Goal: Task Accomplishment & Management: Manage account settings

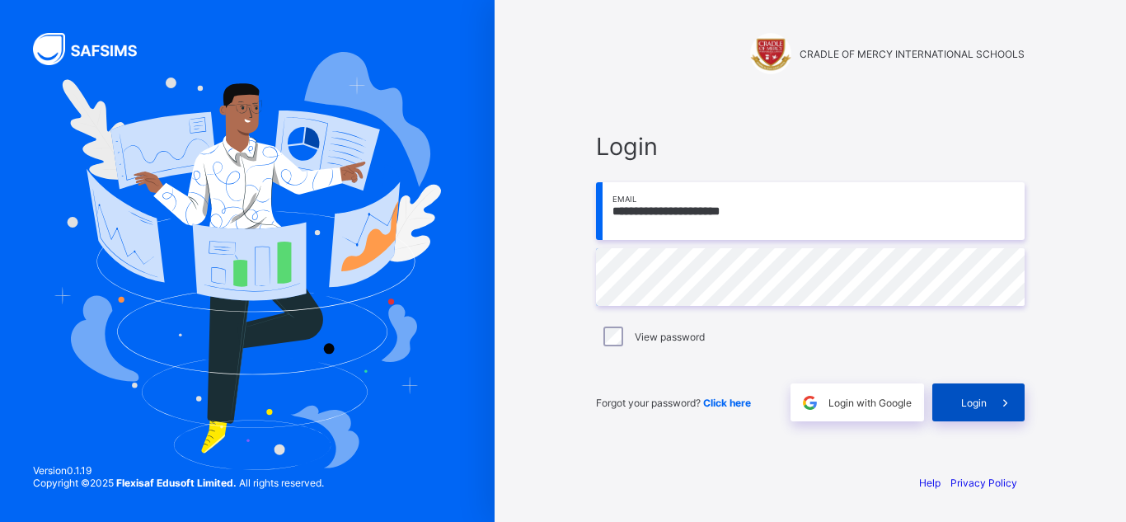
click at [1003, 400] on icon at bounding box center [1005, 403] width 17 height 16
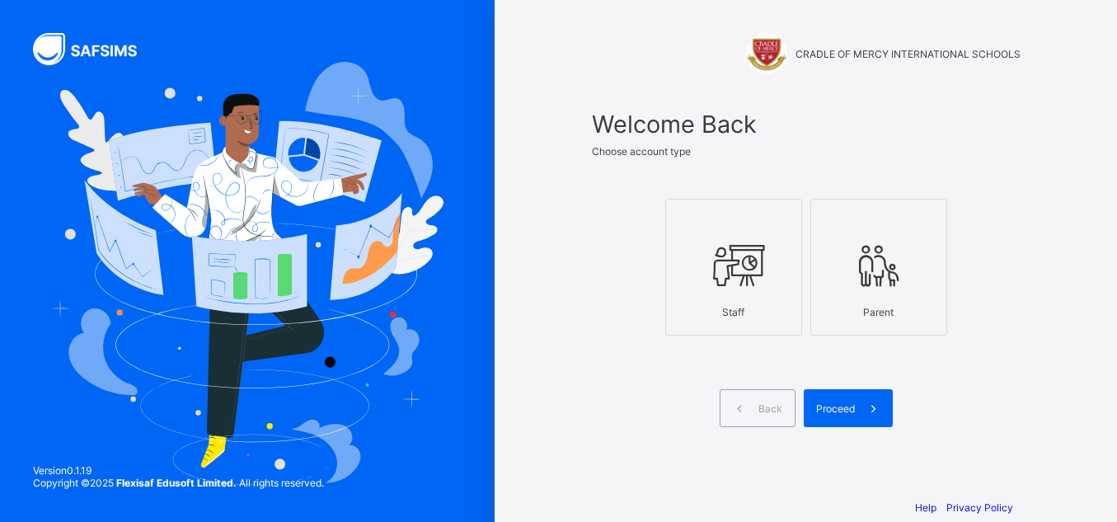
click at [708, 248] on icon at bounding box center [734, 265] width 58 height 49
click at [843, 418] on div "Proceed" at bounding box center [848, 408] width 89 height 38
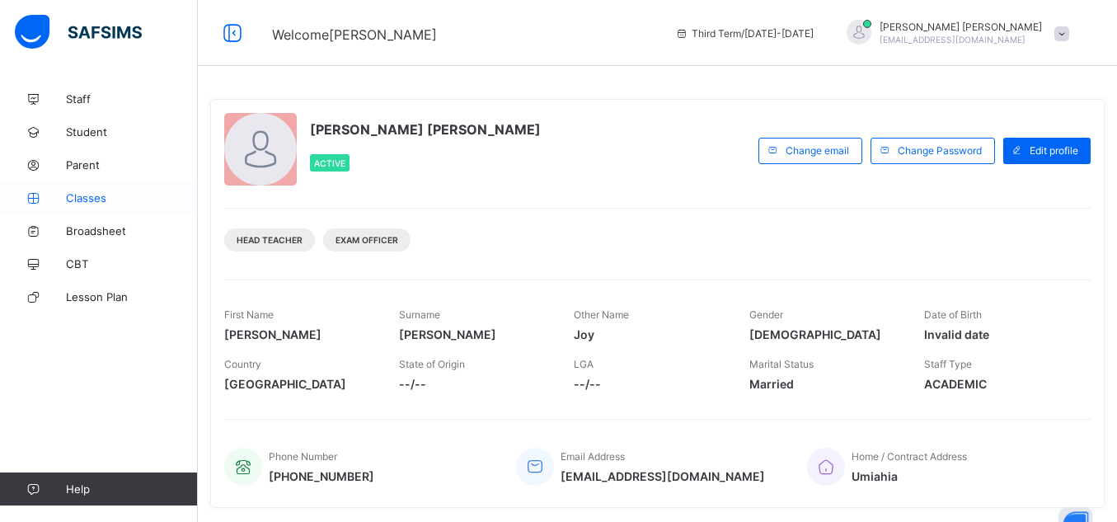
click at [63, 192] on icon at bounding box center [33, 198] width 66 height 12
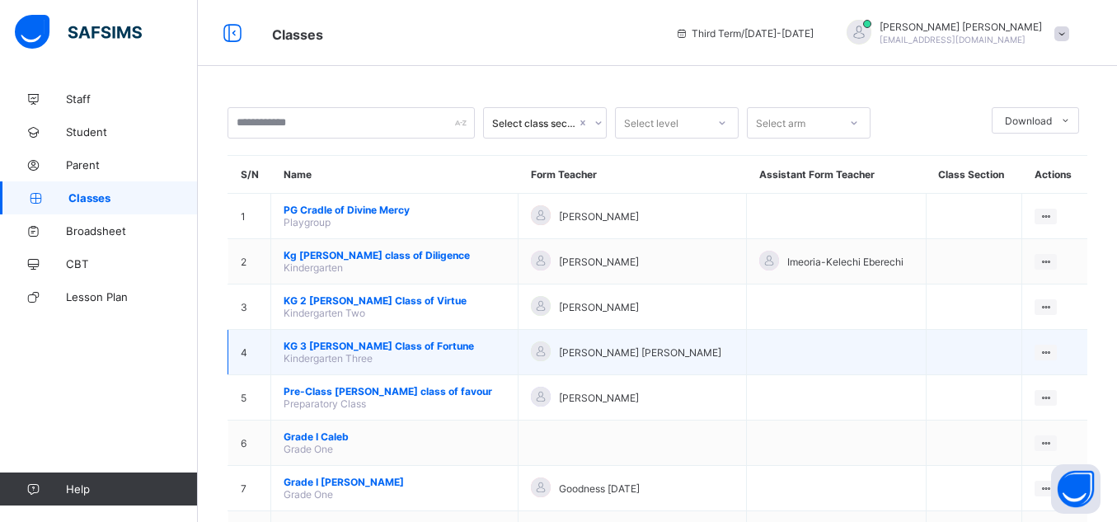
click at [369, 341] on span "KG 3 [PERSON_NAME] Class of Fortune" at bounding box center [395, 346] width 222 height 12
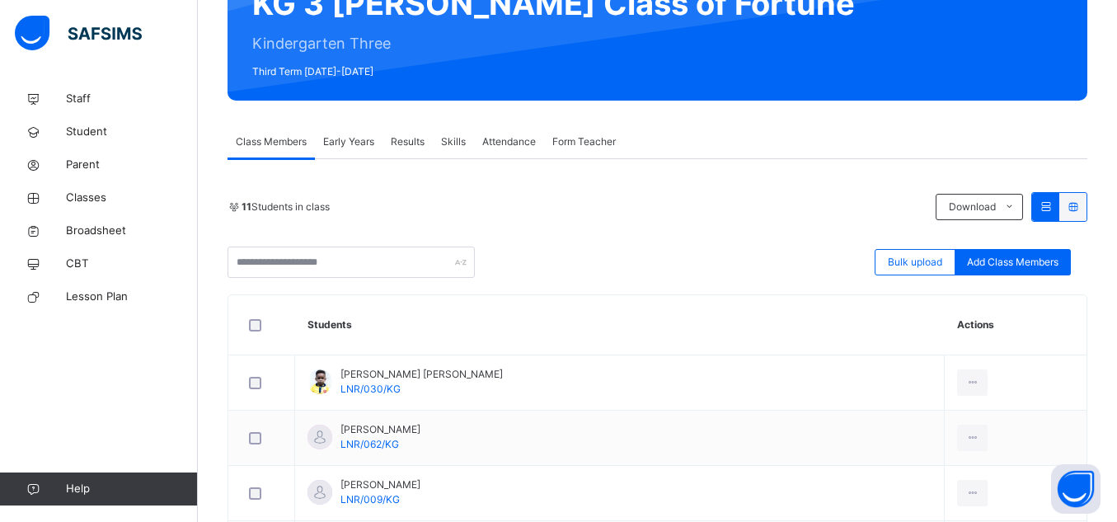
scroll to position [187, 0]
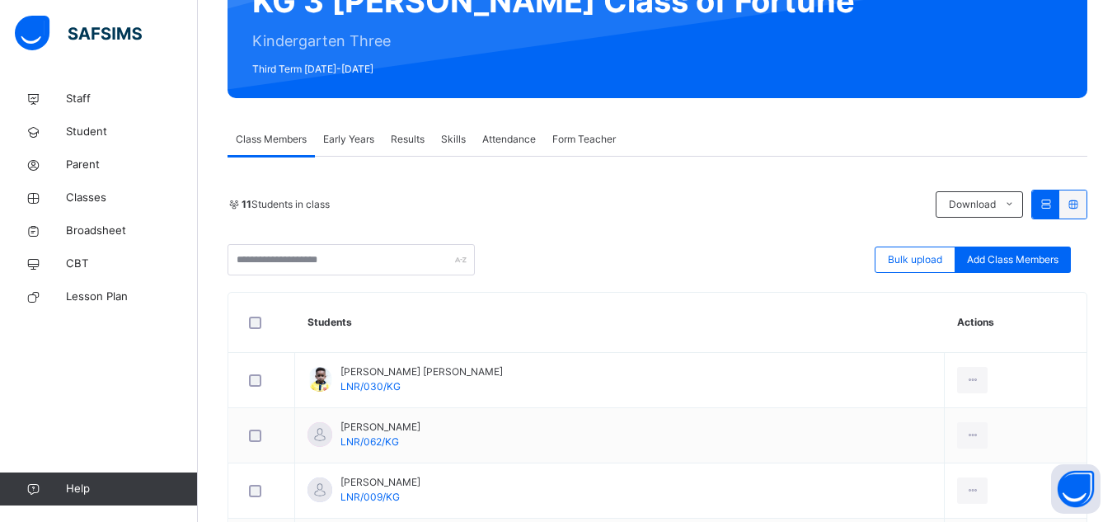
click at [412, 138] on span "Results" at bounding box center [408, 139] width 34 height 15
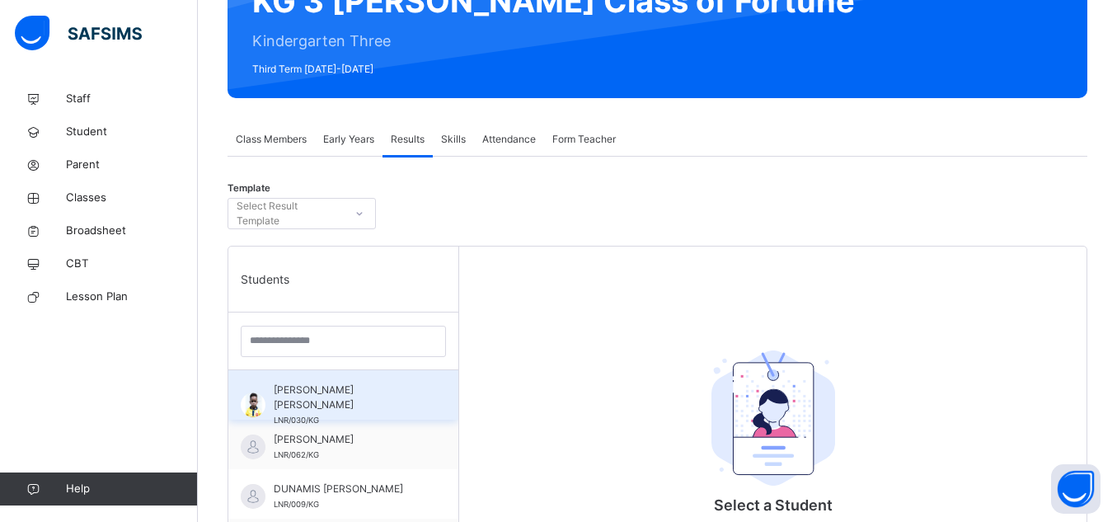
click at [344, 406] on span "[PERSON_NAME] [PERSON_NAME]" at bounding box center [348, 398] width 148 height 30
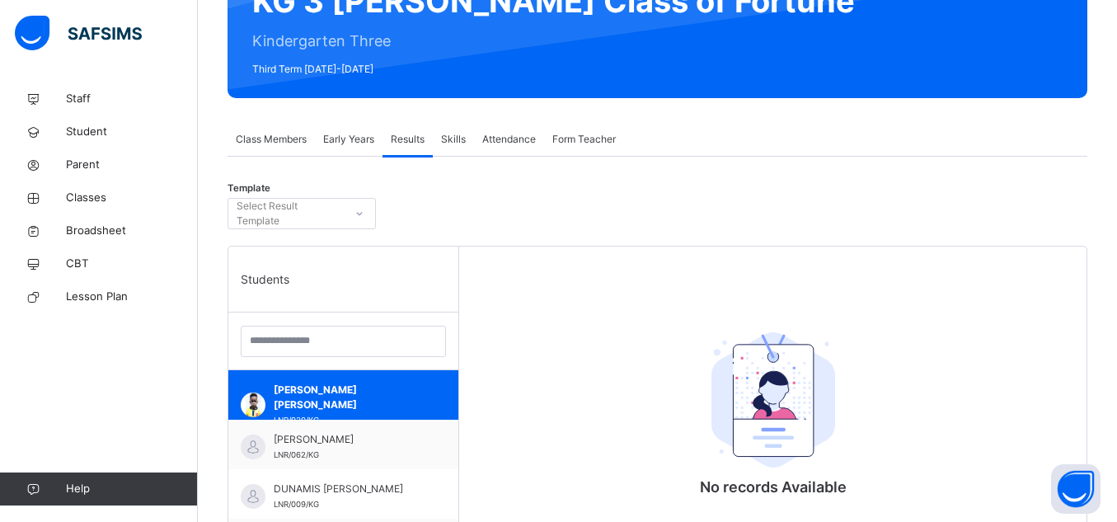
click at [357, 132] on span "Early Years" at bounding box center [348, 139] width 51 height 15
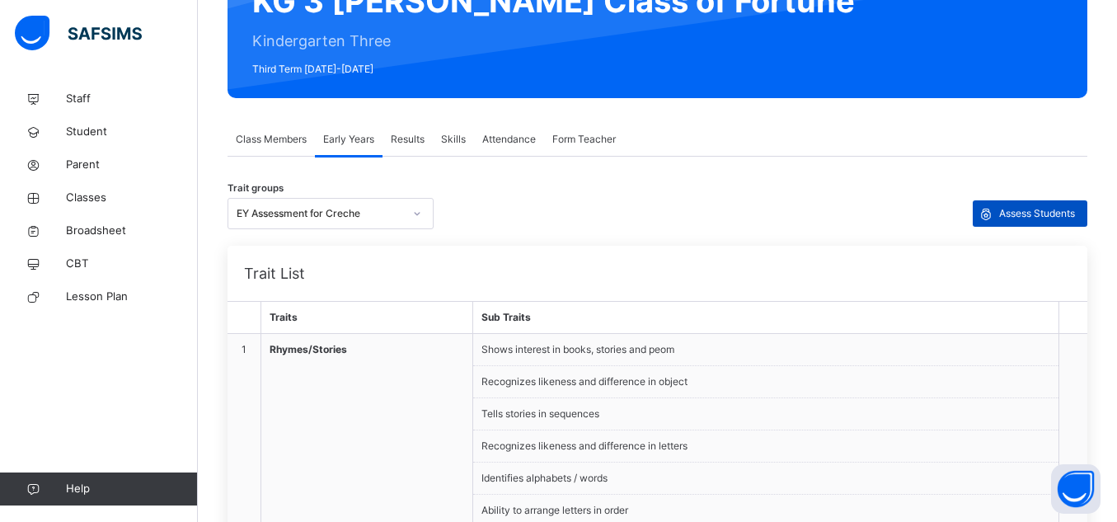
click at [1067, 216] on span "Assess Students" at bounding box center [1037, 213] width 76 height 15
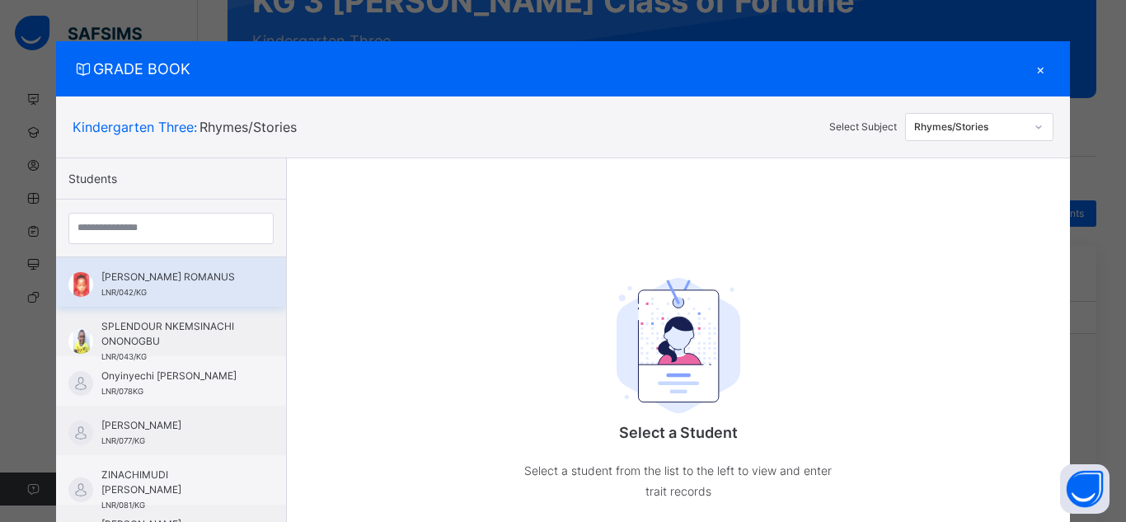
click at [180, 285] on span "[PERSON_NAME] ROMANUS" at bounding box center [175, 277] width 148 height 15
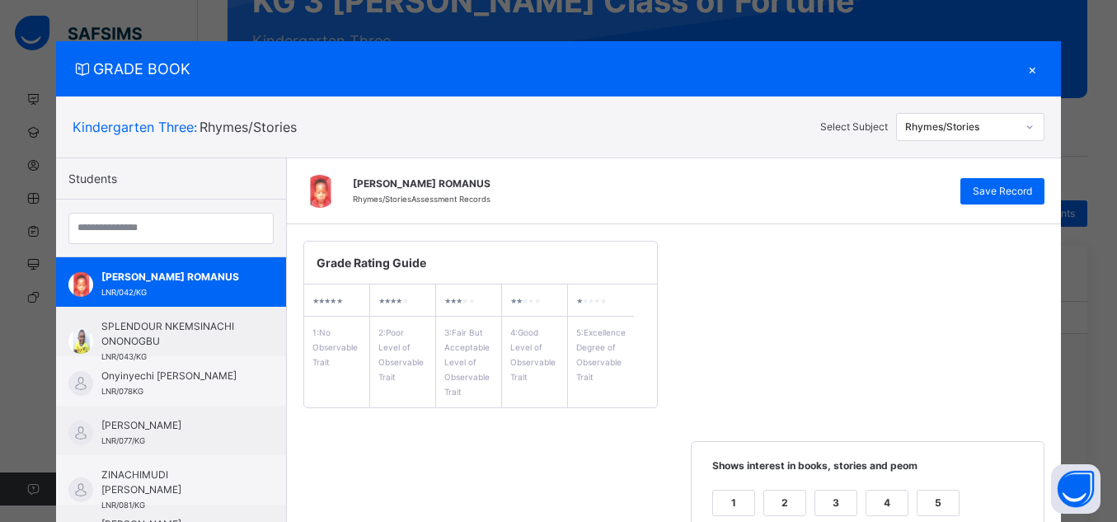
click at [1010, 128] on div "Rhymes/Stories" at bounding box center [961, 127] width 112 height 15
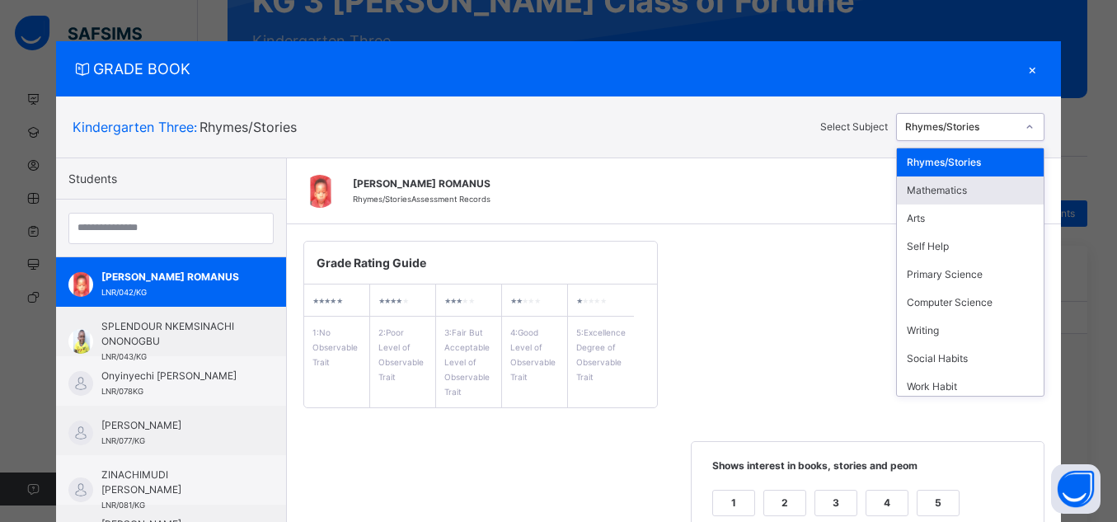
click at [1003, 195] on div "Mathematics" at bounding box center [970, 190] width 147 height 28
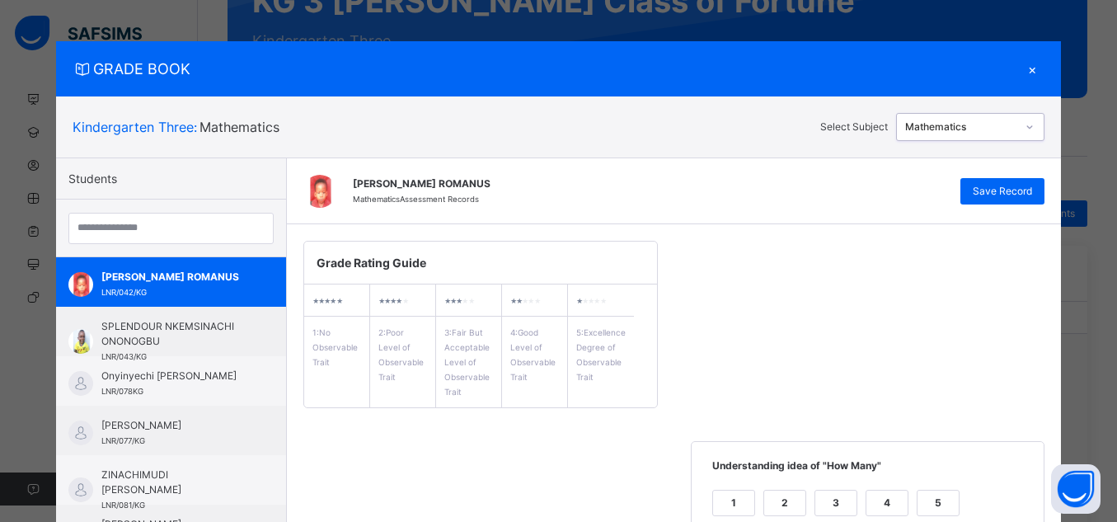
click at [1006, 123] on div "Mathematics" at bounding box center [961, 127] width 112 height 15
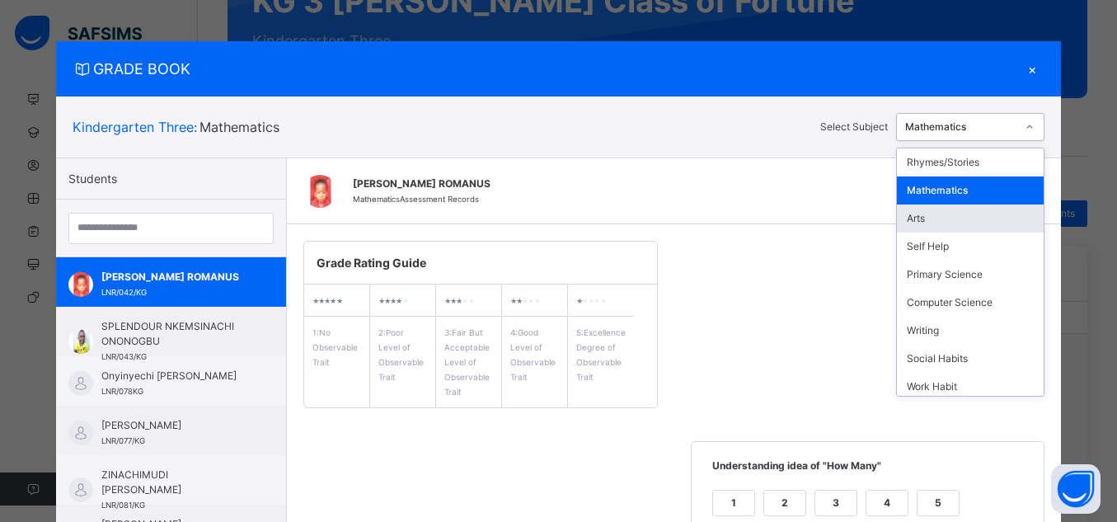
click at [991, 216] on div "Arts" at bounding box center [970, 219] width 147 height 28
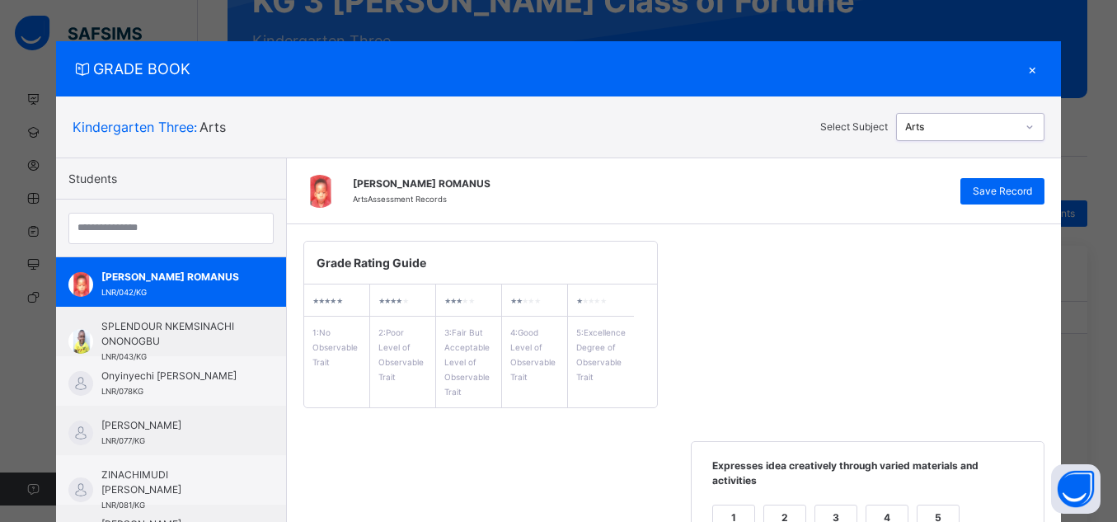
click at [1000, 127] on div "Arts" at bounding box center [961, 127] width 112 height 15
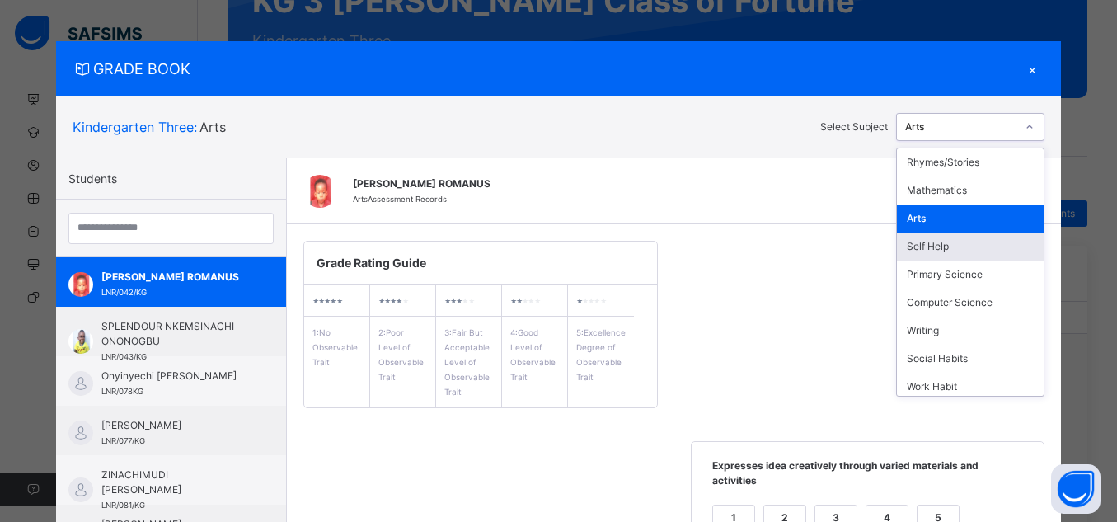
click at [976, 240] on div "Self Help" at bounding box center [970, 247] width 147 height 28
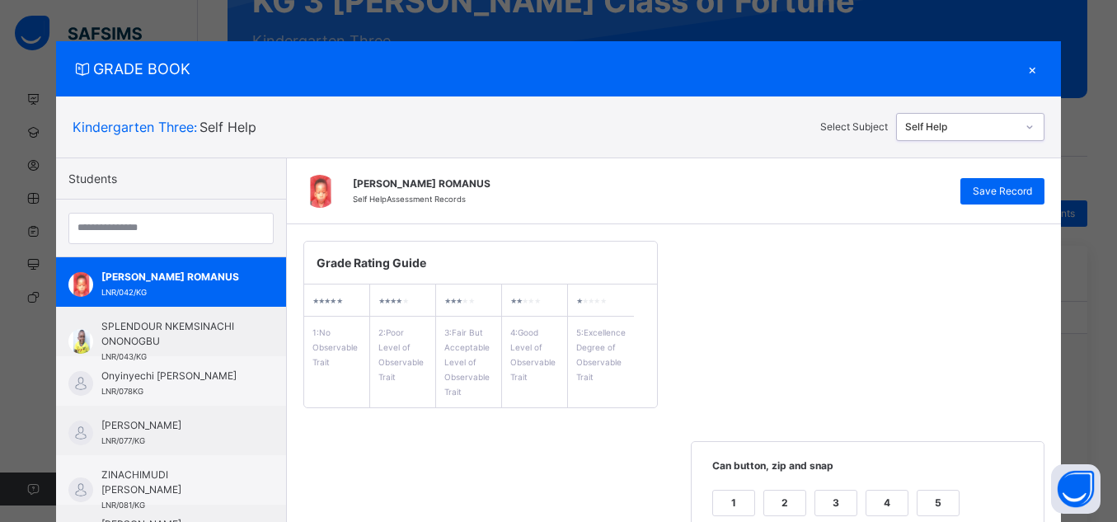
click at [1018, 137] on div at bounding box center [1030, 126] width 25 height 23
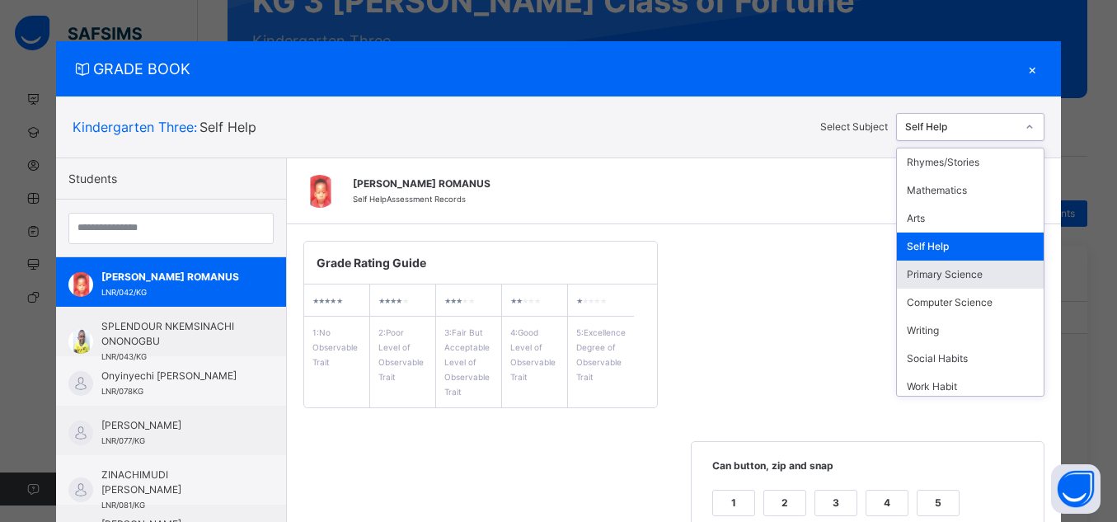
click at [971, 274] on div "Primary Science" at bounding box center [970, 275] width 147 height 28
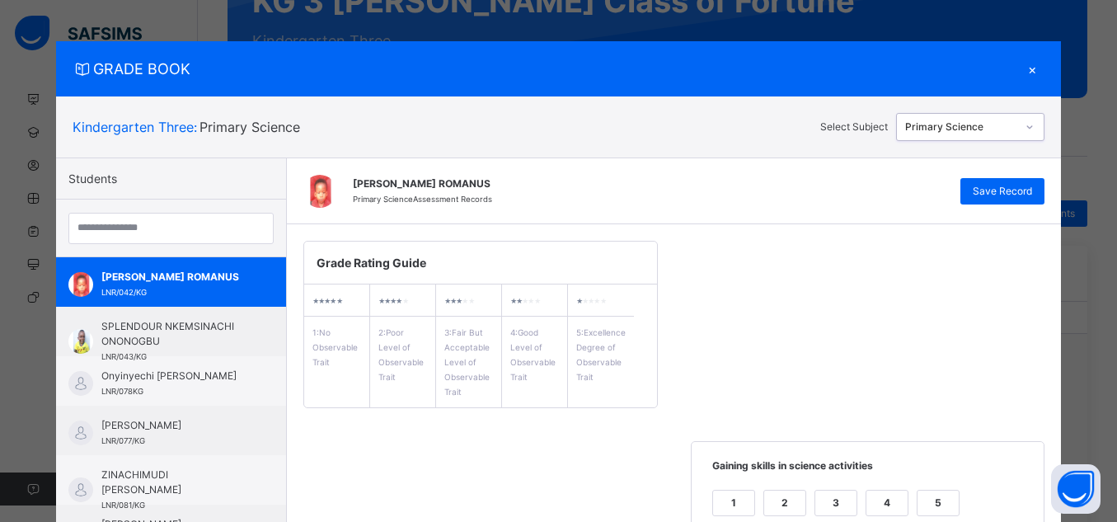
click at [1031, 126] on icon at bounding box center [1030, 127] width 10 height 16
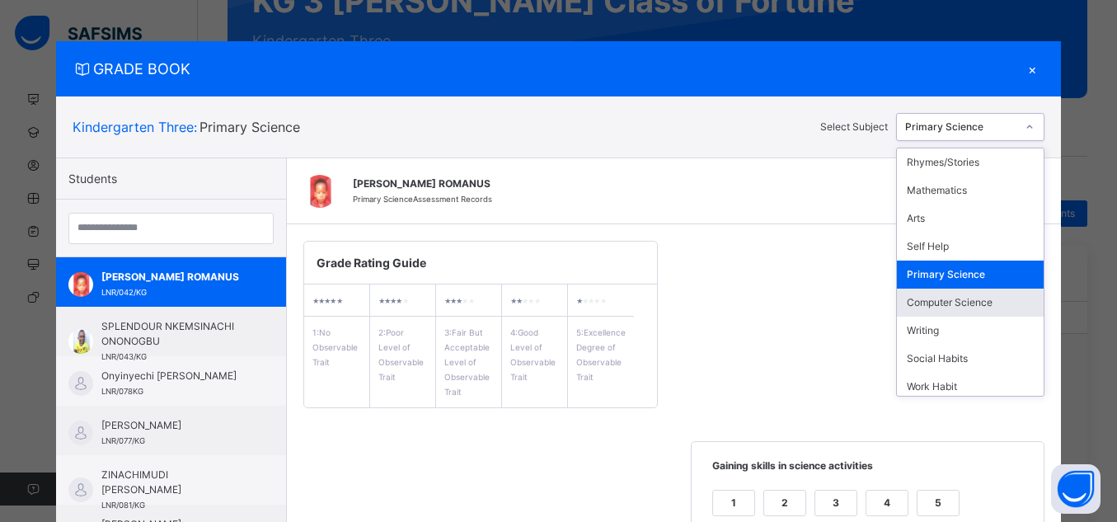
click at [956, 305] on div "Computer Science" at bounding box center [970, 303] width 147 height 28
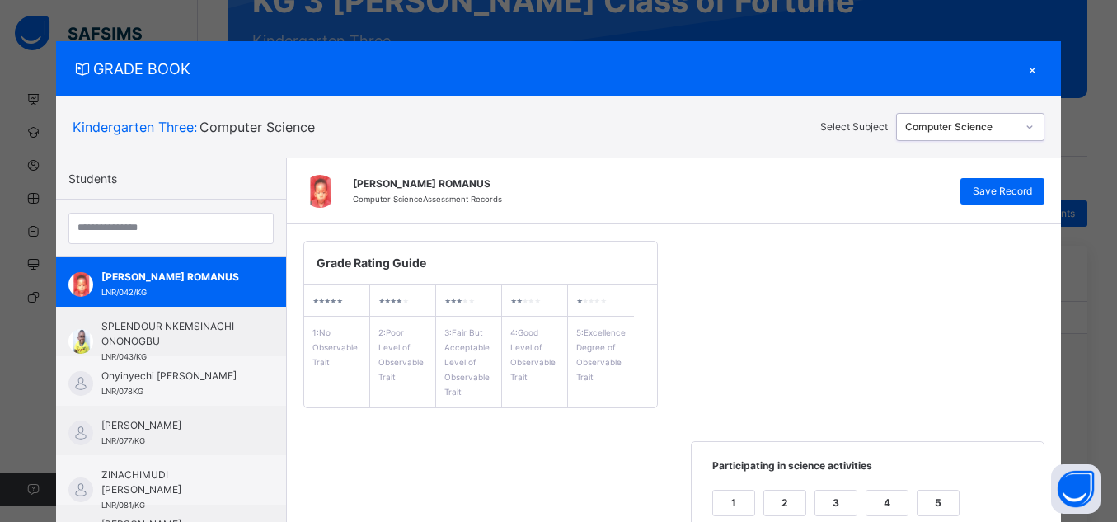
click at [1004, 138] on div "Computer Science" at bounding box center [956, 128] width 119 height 26
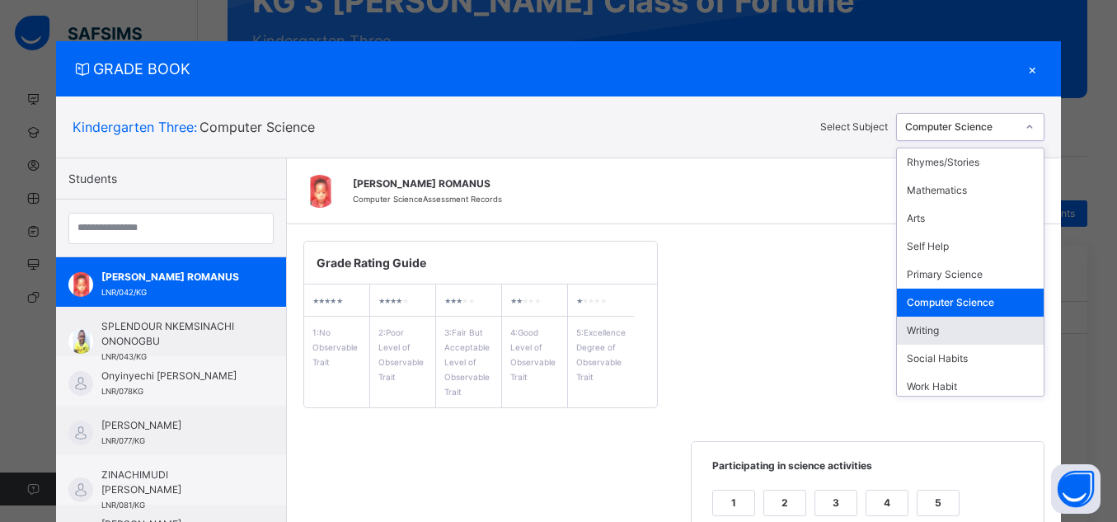
click at [939, 329] on div "Writing" at bounding box center [970, 331] width 147 height 28
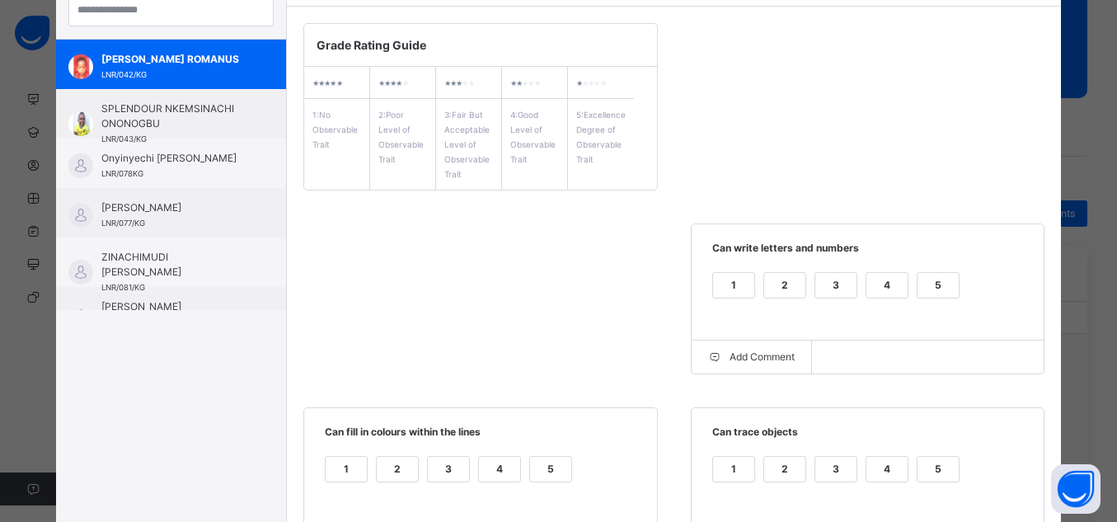
scroll to position [64, 0]
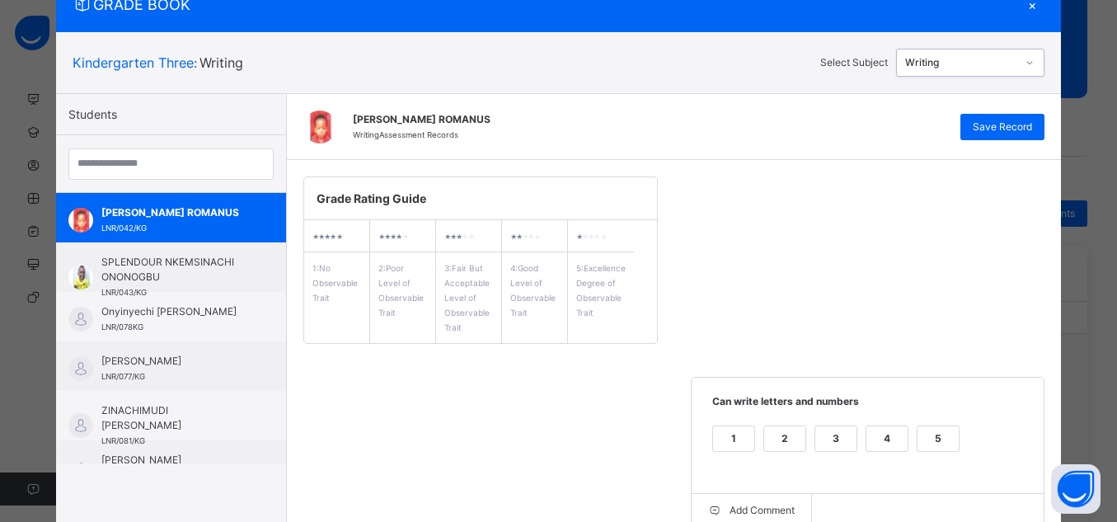
click at [998, 140] on div "[PERSON_NAME] ROMANUS Writing Assessment Records Save Record" at bounding box center [674, 127] width 775 height 66
click at [994, 136] on div "Save Record" at bounding box center [1003, 127] width 84 height 26
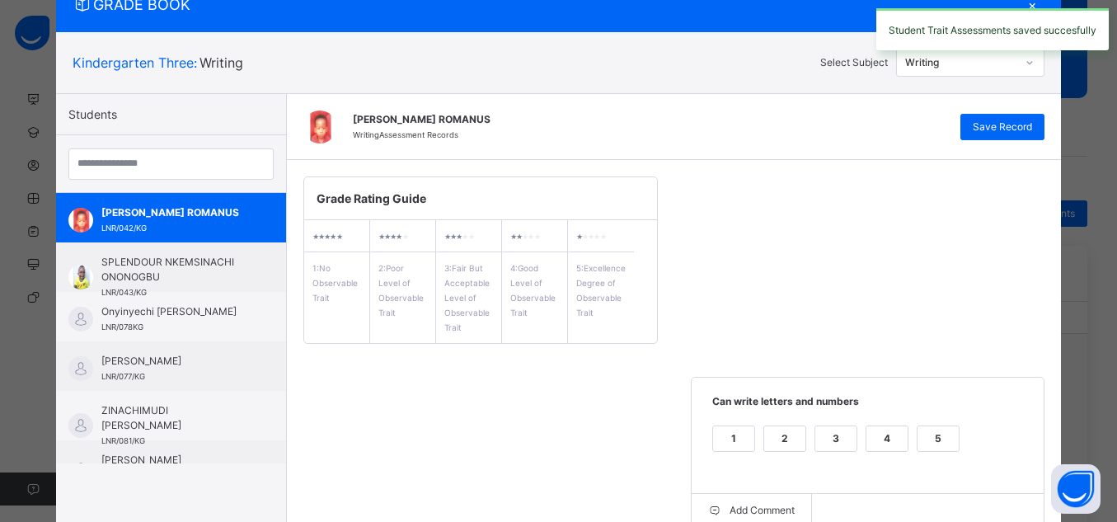
click at [1028, 63] on icon at bounding box center [1031, 62] width 6 height 3
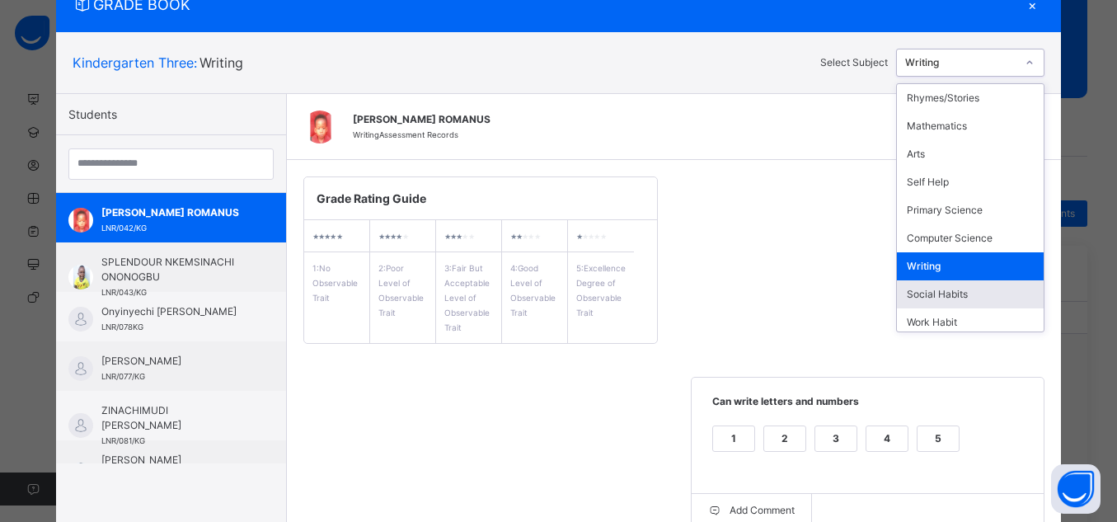
click at [952, 295] on div "Social Habits" at bounding box center [970, 294] width 147 height 28
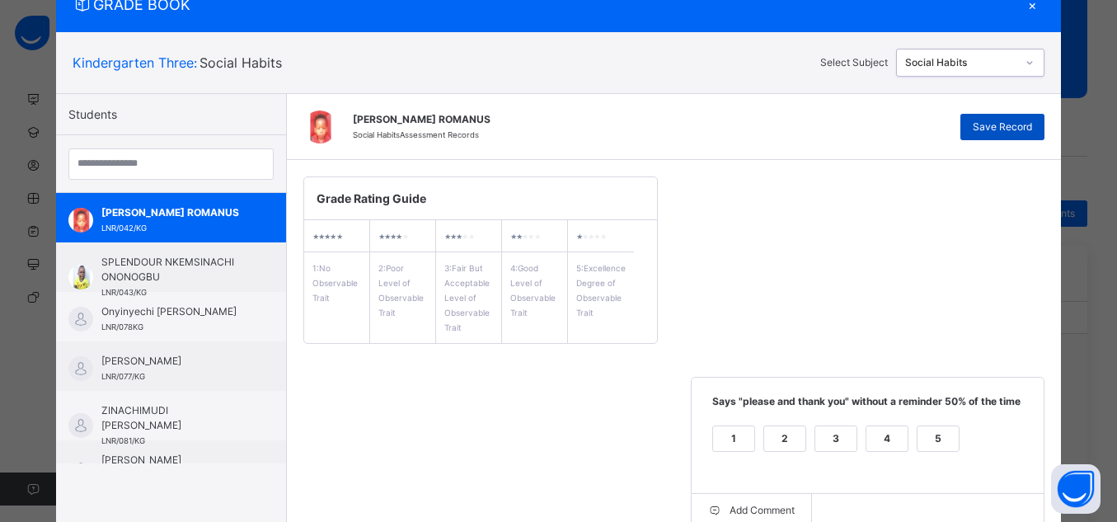
click at [976, 136] on div "Save Record" at bounding box center [1003, 127] width 84 height 26
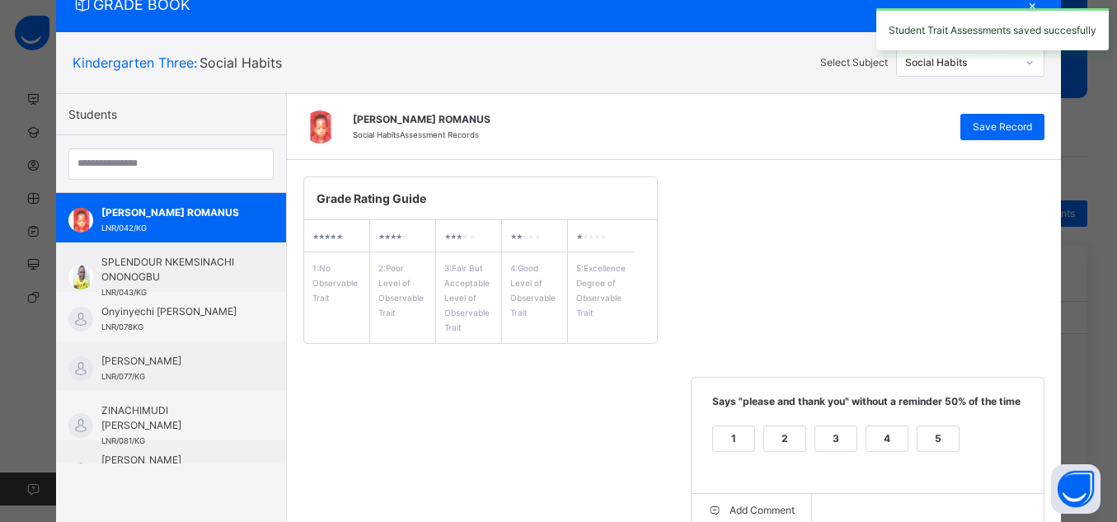
click at [1040, 66] on div at bounding box center [1030, 62] width 25 height 23
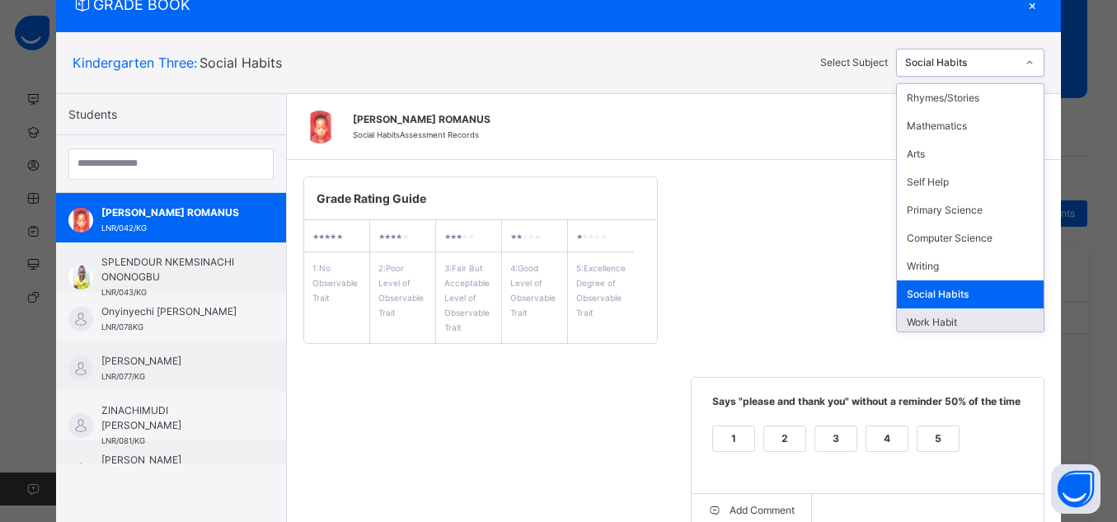
click at [990, 318] on div "Work Habit" at bounding box center [970, 322] width 147 height 28
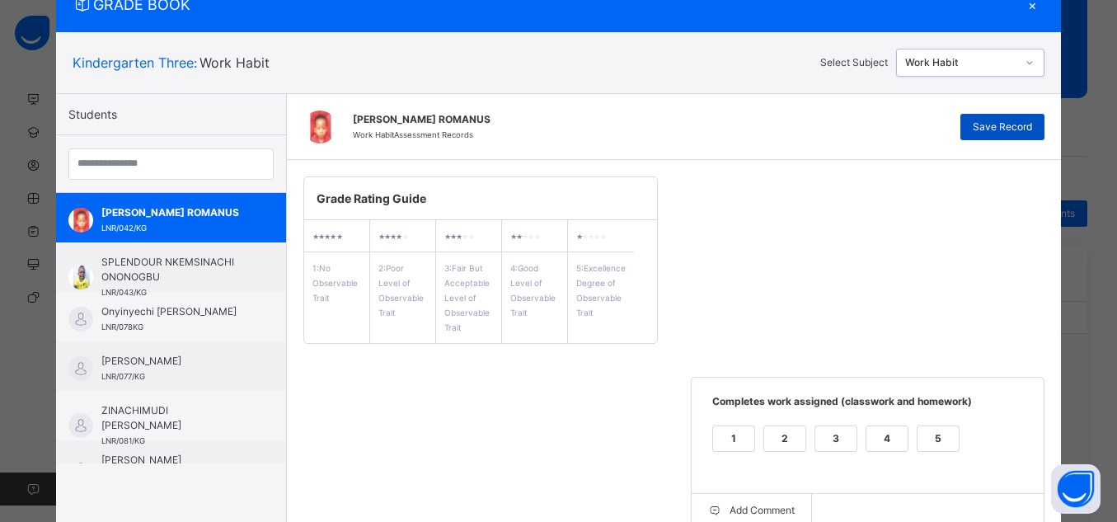
click at [1014, 122] on span "Save Record" at bounding box center [1002, 127] width 59 height 15
click at [1027, 68] on icon at bounding box center [1030, 62] width 10 height 16
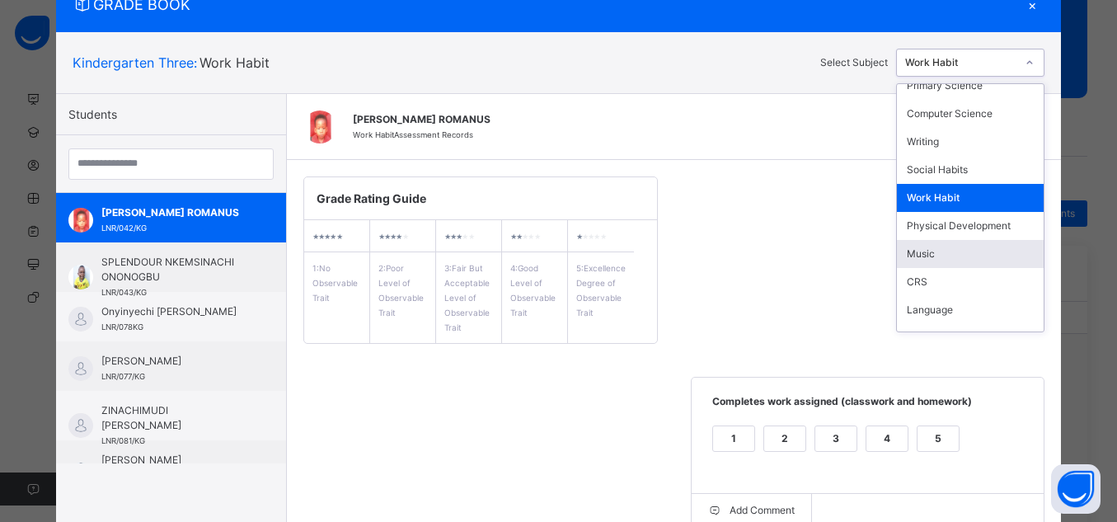
scroll to position [145, 0]
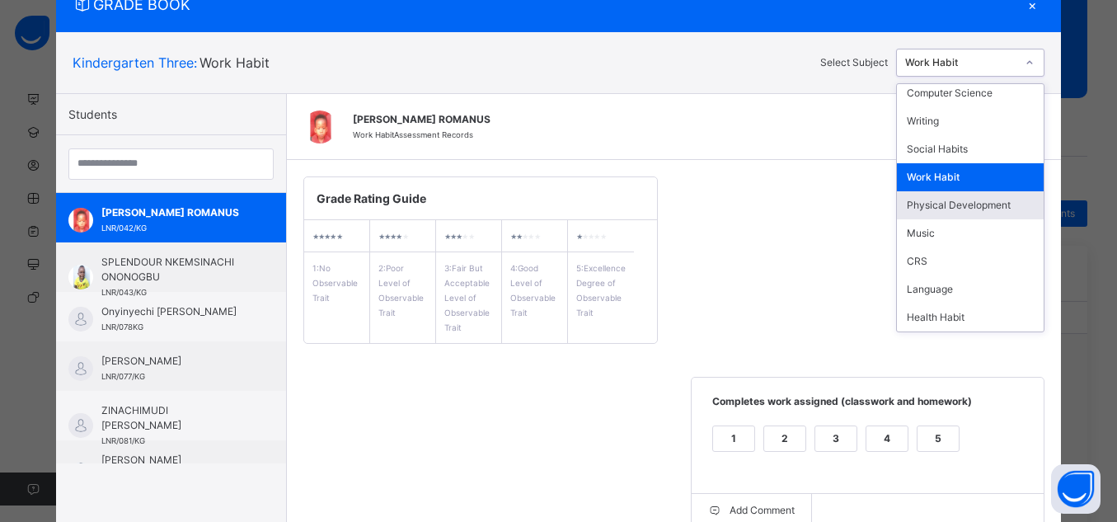
click at [992, 211] on div "Physical Development" at bounding box center [970, 205] width 147 height 28
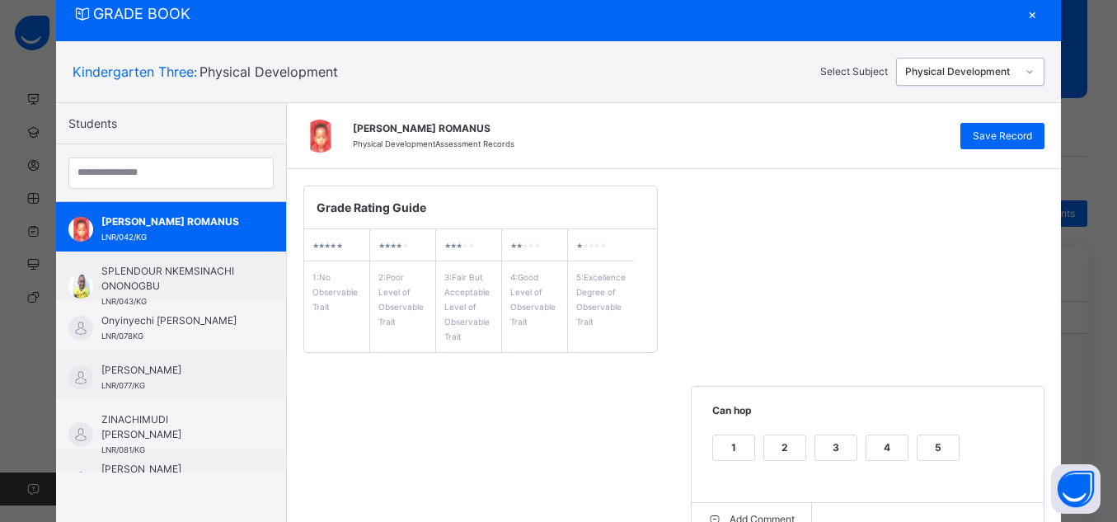
scroll to position [64, 0]
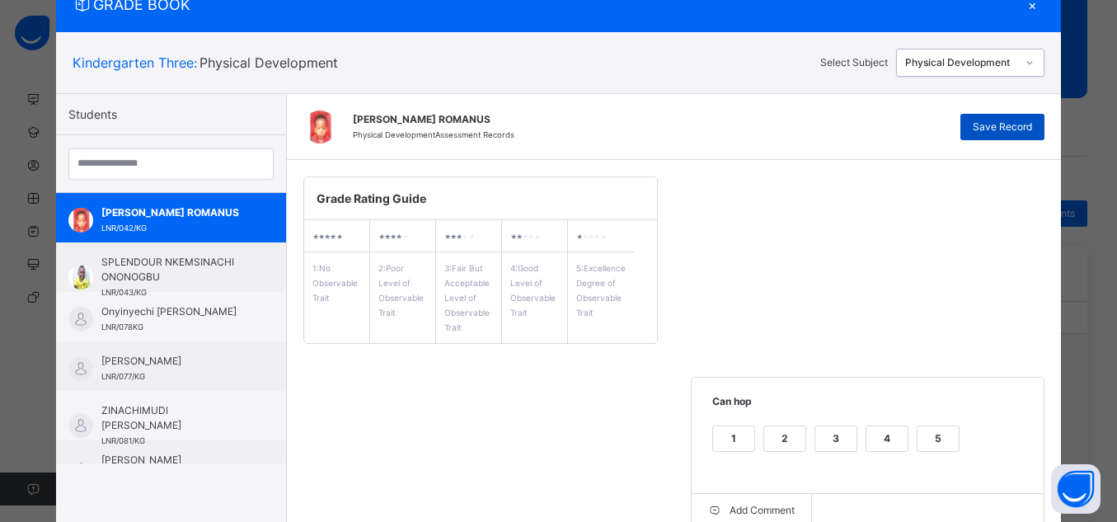
click at [986, 117] on div "Save Record" at bounding box center [1003, 127] width 84 height 26
click at [1016, 55] on div at bounding box center [1030, 62] width 28 height 26
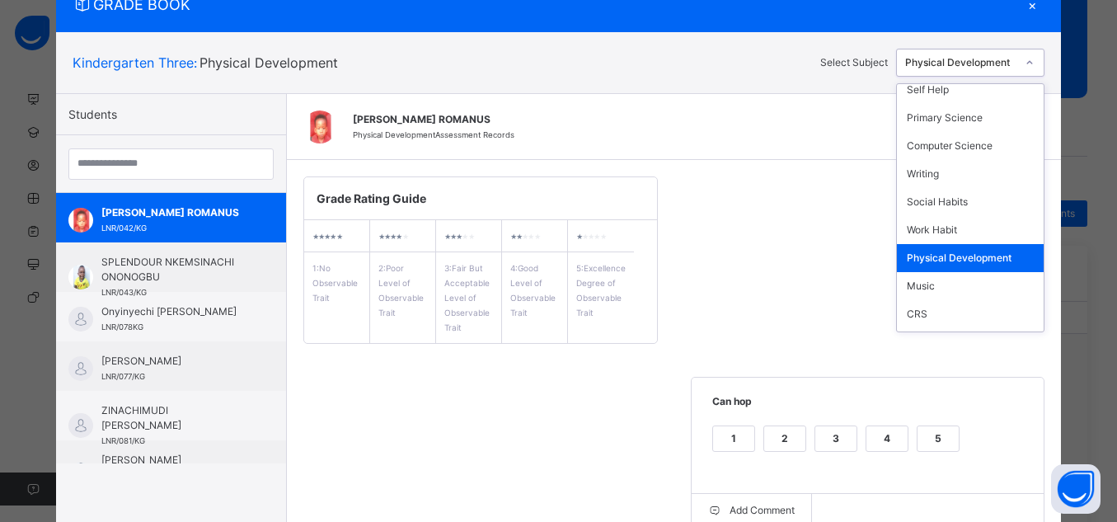
scroll to position [94, 0]
click at [983, 289] on div "Music" at bounding box center [970, 284] width 147 height 28
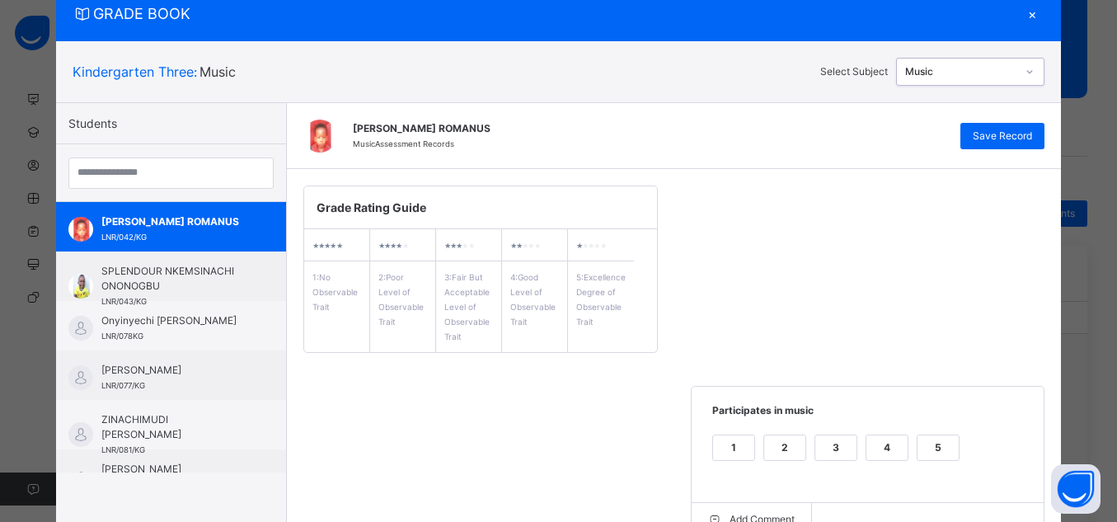
scroll to position [64, 0]
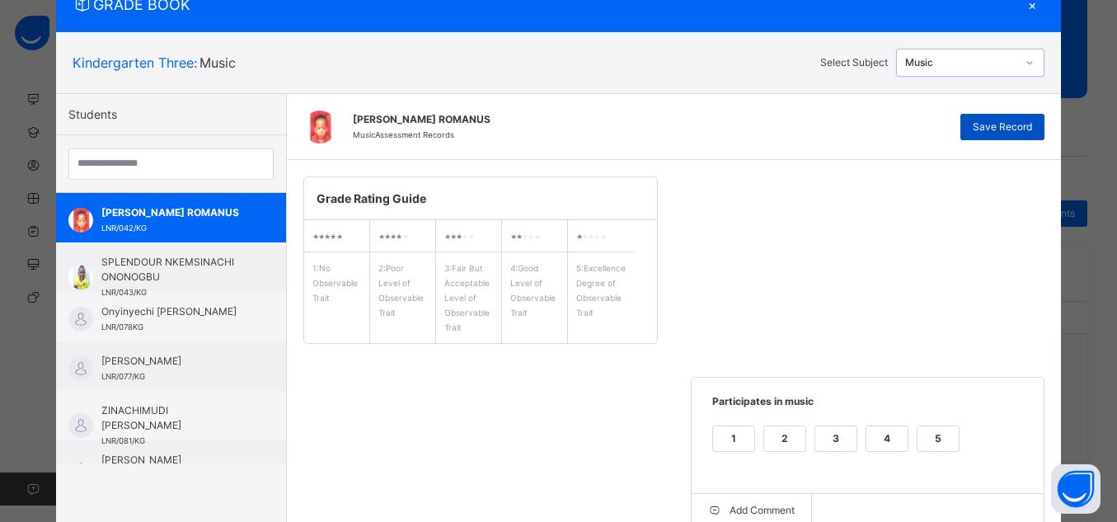
click at [1034, 130] on div "Save Record" at bounding box center [1003, 127] width 84 height 26
click at [1029, 59] on icon at bounding box center [1030, 62] width 10 height 16
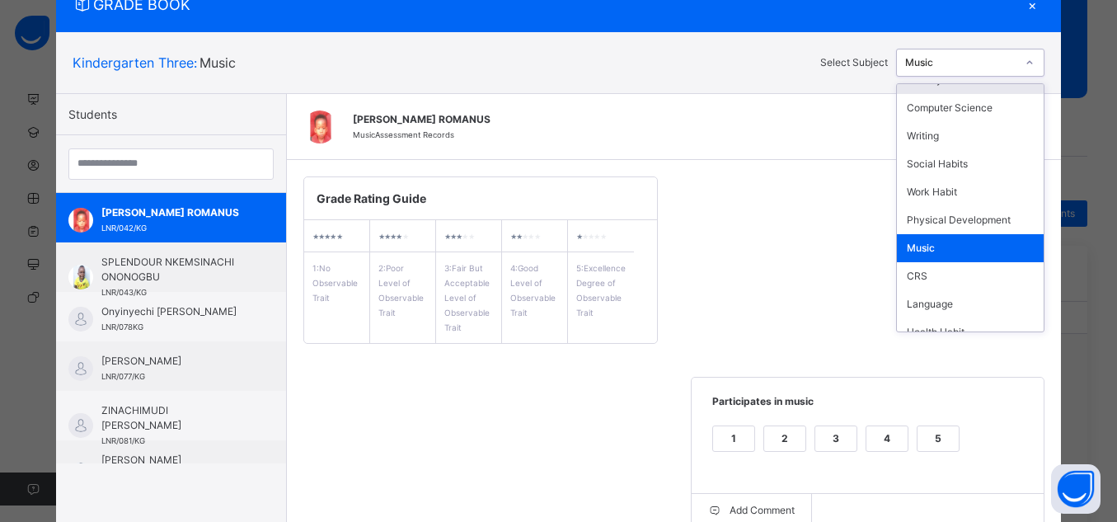
scroll to position [145, 0]
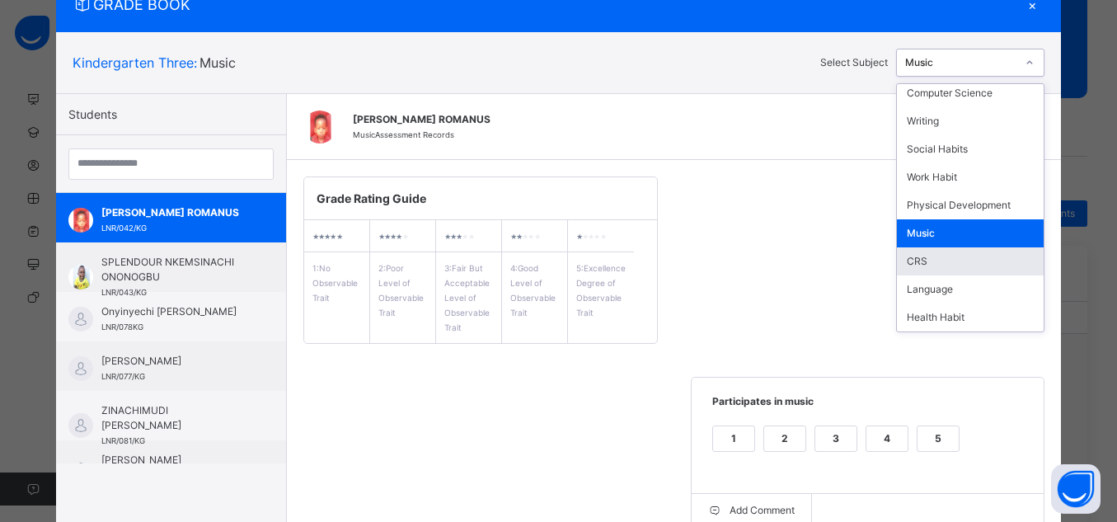
click at [945, 259] on div "CRS" at bounding box center [970, 261] width 147 height 28
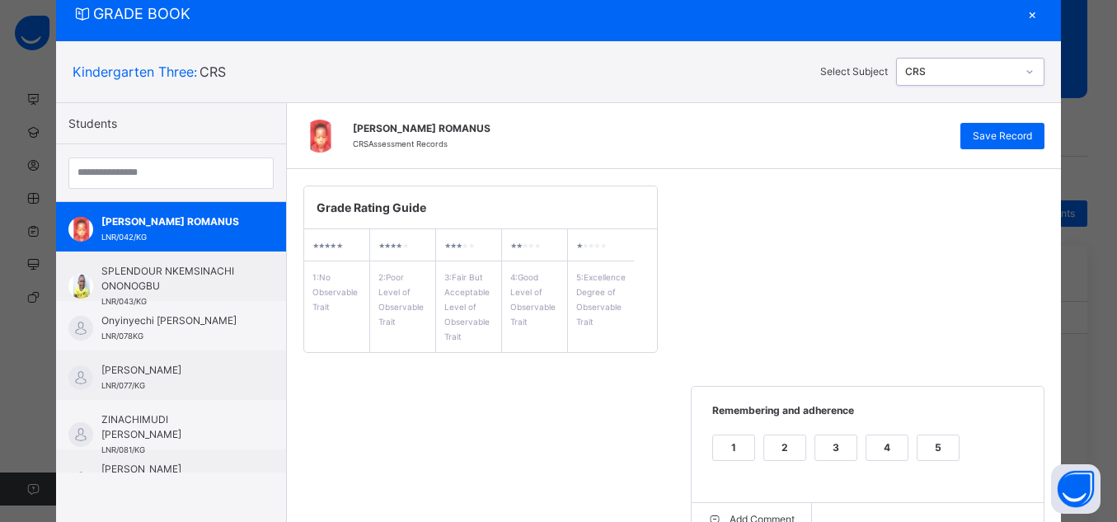
scroll to position [64, 0]
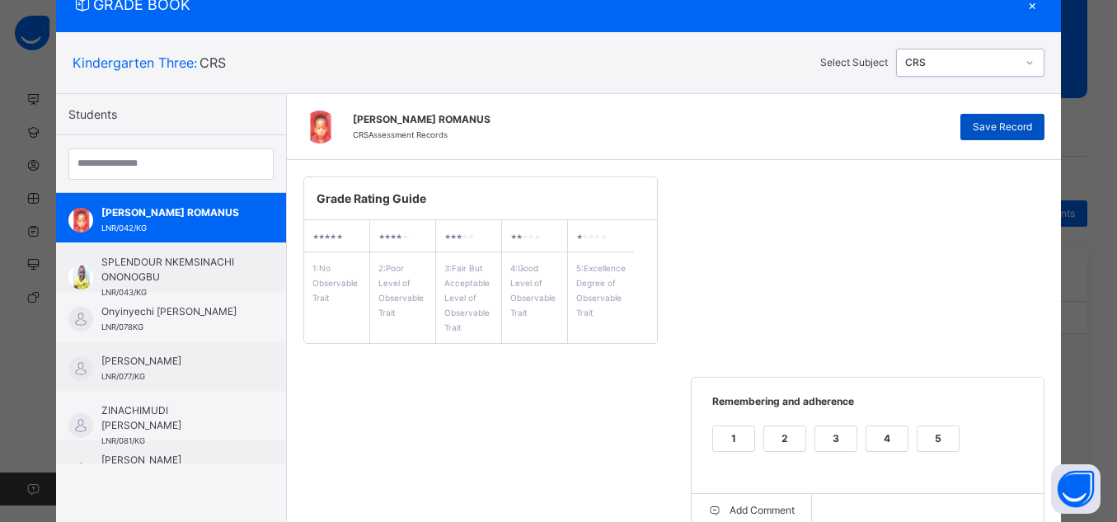
click at [995, 134] on div "Save Record" at bounding box center [1003, 127] width 84 height 26
click at [1029, 65] on icon at bounding box center [1030, 62] width 10 height 16
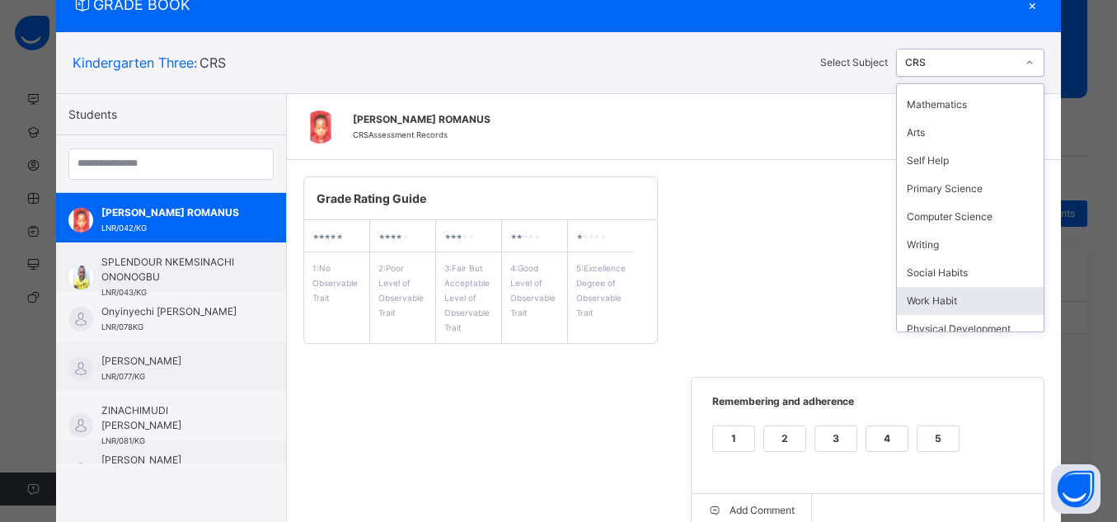
scroll to position [145, 0]
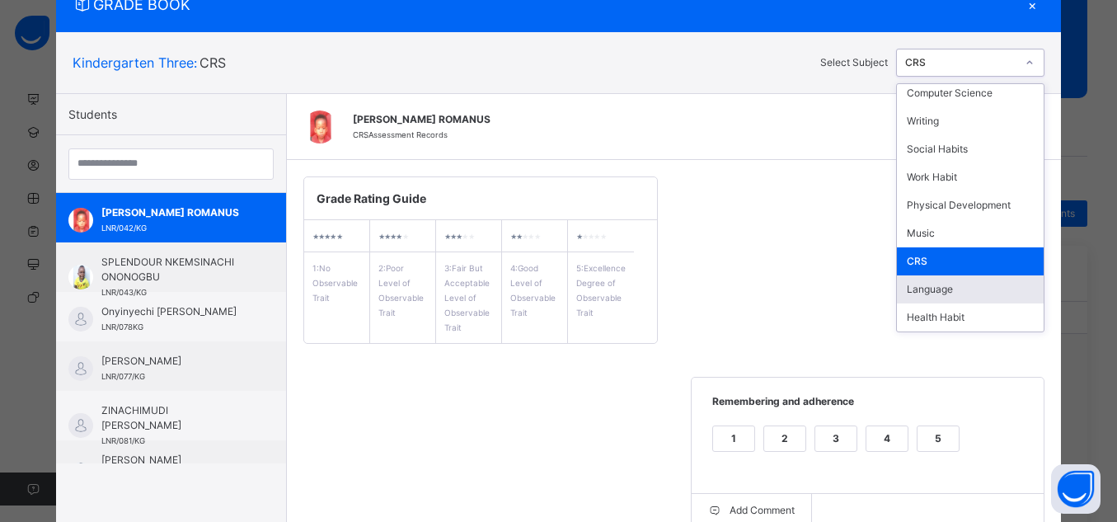
click at [952, 295] on div "Language" at bounding box center [970, 289] width 147 height 28
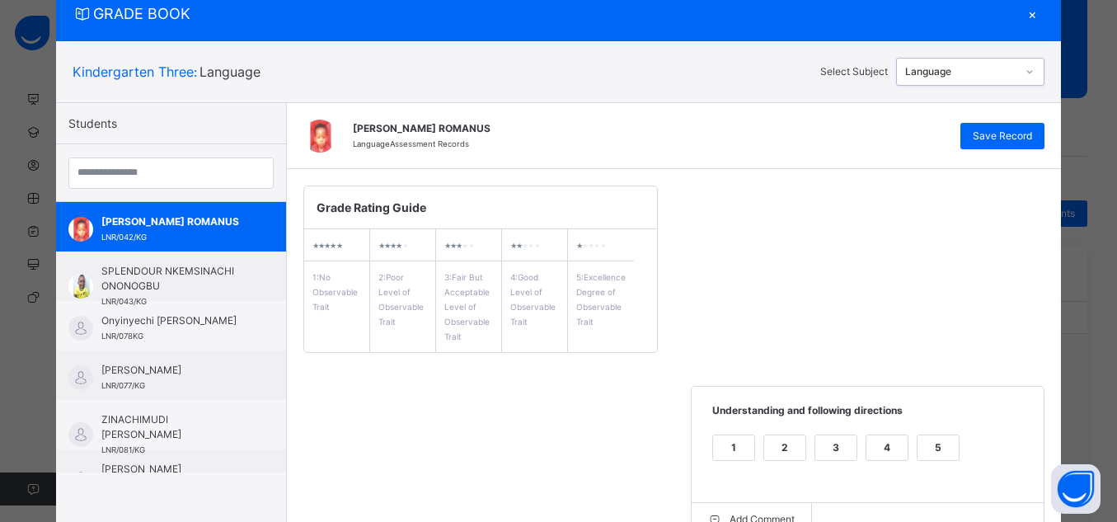
scroll to position [64, 0]
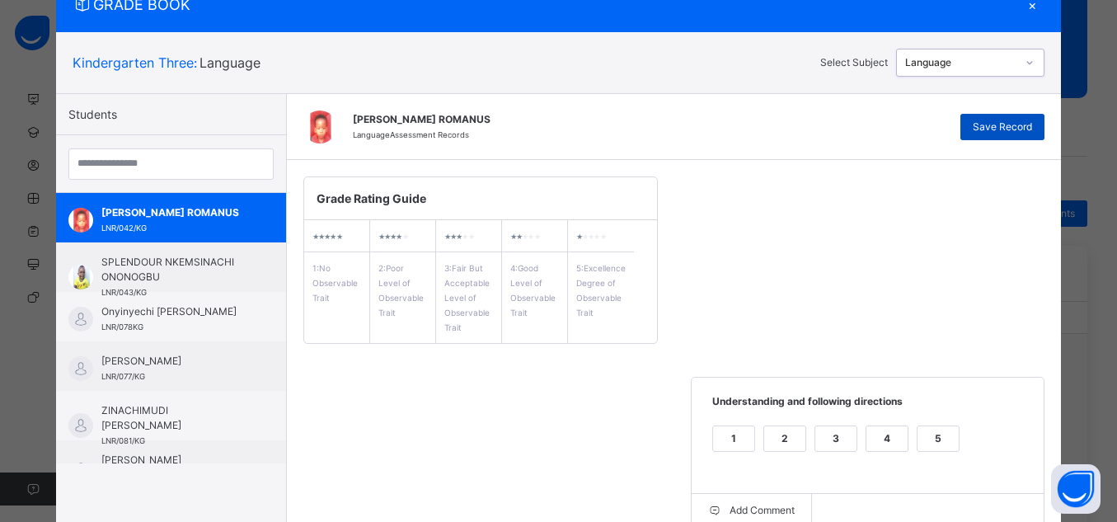
click at [1024, 118] on div "Save Record" at bounding box center [1003, 127] width 84 height 26
click at [1016, 73] on div at bounding box center [1030, 62] width 28 height 26
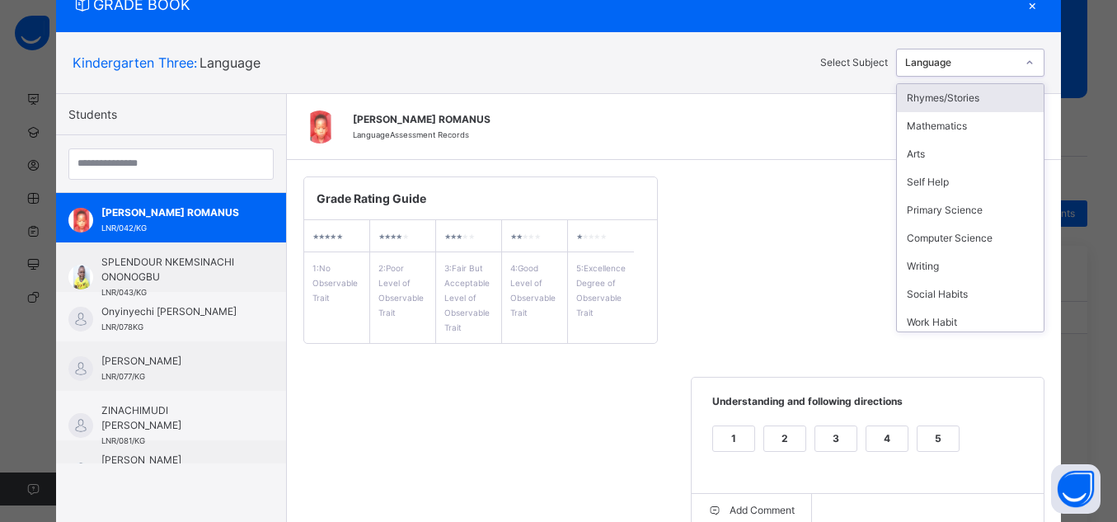
scroll to position [145, 0]
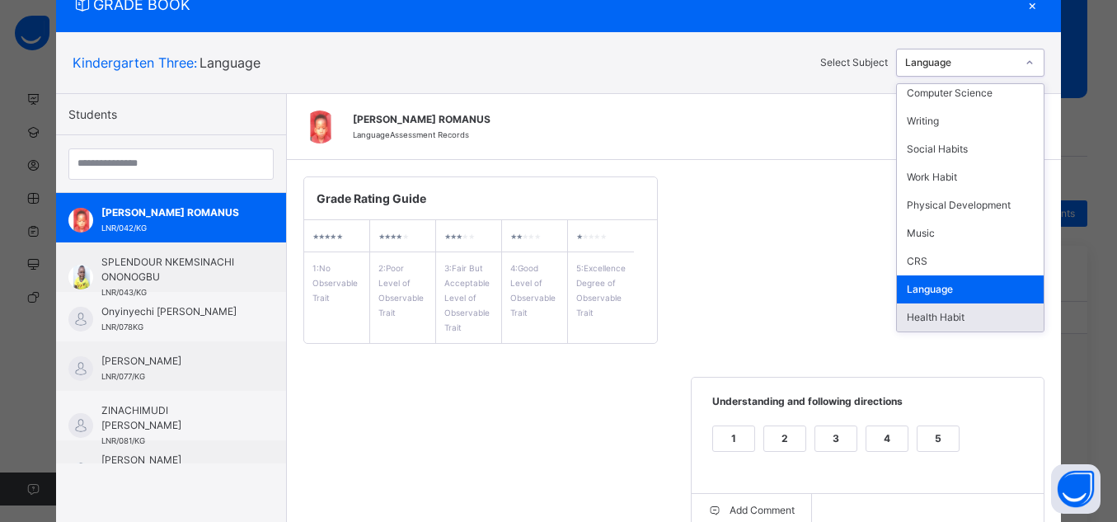
click at [939, 313] on div "Health Habit" at bounding box center [970, 317] width 147 height 28
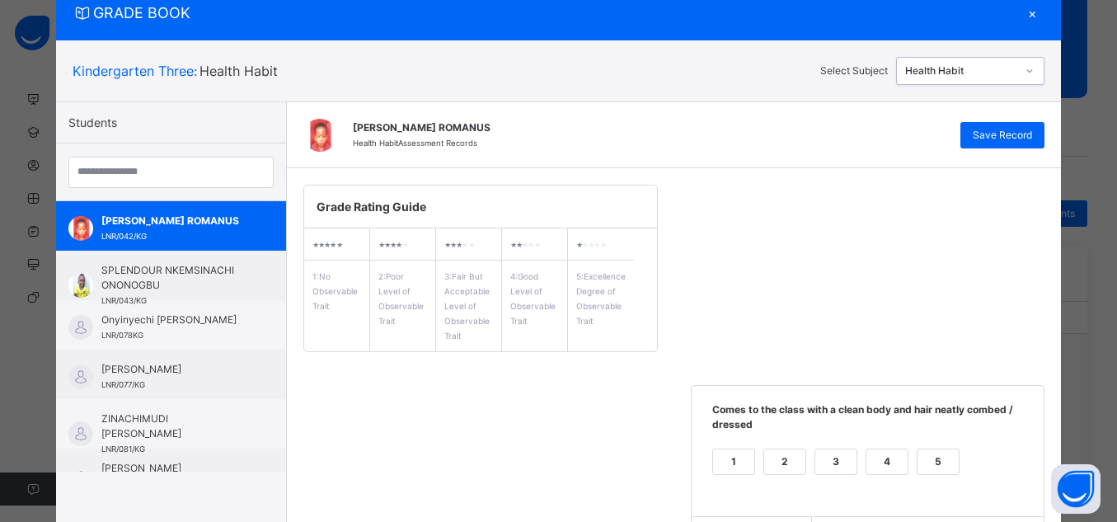
scroll to position [51, 0]
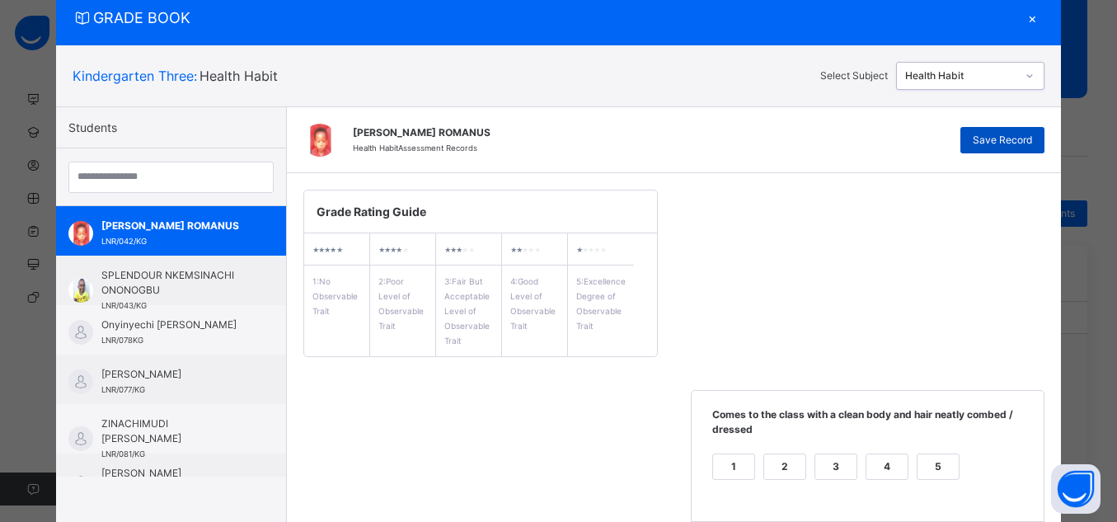
click at [1013, 128] on div "Save Record" at bounding box center [1003, 140] width 84 height 26
click at [1027, 87] on div at bounding box center [1030, 76] width 28 height 26
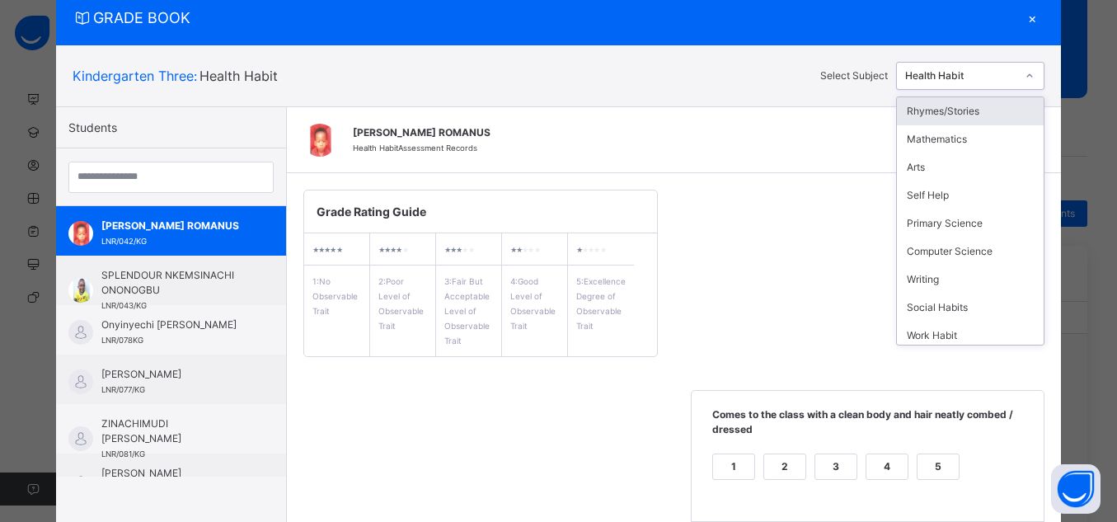
click at [976, 123] on div "Rhymes/Stories" at bounding box center [970, 111] width 147 height 28
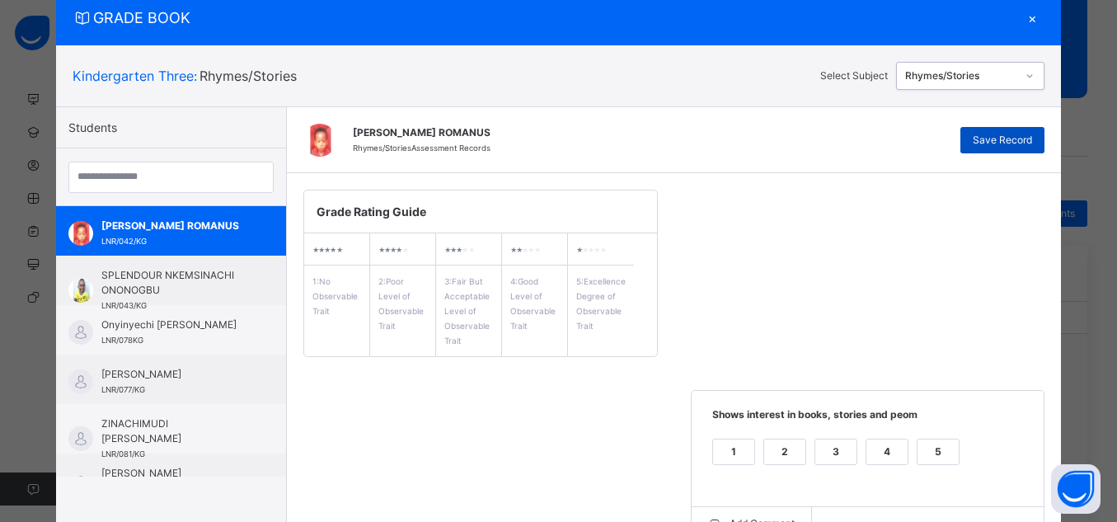
click at [1007, 146] on span "Save Record" at bounding box center [1002, 140] width 59 height 15
click at [989, 84] on div "Rhymes/Stories" at bounding box center [956, 76] width 119 height 26
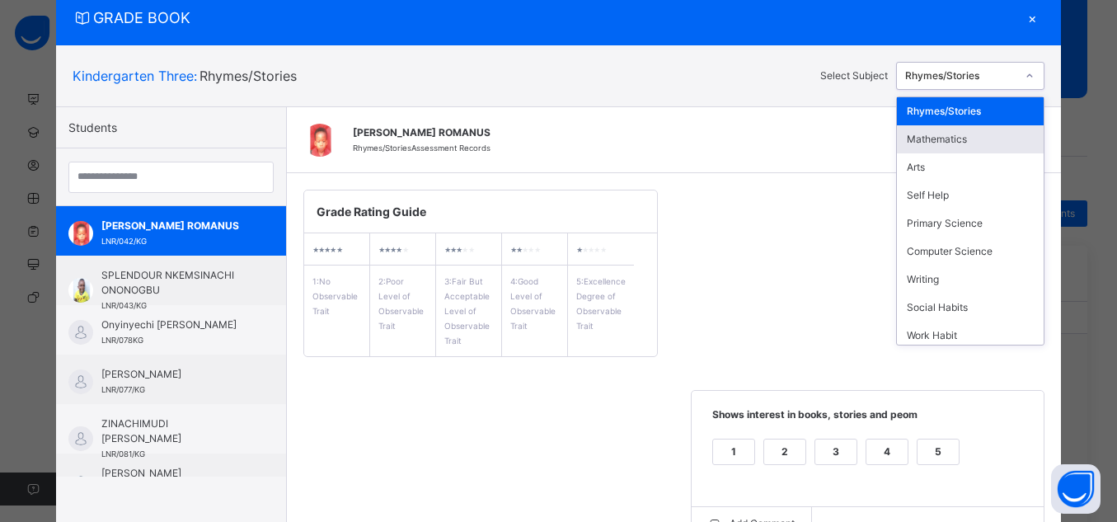
click at [992, 148] on div "Mathematics" at bounding box center [970, 139] width 147 height 28
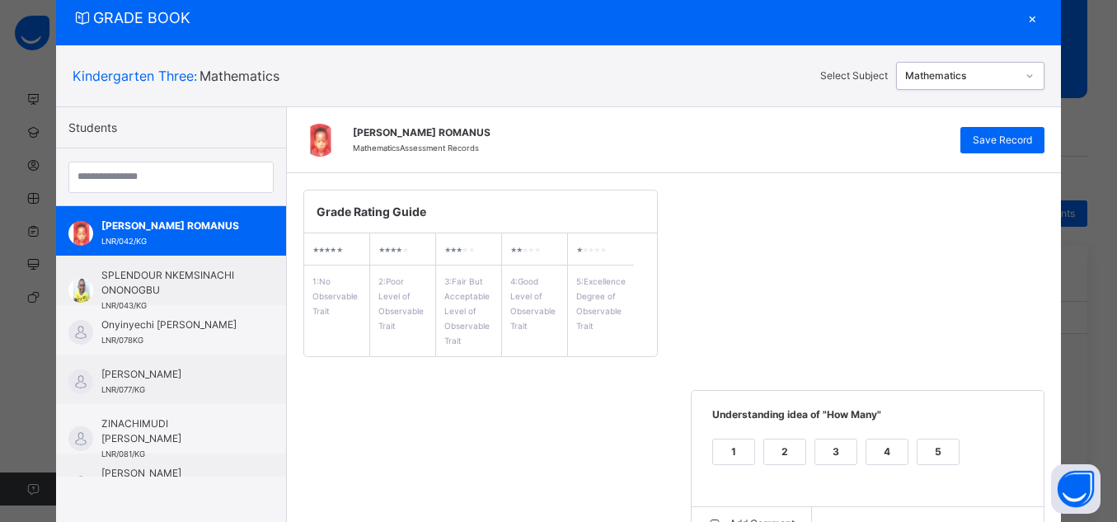
click at [992, 148] on div "Save Record" at bounding box center [1003, 140] width 84 height 26
click at [985, 73] on div "Mathematics" at bounding box center [961, 75] width 112 height 15
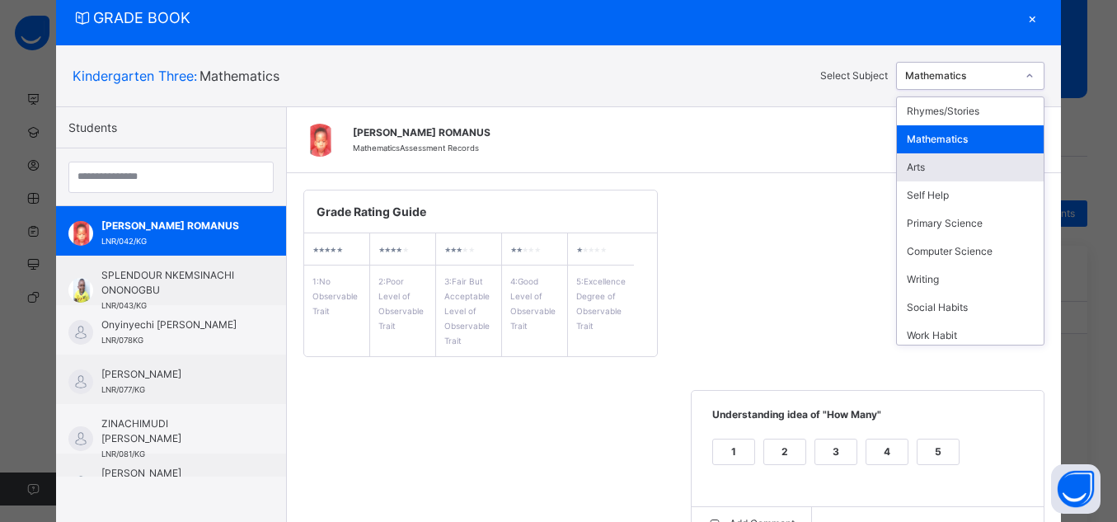
click at [981, 164] on div "Arts" at bounding box center [970, 167] width 147 height 28
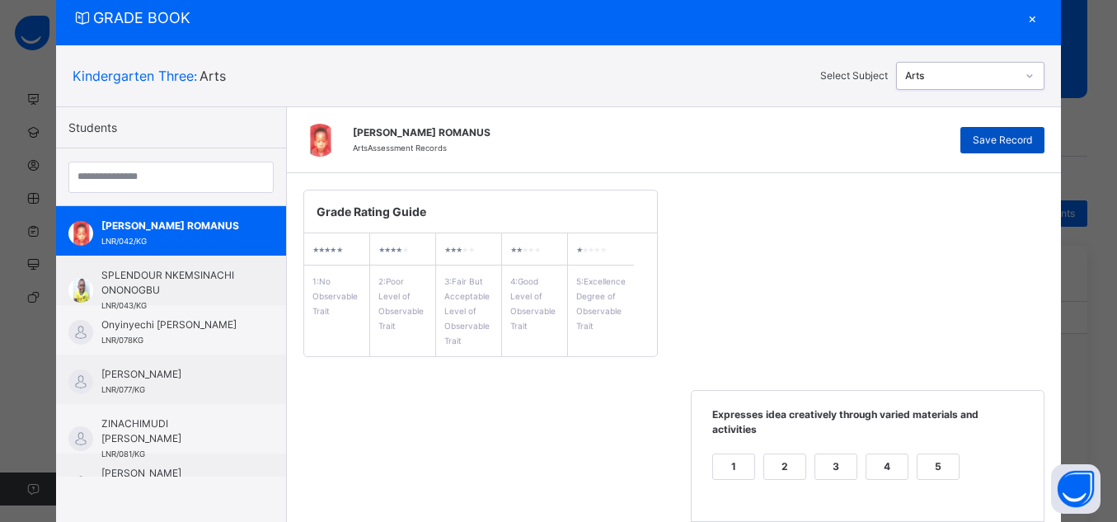
click at [1002, 138] on span "Save Record" at bounding box center [1002, 140] width 59 height 15
click at [1025, 143] on span "Save Record" at bounding box center [1002, 140] width 59 height 15
click at [1018, 83] on div at bounding box center [1030, 75] width 25 height 23
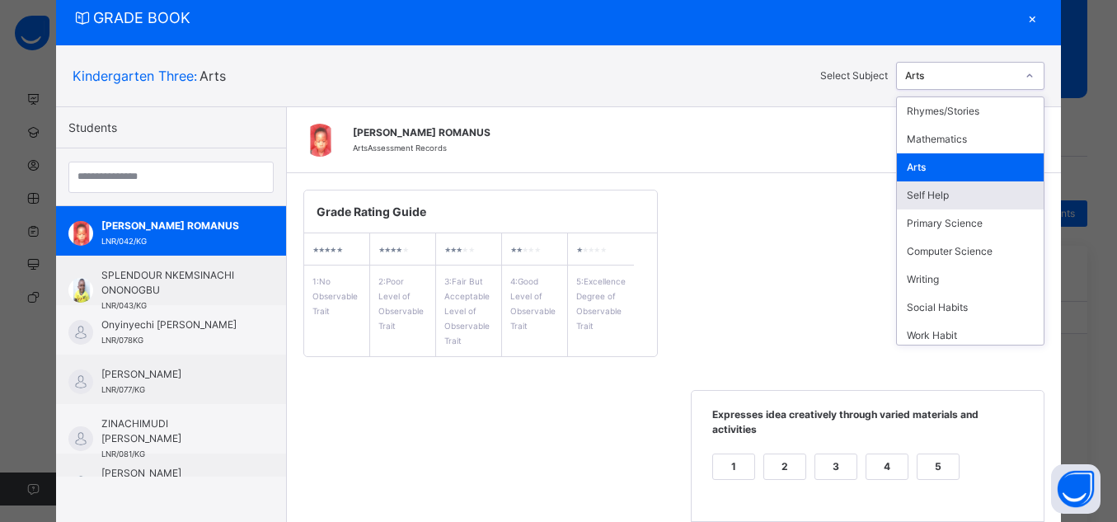
click at [962, 205] on div "Self Help" at bounding box center [970, 195] width 147 height 28
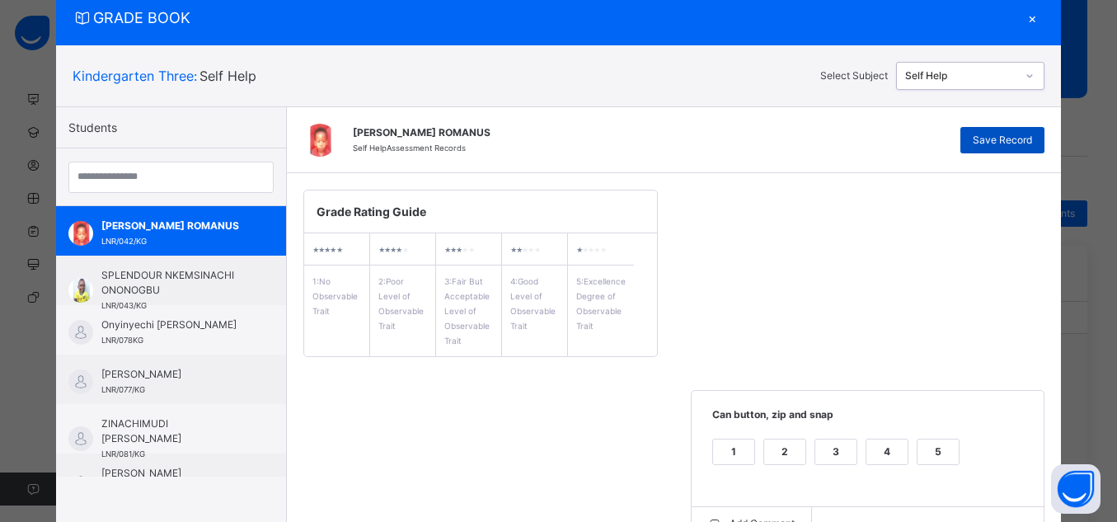
click at [1006, 153] on div "Save Record" at bounding box center [1003, 140] width 84 height 26
click at [1009, 78] on div "Self Help" at bounding box center [961, 75] width 112 height 15
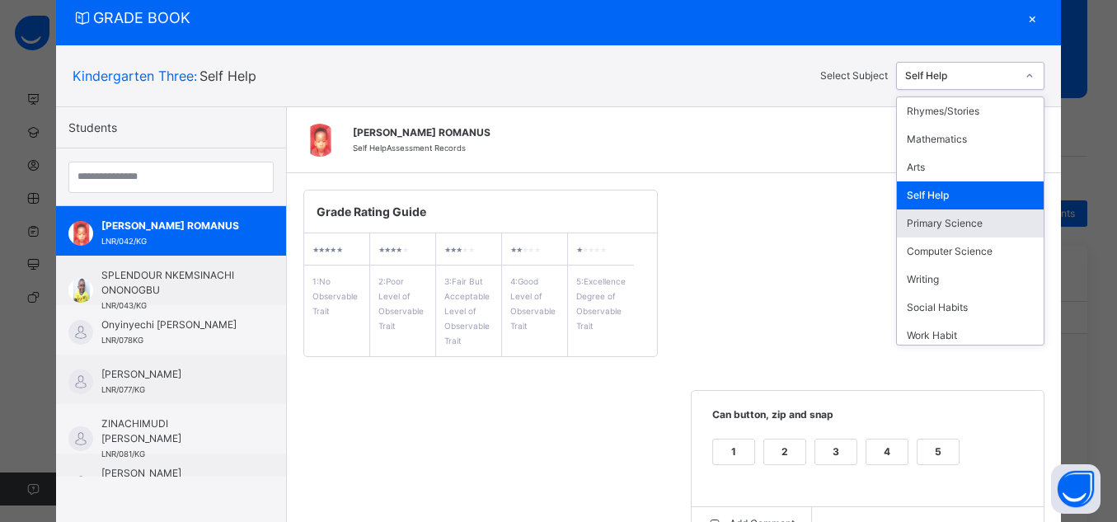
click at [981, 219] on div "Primary Science" at bounding box center [970, 223] width 147 height 28
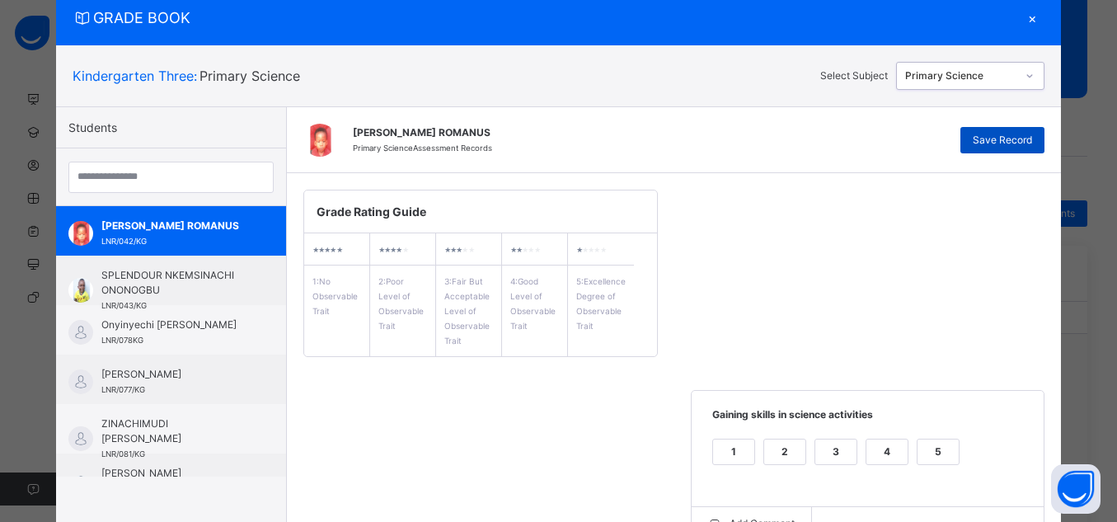
click at [999, 139] on span "Save Record" at bounding box center [1002, 140] width 59 height 15
click at [999, 82] on div "Primary Science" at bounding box center [961, 75] width 112 height 15
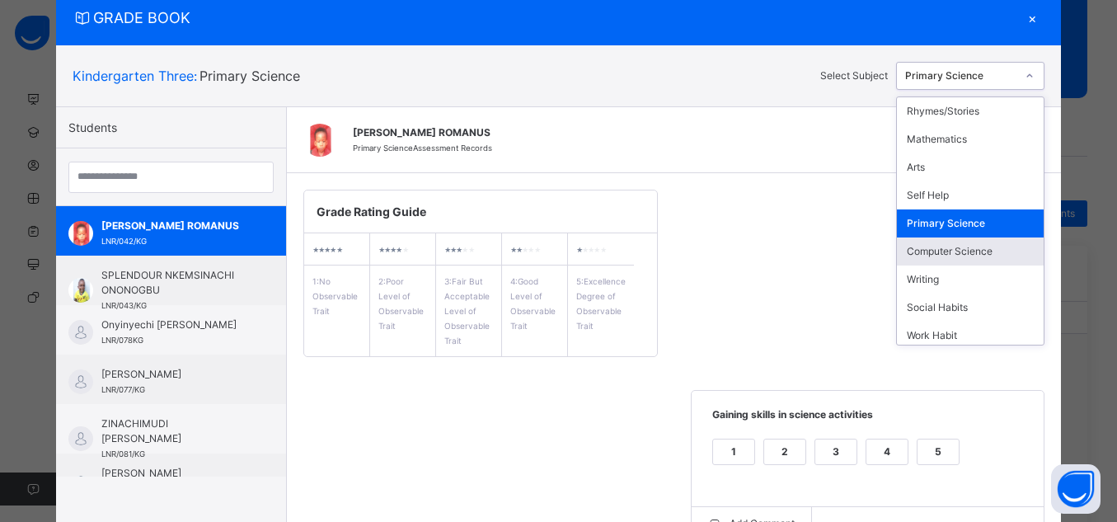
click at [1009, 248] on div "Computer Science" at bounding box center [970, 252] width 147 height 28
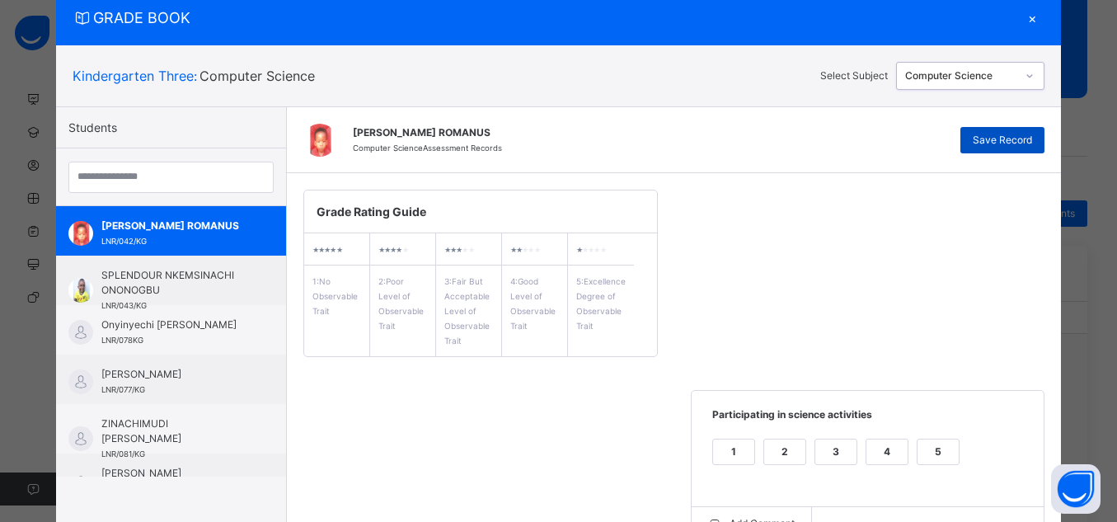
click at [986, 129] on div "Save Record" at bounding box center [1003, 140] width 84 height 26
click at [1037, 80] on div at bounding box center [1030, 75] width 25 height 23
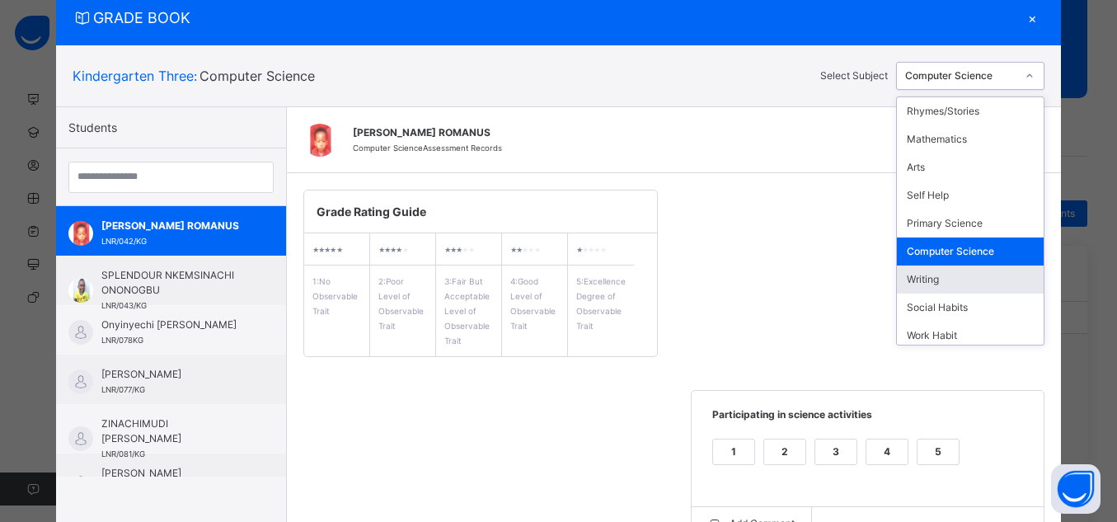
click at [948, 291] on div "Writing" at bounding box center [970, 280] width 147 height 28
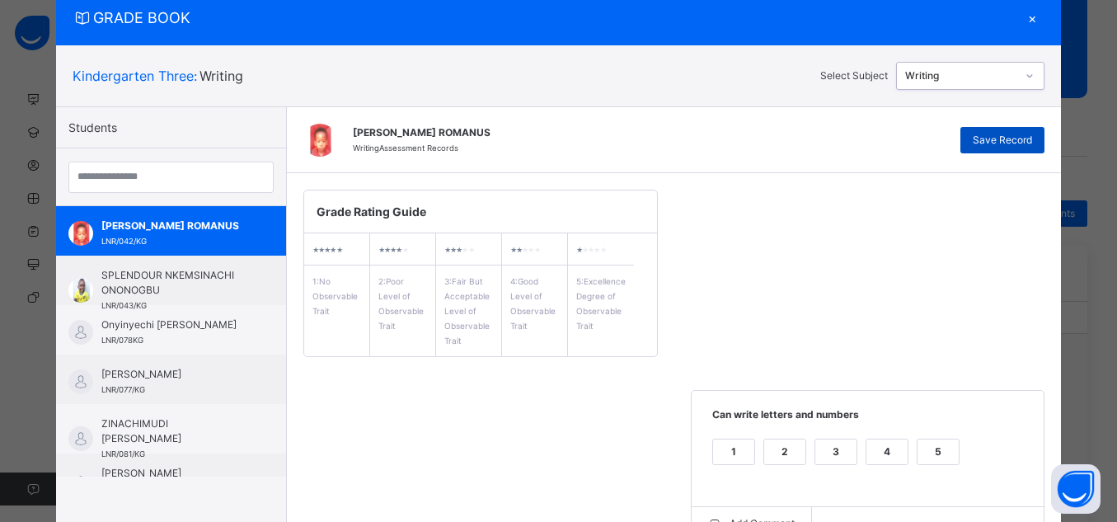
click at [1014, 147] on span "Save Record" at bounding box center [1002, 140] width 59 height 15
click at [1028, 72] on icon at bounding box center [1030, 76] width 10 height 16
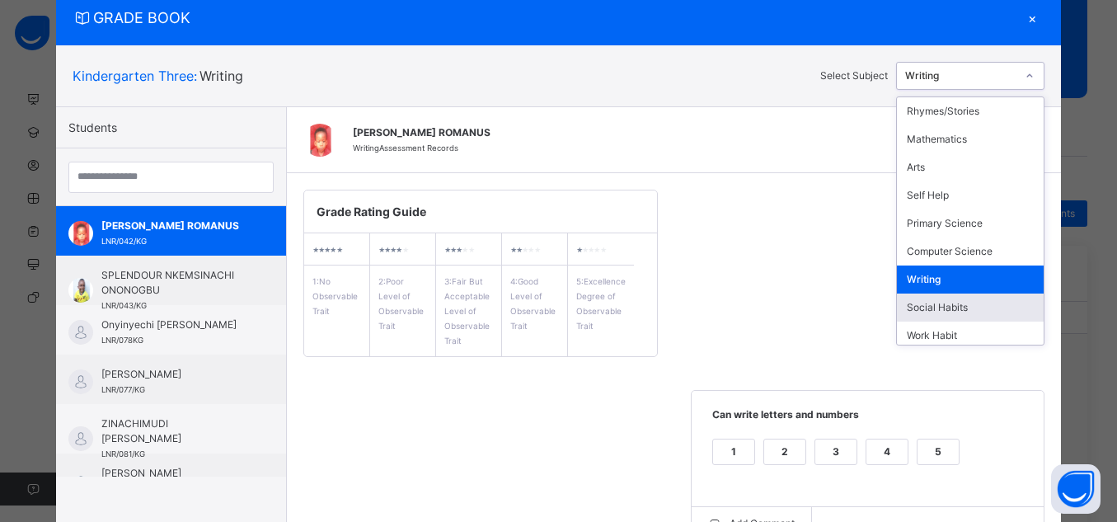
click at [962, 317] on div "Social Habits" at bounding box center [970, 308] width 147 height 28
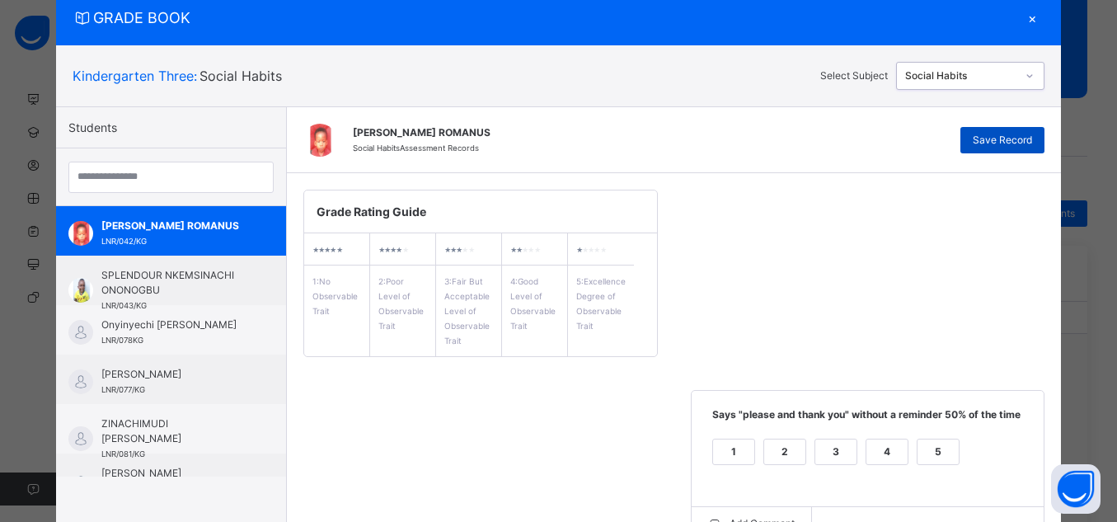
click at [991, 134] on span "Save Record" at bounding box center [1002, 140] width 59 height 15
click at [1037, 29] on div "GRADE BOOK ×" at bounding box center [559, 17] width 1006 height 55
click at [1037, 27] on div "×" at bounding box center [1032, 18] width 25 height 22
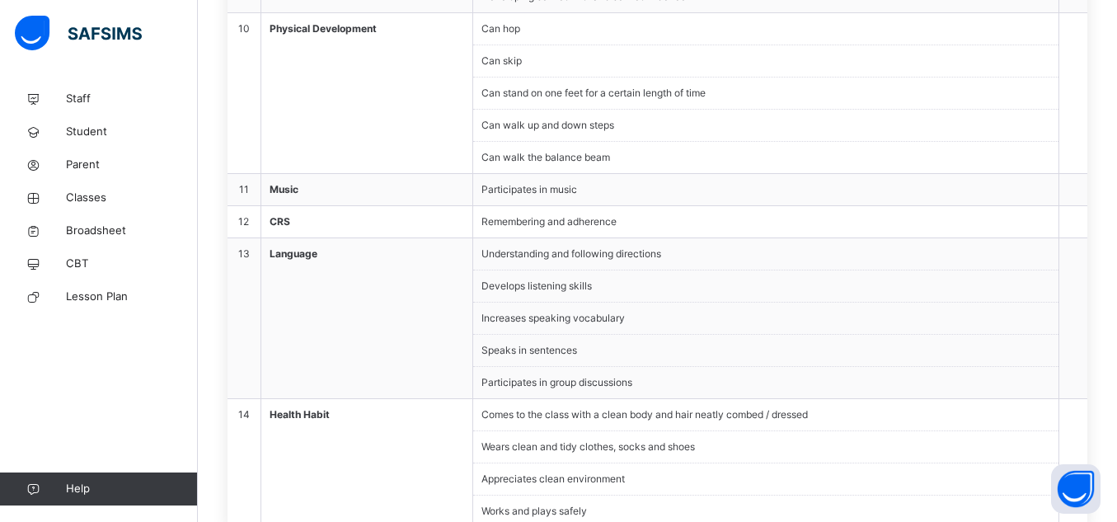
scroll to position [1680, 0]
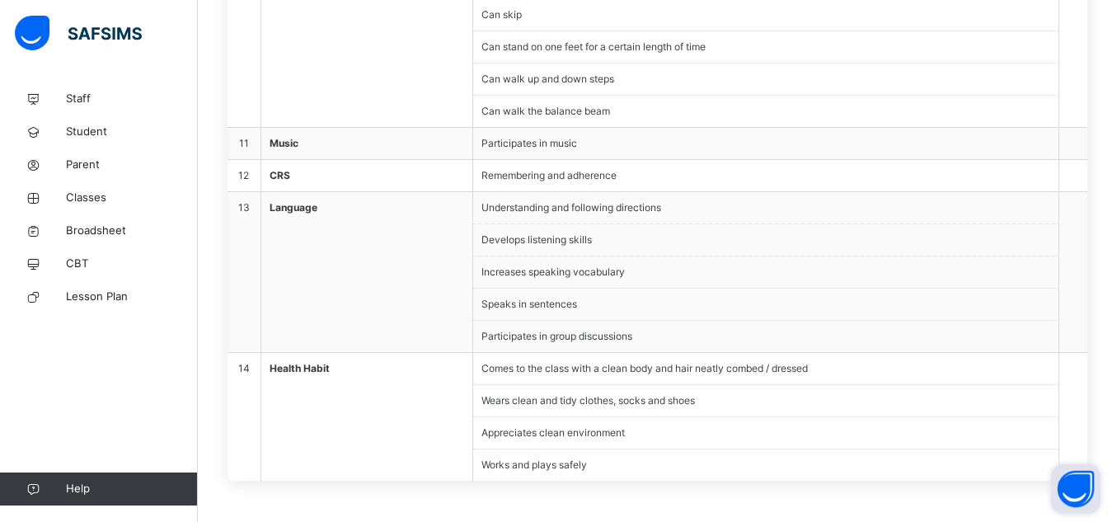
click at [1083, 498] on button "Open asap" at bounding box center [1075, 488] width 49 height 49
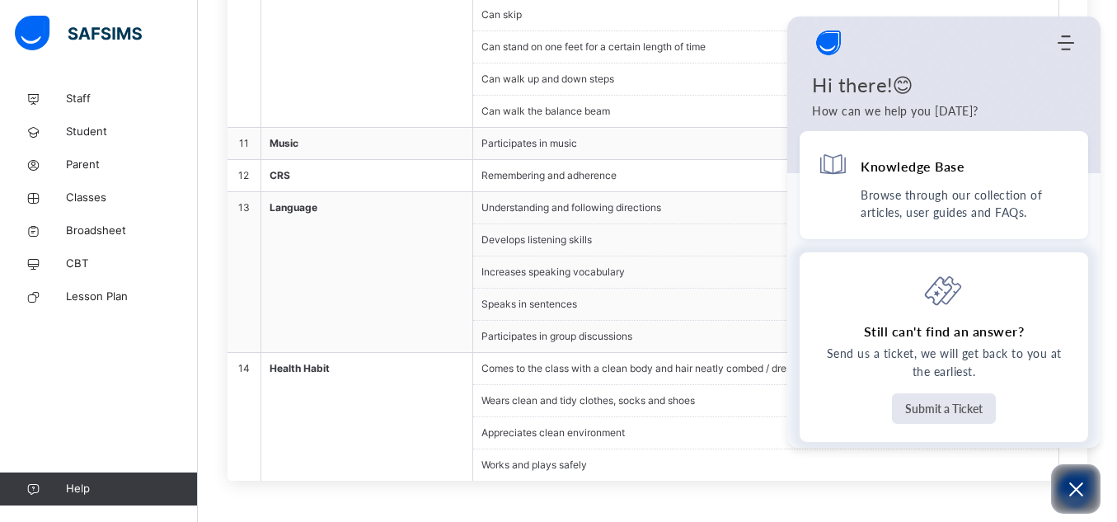
click at [939, 408] on button "Submit a Ticket" at bounding box center [944, 408] width 104 height 31
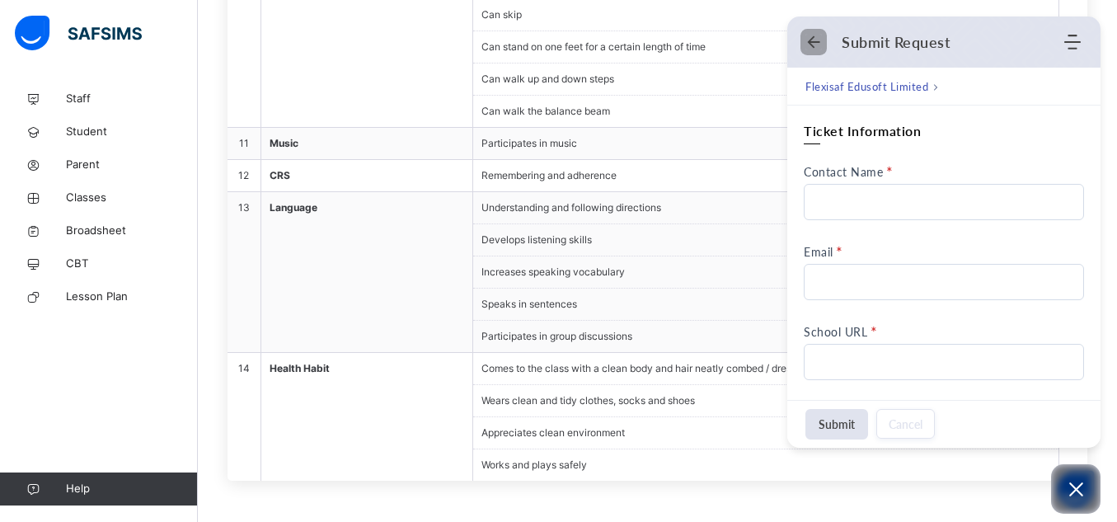
scroll to position [0, 0]
click at [816, 42] on use "Back" at bounding box center [814, 42] width 12 height 12
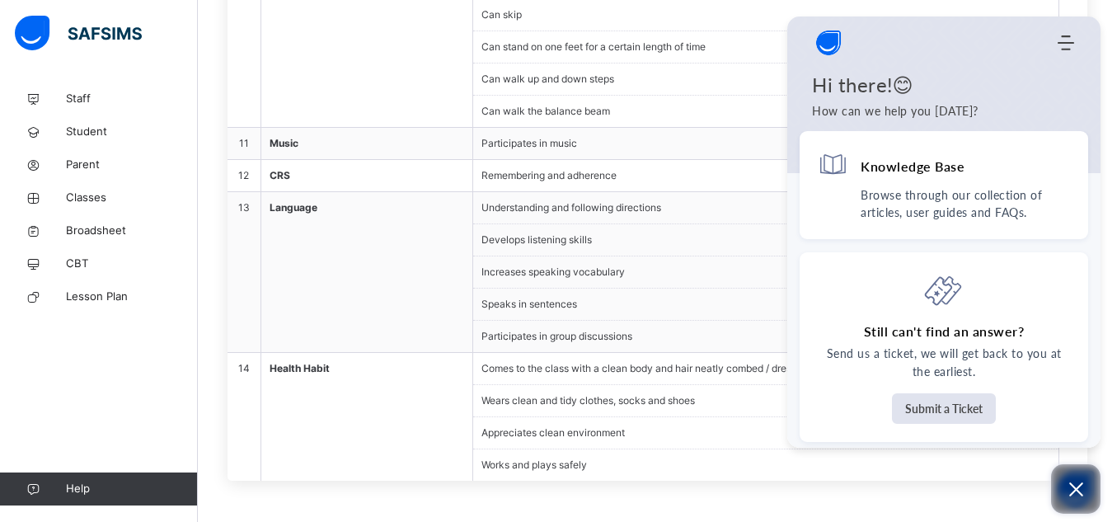
click at [1070, 498] on icon "Open asap" at bounding box center [1076, 489] width 21 height 21
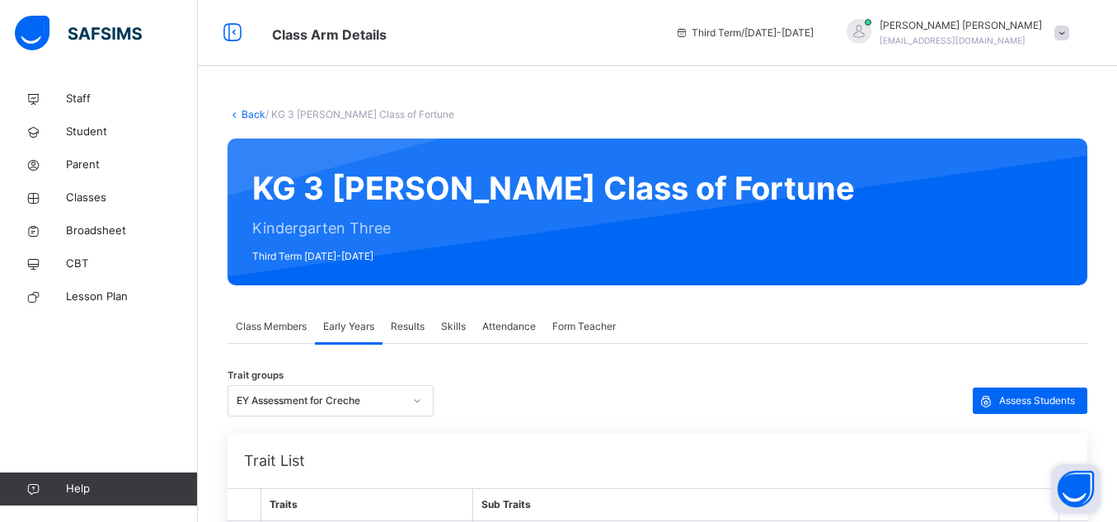
click at [402, 336] on div "Results" at bounding box center [408, 326] width 50 height 33
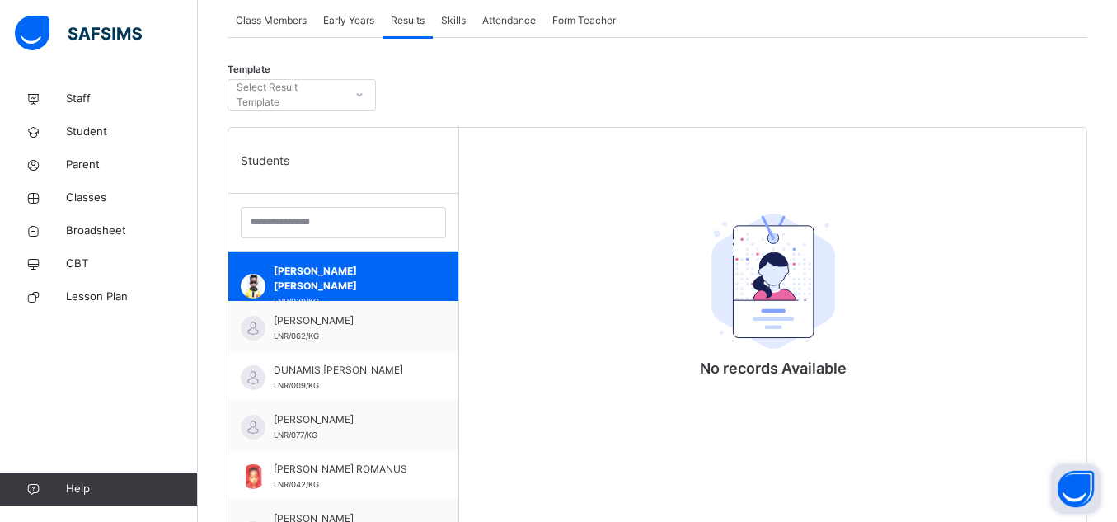
scroll to position [309, 0]
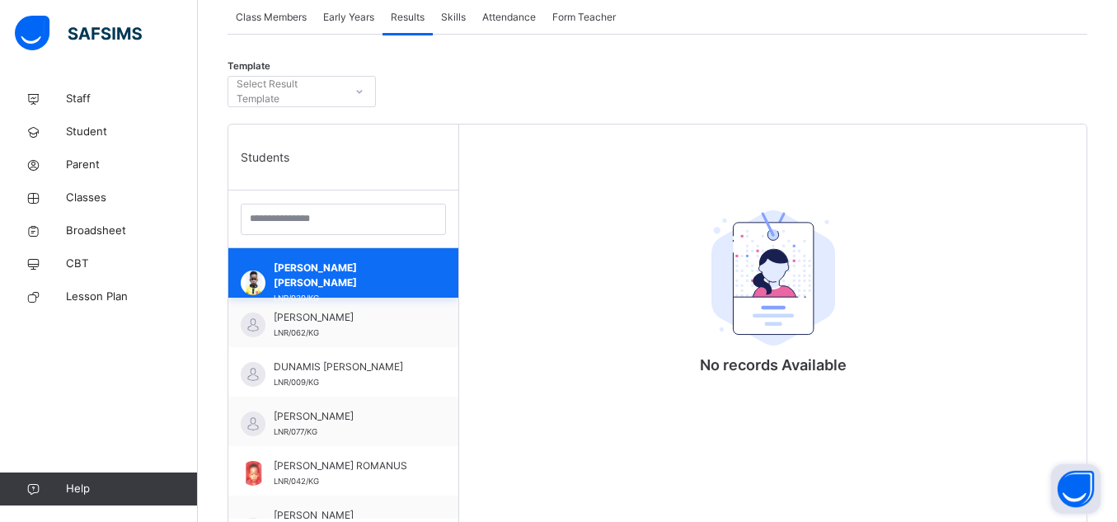
click at [305, 266] on span "[PERSON_NAME] [PERSON_NAME]" at bounding box center [348, 276] width 148 height 30
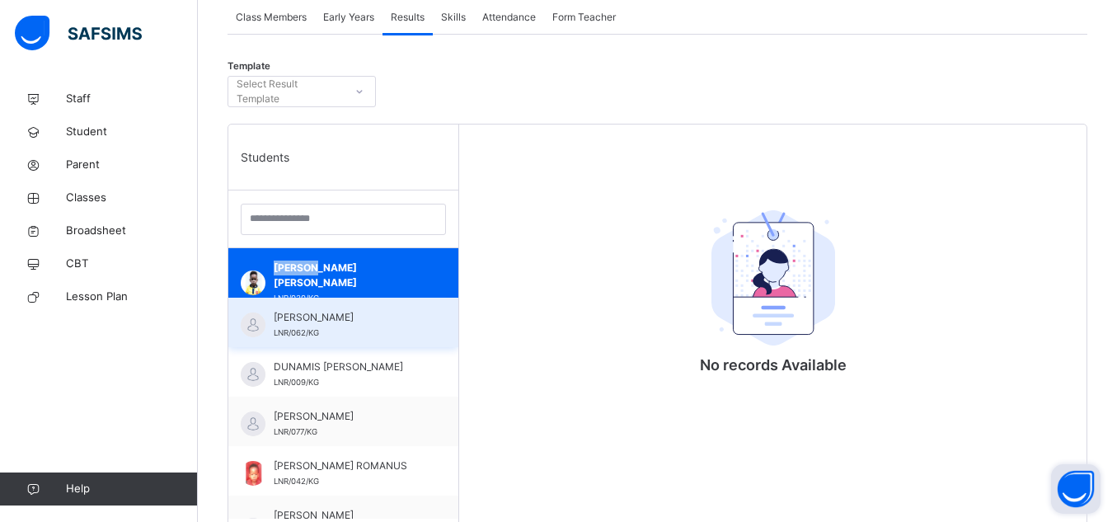
click at [332, 317] on span "[PERSON_NAME]" at bounding box center [348, 317] width 148 height 15
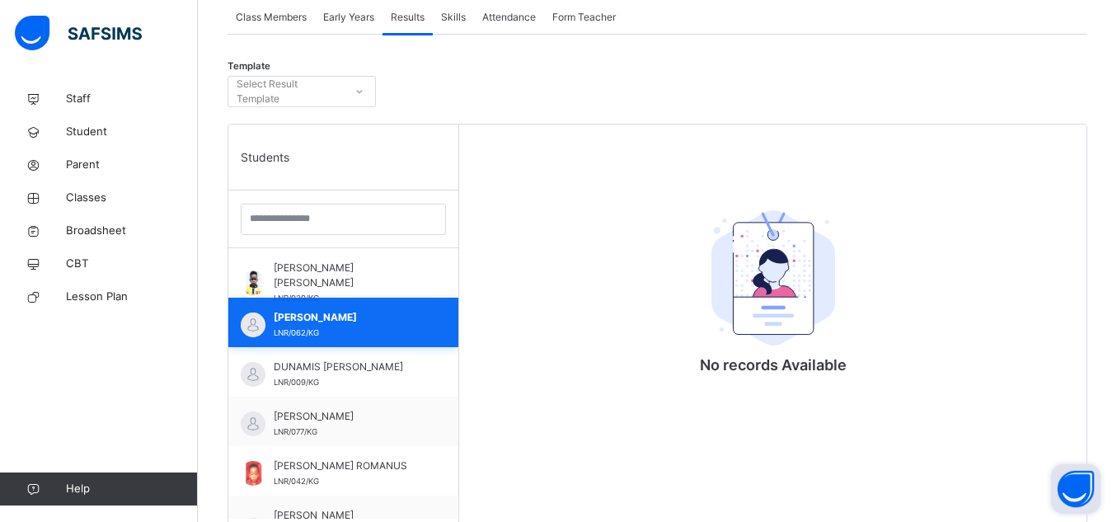
click at [332, 317] on span "[PERSON_NAME]" at bounding box center [348, 317] width 148 height 15
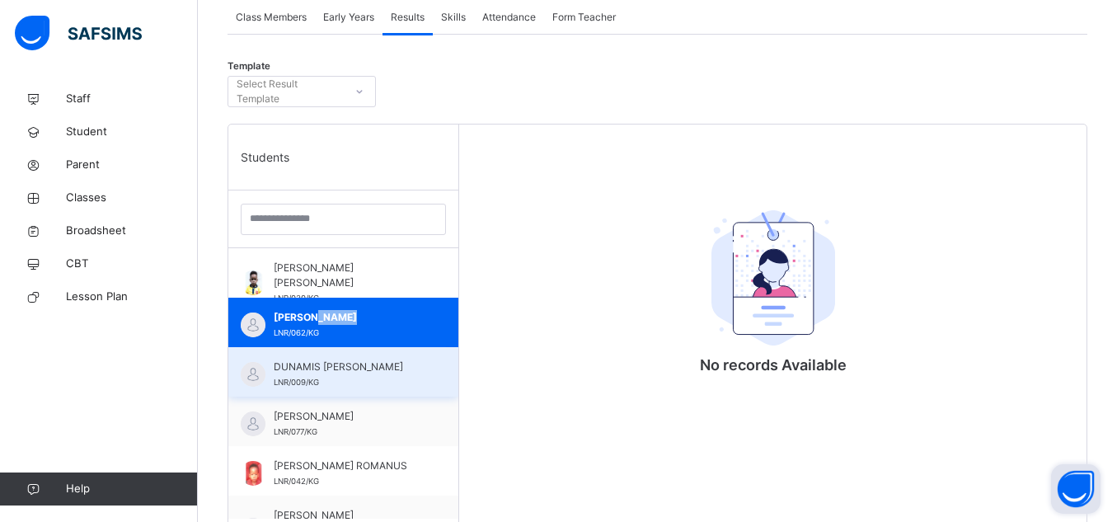
click at [363, 378] on div "DUNAMIS [PERSON_NAME] LNR/009/KG" at bounding box center [348, 375] width 148 height 30
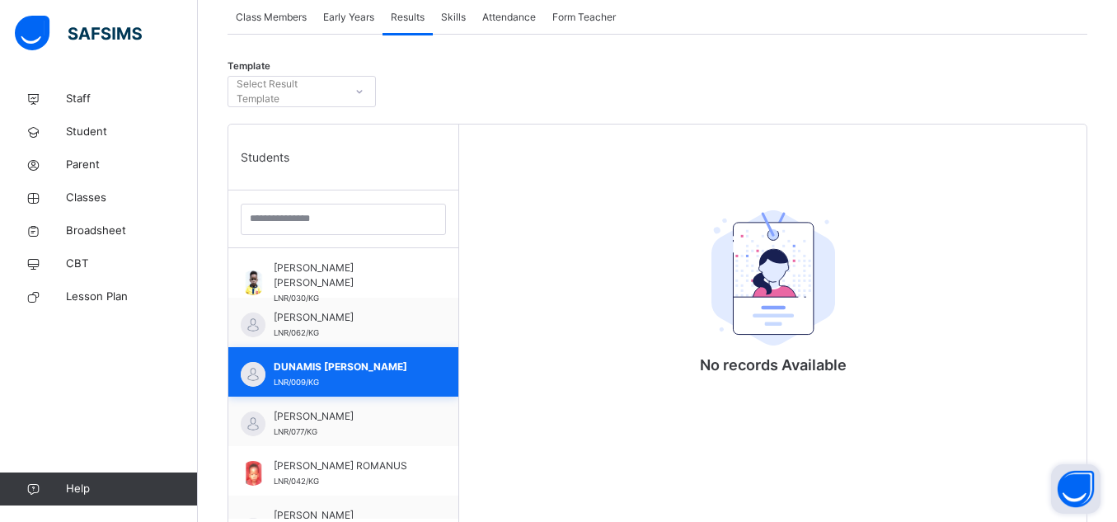
click at [363, 378] on div "DUNAMIS [PERSON_NAME] LNR/009/KG" at bounding box center [348, 375] width 148 height 30
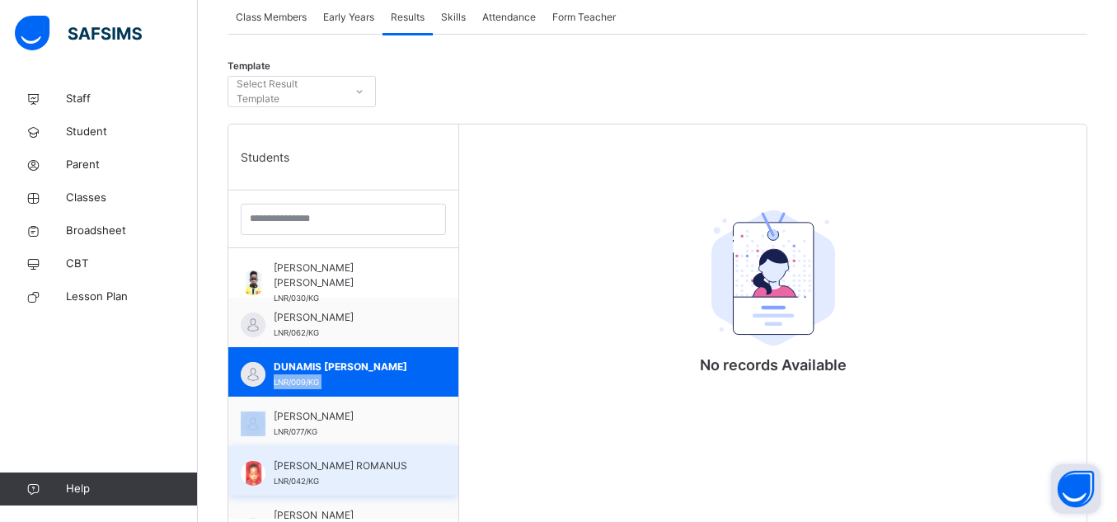
click at [398, 454] on div "[PERSON_NAME] ROMANUS LNR/042/KG" at bounding box center [343, 470] width 230 height 49
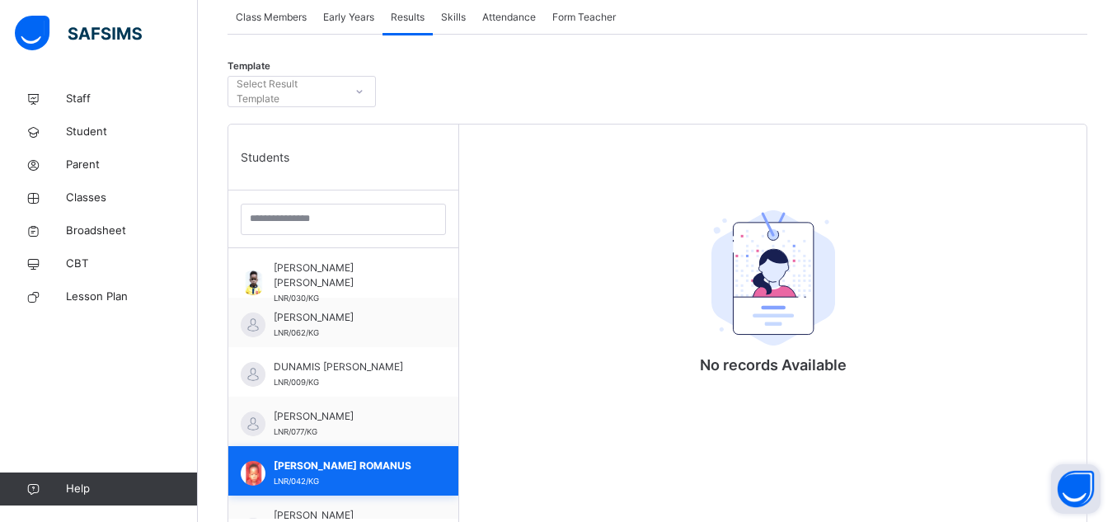
click at [398, 454] on div "[PERSON_NAME] ROMANUS LNR/042/KG" at bounding box center [343, 470] width 230 height 49
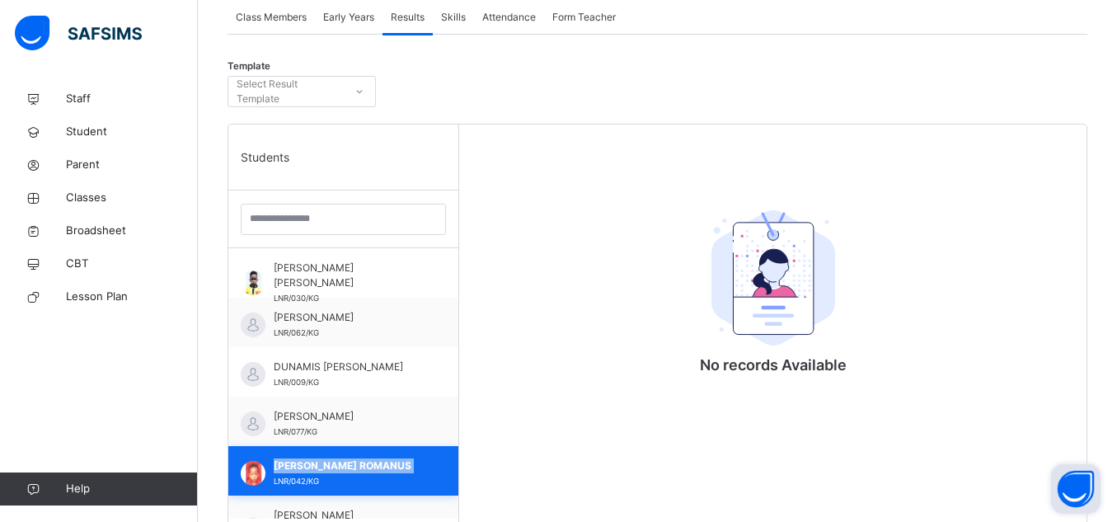
click at [398, 454] on div "[PERSON_NAME] ROMANUS LNR/042/KG" at bounding box center [343, 470] width 230 height 49
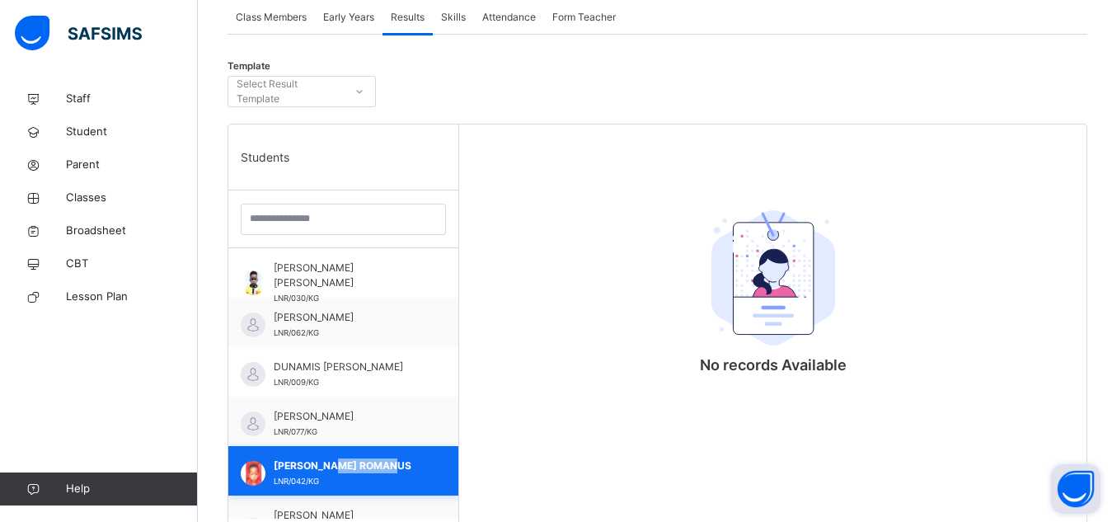
click at [398, 454] on div "[PERSON_NAME] ROMANUS LNR/042/KG" at bounding box center [343, 470] width 230 height 49
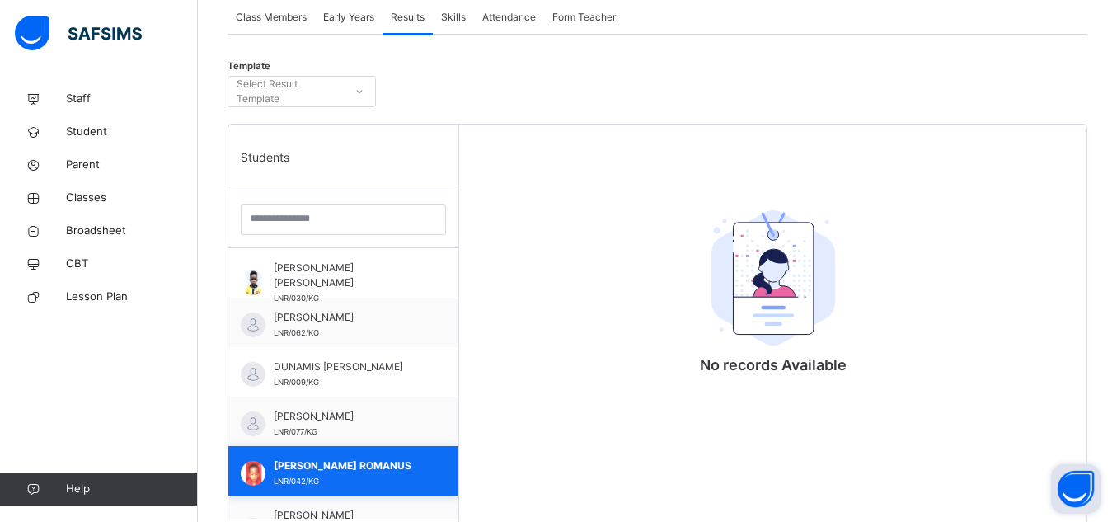
click at [398, 454] on div "[PERSON_NAME] ROMANUS LNR/042/KG" at bounding box center [343, 470] width 230 height 49
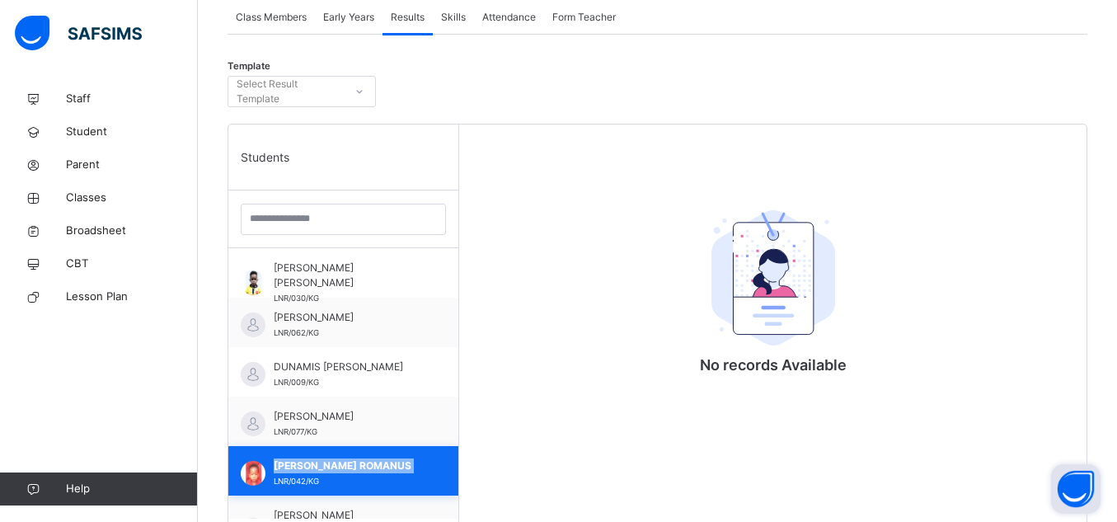
click at [398, 454] on div "[PERSON_NAME] ROMANUS LNR/042/KG" at bounding box center [343, 470] width 230 height 49
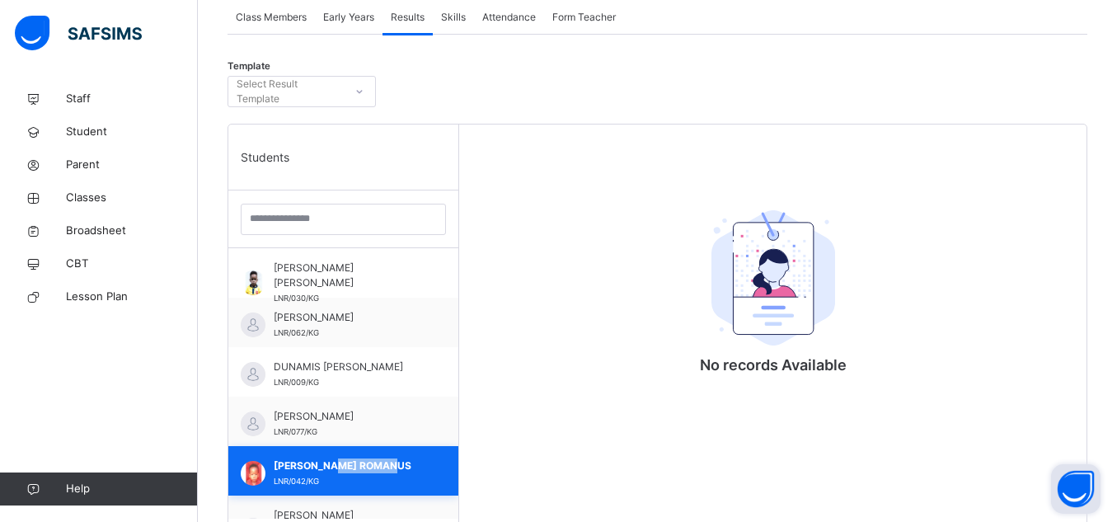
click at [398, 454] on div "[PERSON_NAME] ROMANUS LNR/042/KG" at bounding box center [343, 470] width 230 height 49
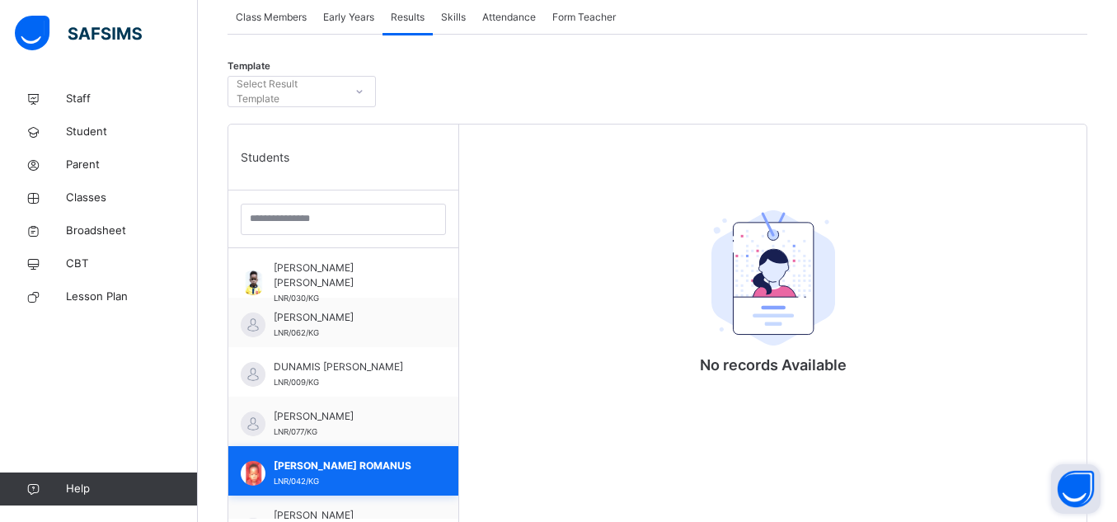
click at [398, 454] on div "[PERSON_NAME] ROMANUS LNR/042/KG" at bounding box center [343, 470] width 230 height 49
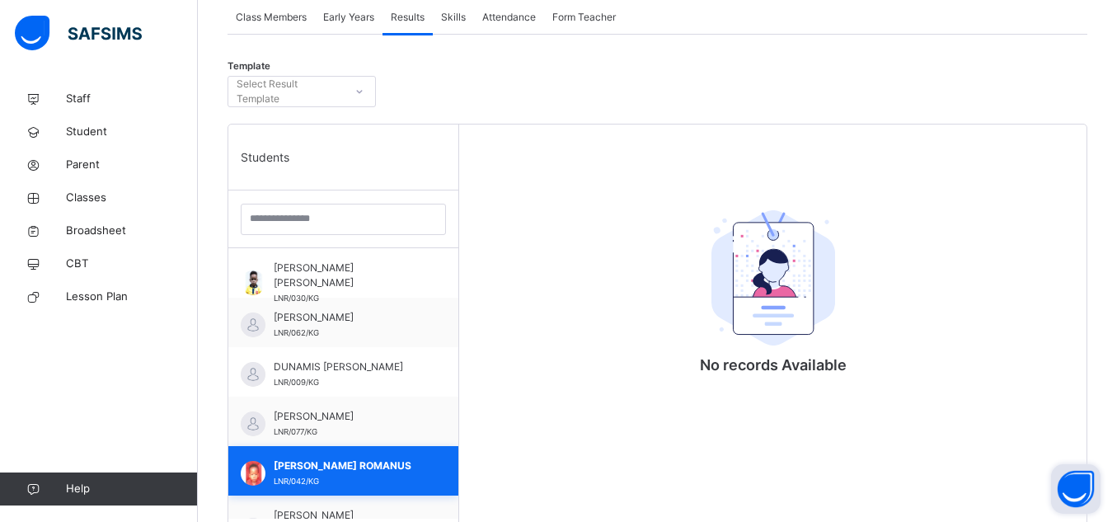
click at [398, 454] on div "[PERSON_NAME] ROMANUS LNR/042/KG" at bounding box center [343, 470] width 230 height 49
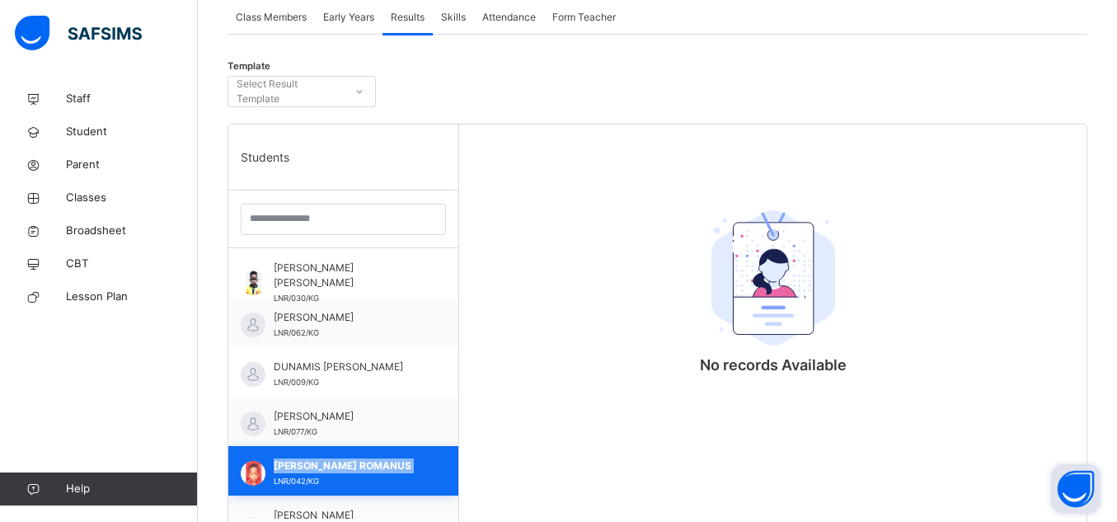
click at [398, 454] on div "[PERSON_NAME] ROMANUS LNR/042/KG" at bounding box center [343, 470] width 230 height 49
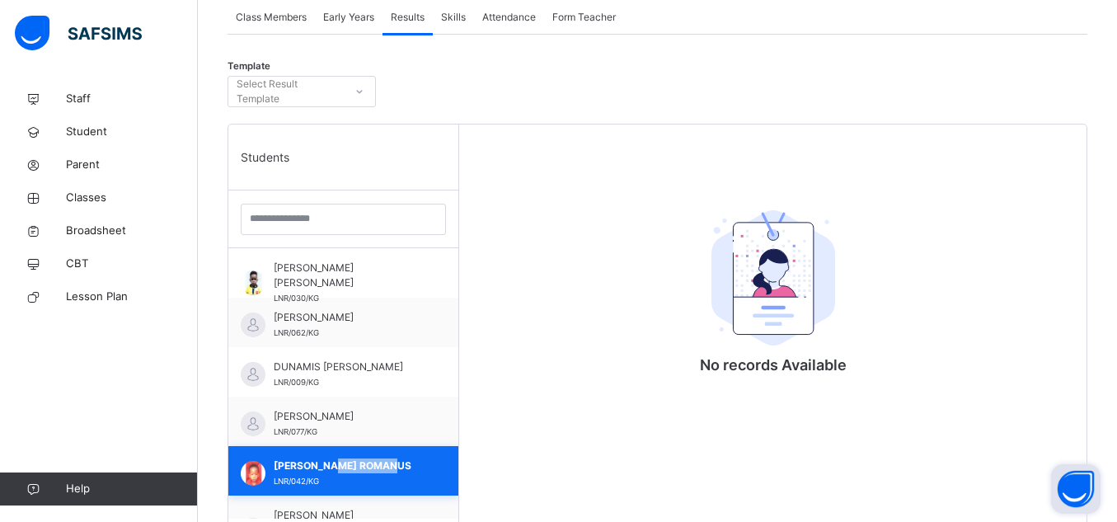
click at [398, 454] on div "[PERSON_NAME] ROMANUS LNR/042/KG" at bounding box center [343, 470] width 230 height 49
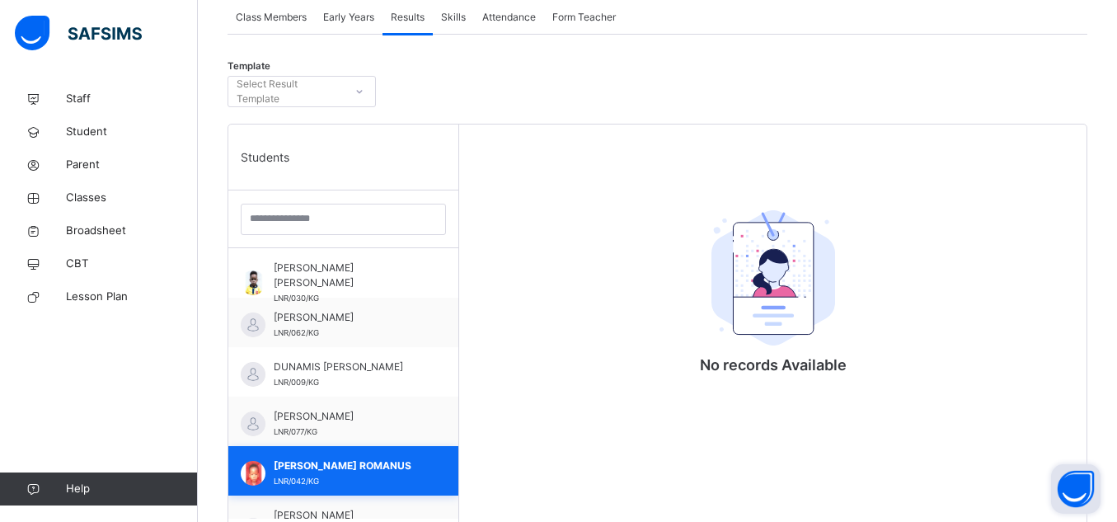
click at [398, 454] on div "[PERSON_NAME] ROMANUS LNR/042/KG" at bounding box center [343, 470] width 230 height 49
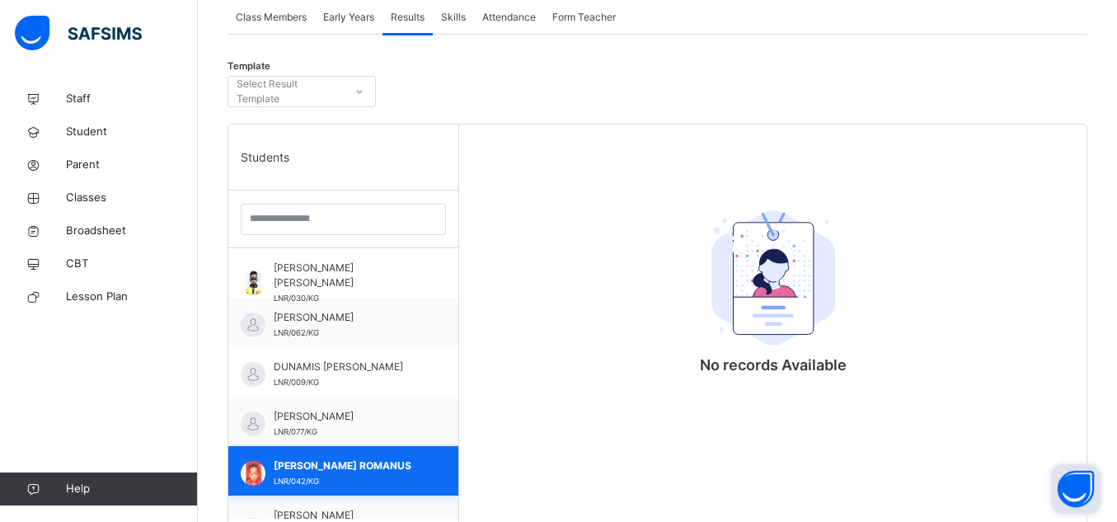
click at [398, 454] on div "[PERSON_NAME] ROMANUS LNR/042/KG" at bounding box center [343, 470] width 230 height 49
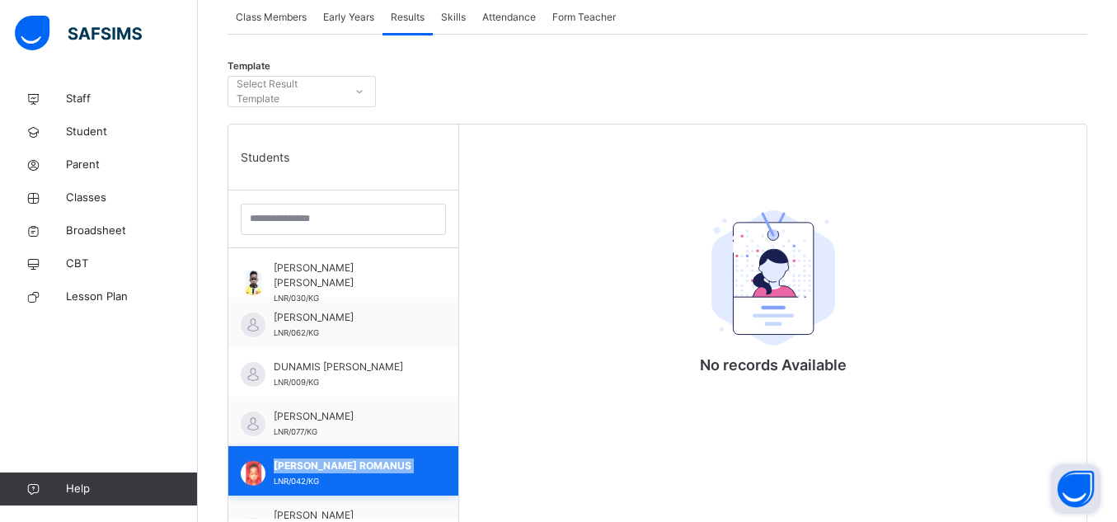
click at [398, 454] on div "[PERSON_NAME] ROMANUS LNR/042/KG" at bounding box center [343, 470] width 230 height 49
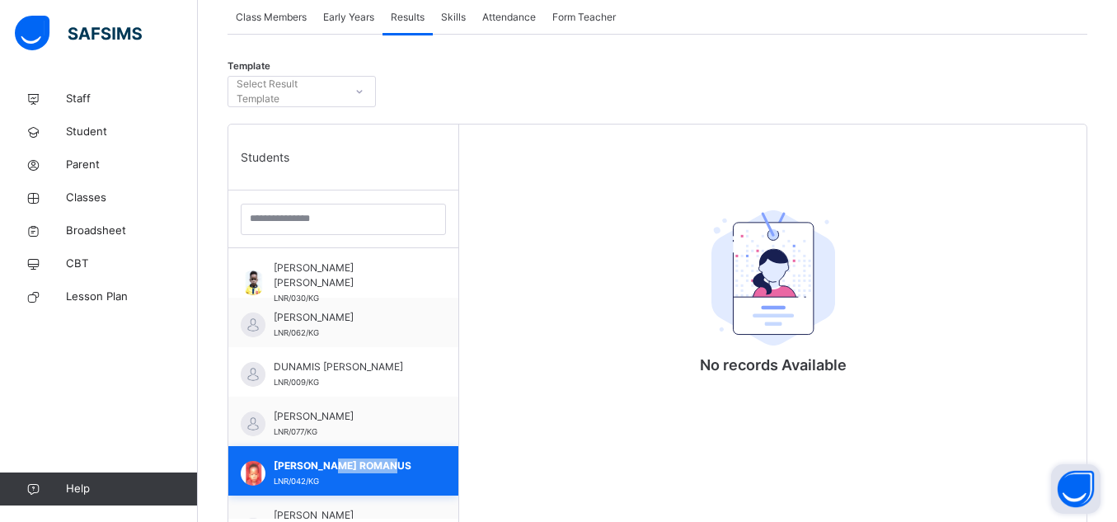
click at [398, 454] on div "[PERSON_NAME] ROMANUS LNR/042/KG" at bounding box center [343, 470] width 230 height 49
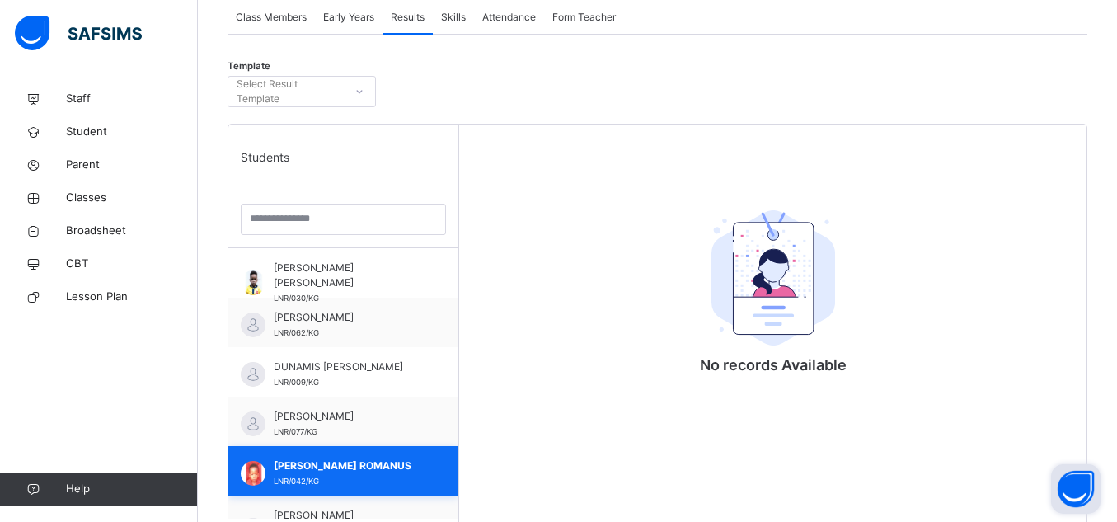
click at [398, 454] on div "[PERSON_NAME] ROMANUS LNR/042/KG" at bounding box center [343, 470] width 230 height 49
click at [122, 128] on span "Student" at bounding box center [132, 132] width 132 height 16
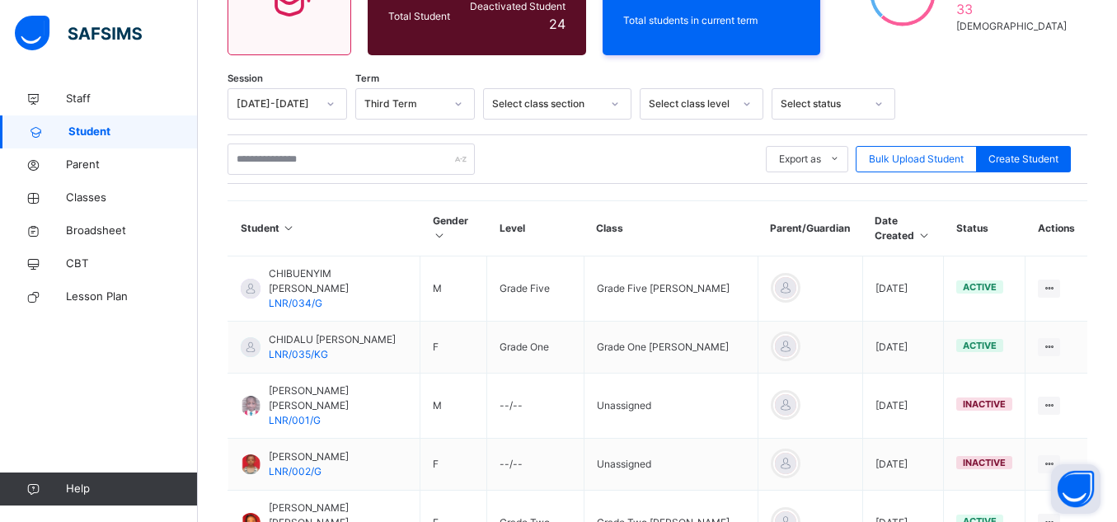
scroll to position [309, 0]
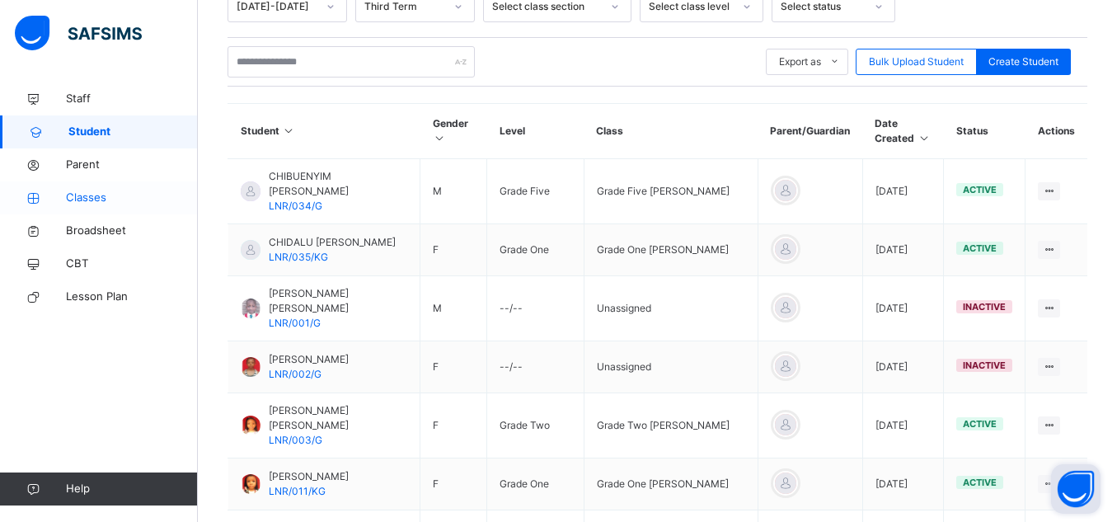
click at [76, 193] on span "Classes" at bounding box center [132, 198] width 132 height 16
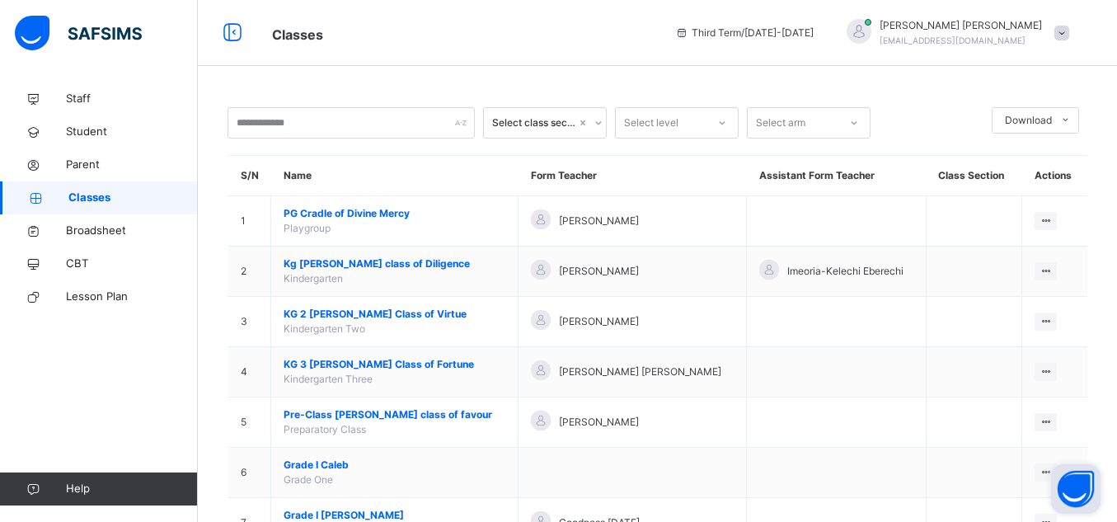
click at [566, 122] on div "Select class section" at bounding box center [534, 122] width 84 height 15
click at [565, 124] on div "Select class section" at bounding box center [534, 122] width 84 height 15
click at [599, 125] on icon at bounding box center [599, 123] width 10 height 16
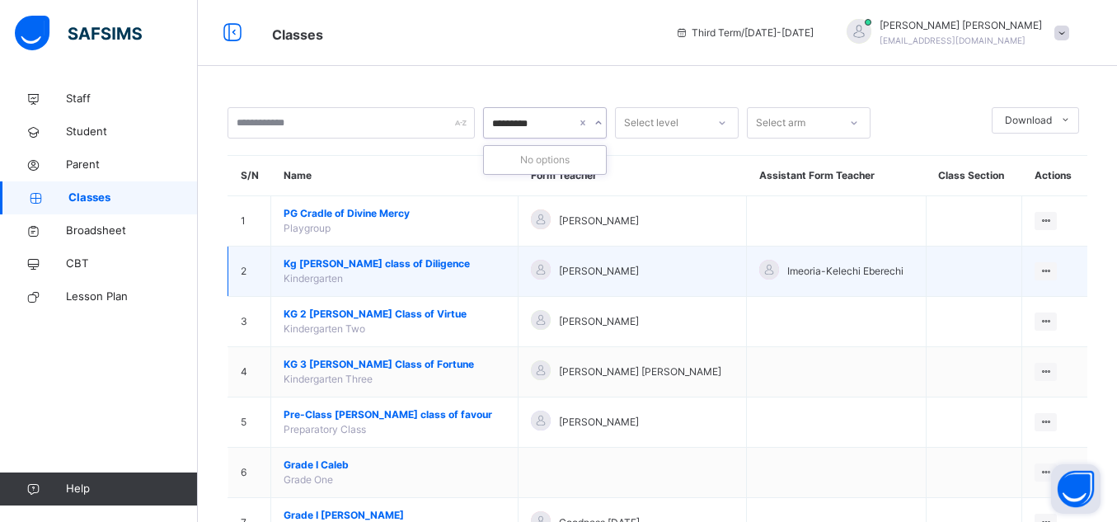
type input "*********"
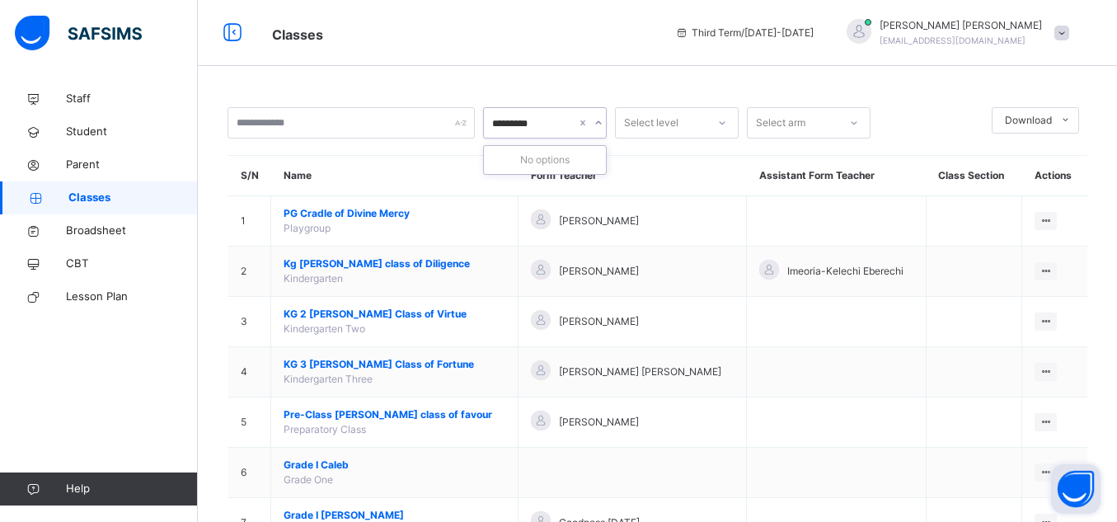
click at [698, 129] on div "Select level" at bounding box center [661, 124] width 91 height 26
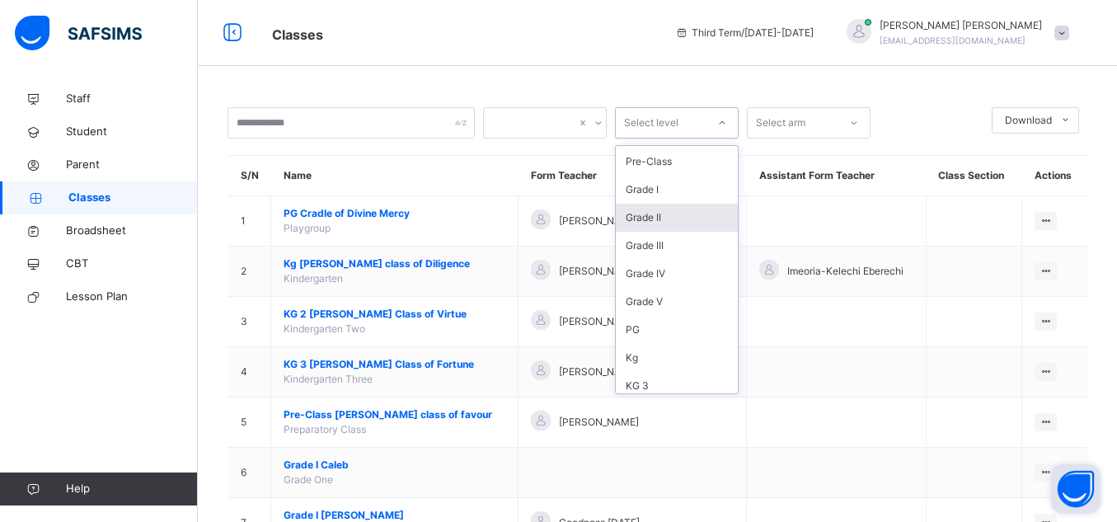
scroll to position [33, 0]
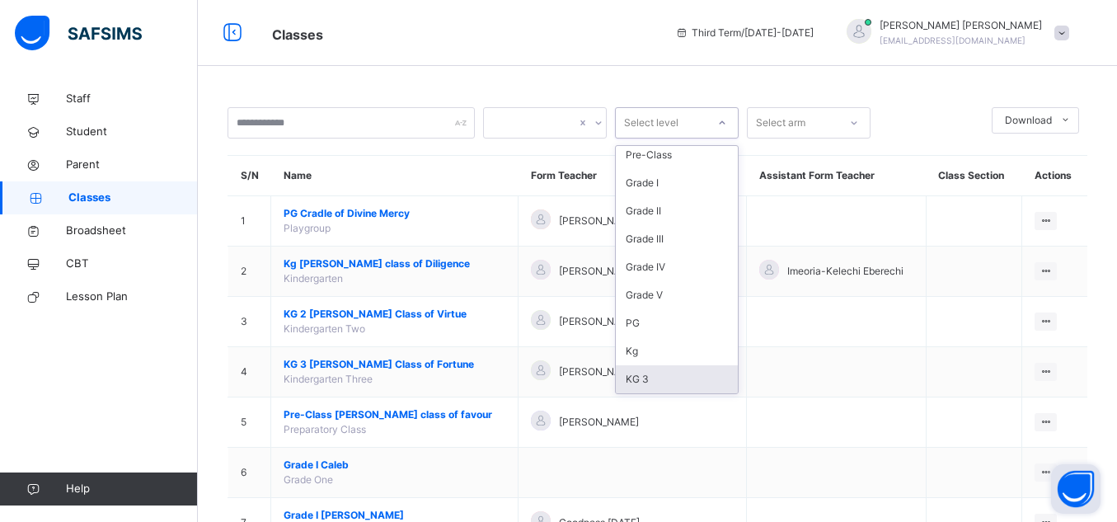
click at [660, 378] on div "KG 3" at bounding box center [677, 379] width 122 height 28
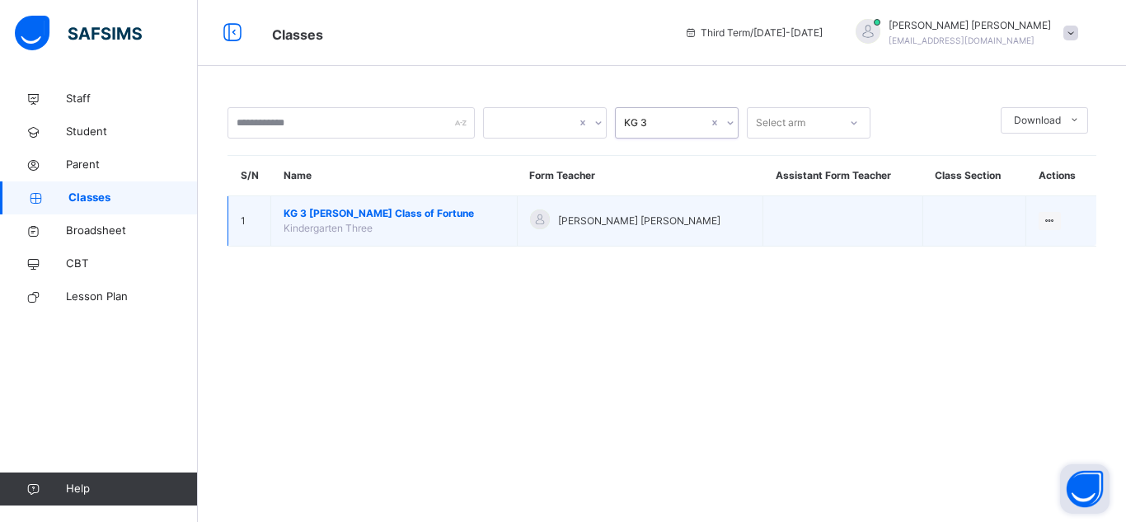
click at [379, 214] on span "KG 3 [PERSON_NAME] Class of Fortune" at bounding box center [394, 213] width 221 height 15
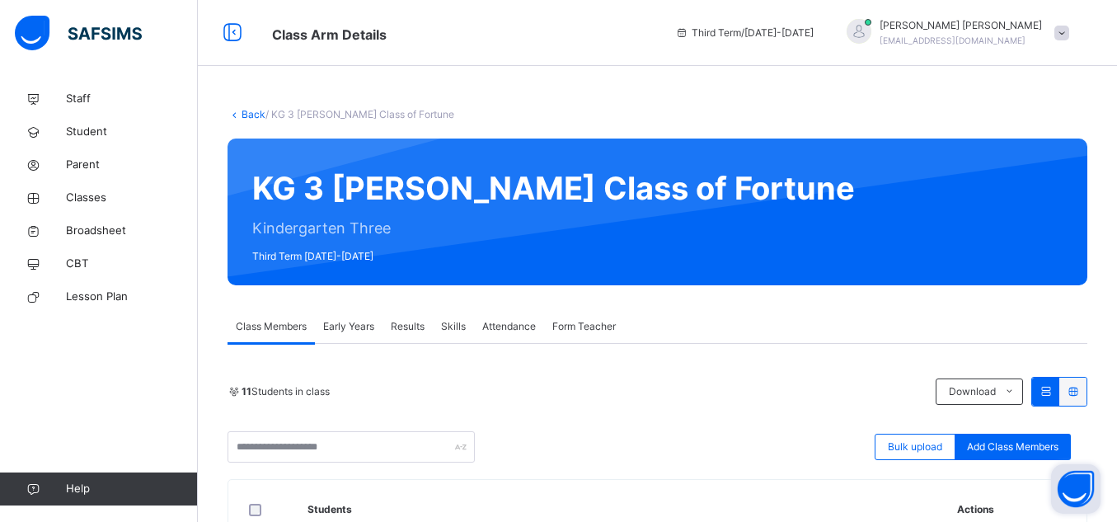
click at [425, 338] on div "Results" at bounding box center [408, 326] width 50 height 33
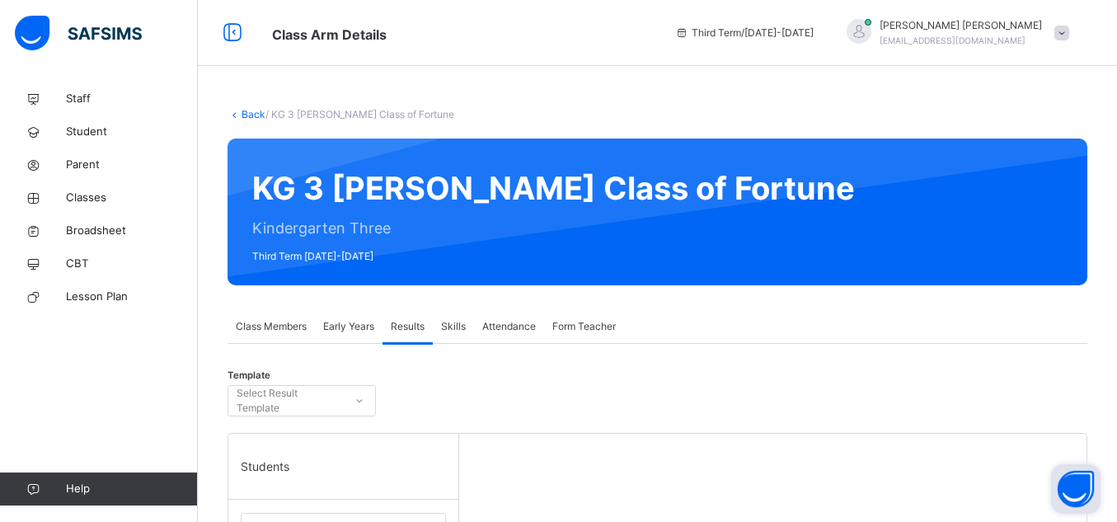
scroll to position [288, 0]
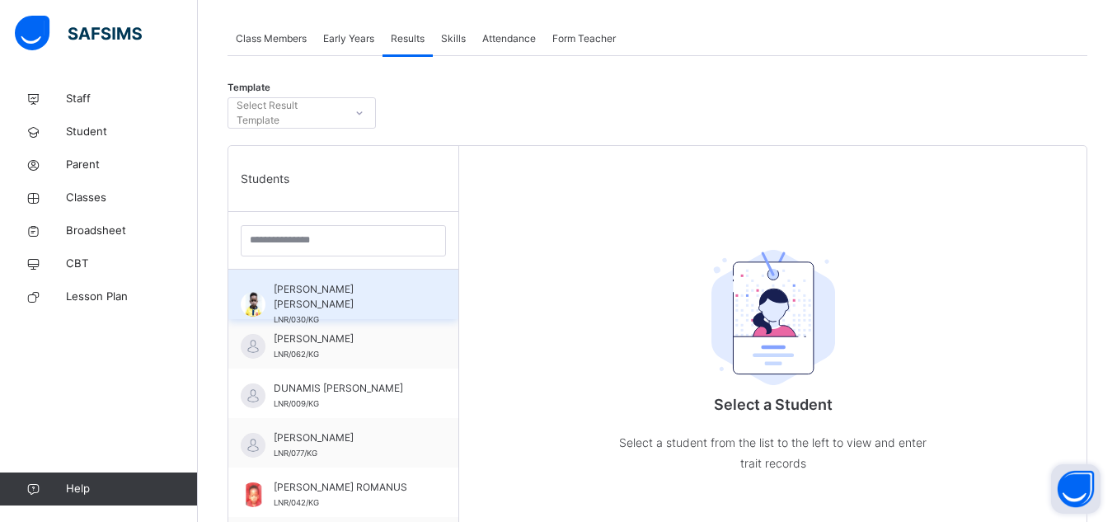
click at [301, 311] on div "[PERSON_NAME] [PERSON_NAME] LNR/030/KG" at bounding box center [348, 304] width 148 height 45
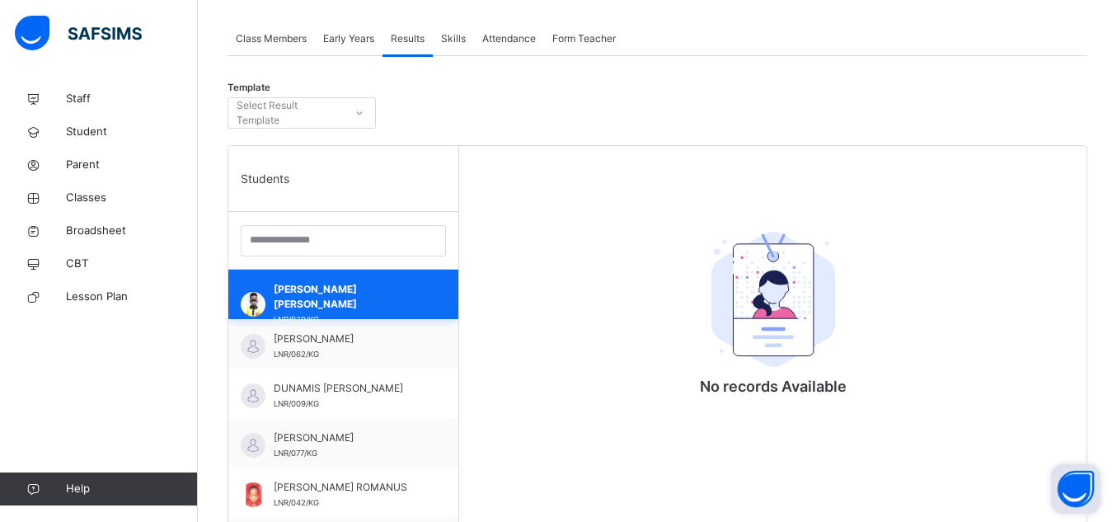
click at [301, 311] on div "[PERSON_NAME] [PERSON_NAME] LNR/030/KG" at bounding box center [348, 304] width 148 height 45
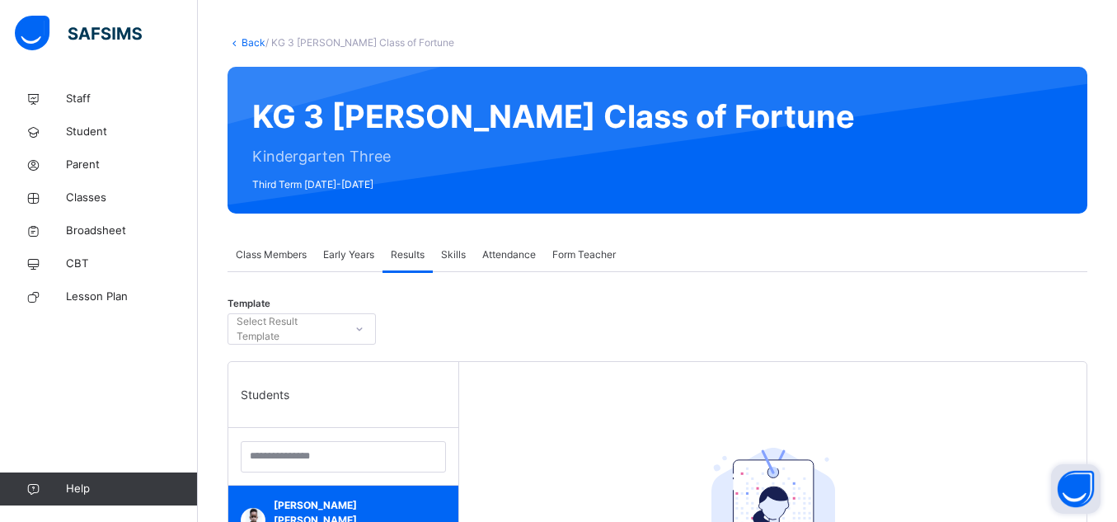
scroll to position [476, 0]
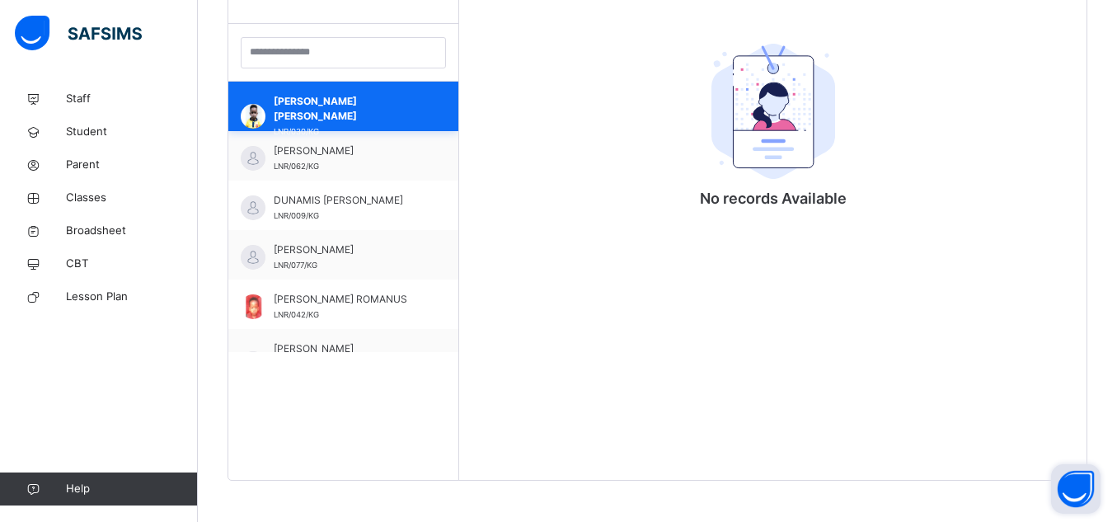
click at [386, 117] on span "[PERSON_NAME] [PERSON_NAME]" at bounding box center [348, 109] width 148 height 30
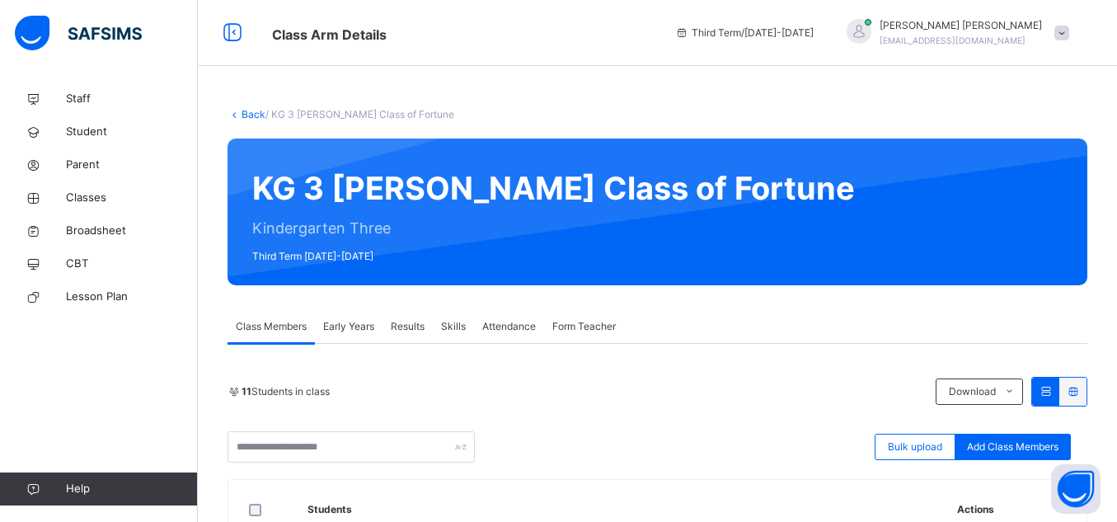
click at [1070, 36] on span at bounding box center [1062, 33] width 15 height 15
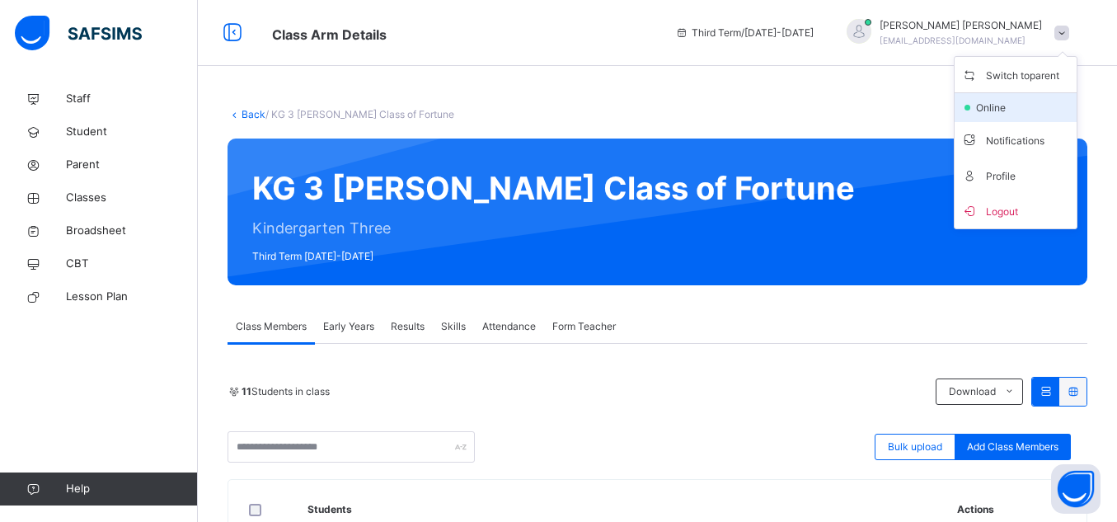
click at [1018, 118] on li "online" at bounding box center [1016, 107] width 122 height 29
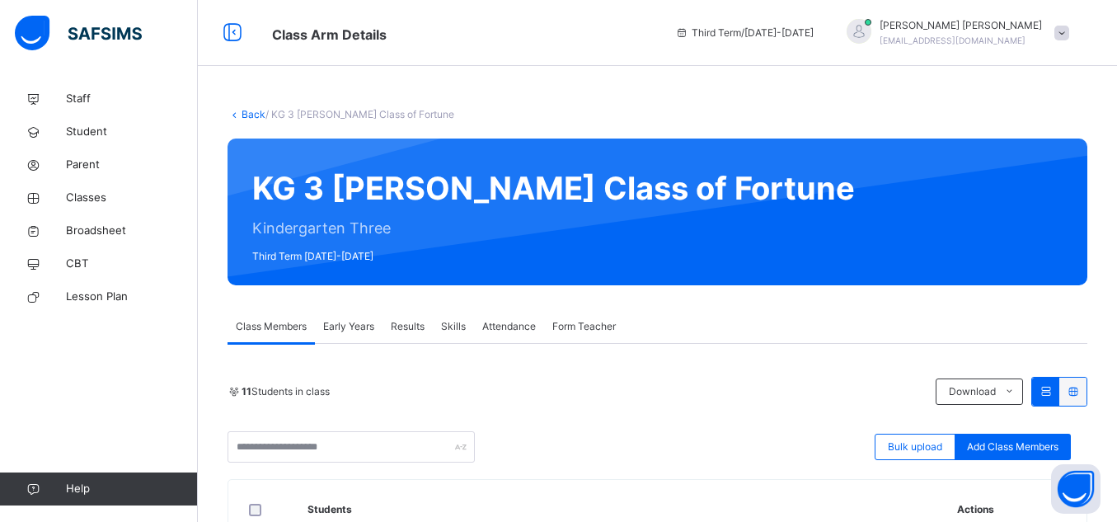
click at [1061, 30] on div "Onuoha Jude onuohajoy293@gmail.com" at bounding box center [953, 33] width 247 height 30
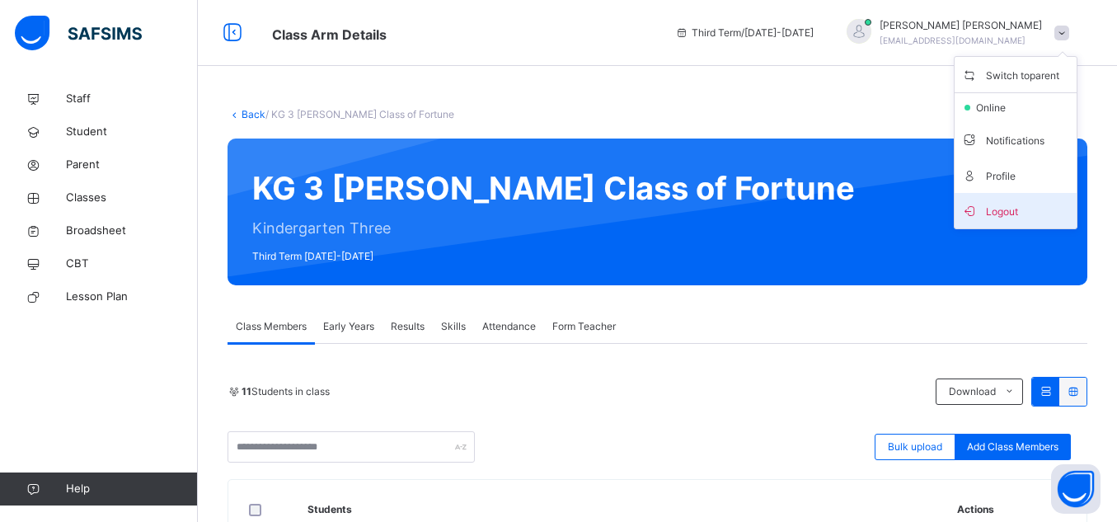
click at [1055, 220] on span "Logout" at bounding box center [1016, 211] width 109 height 22
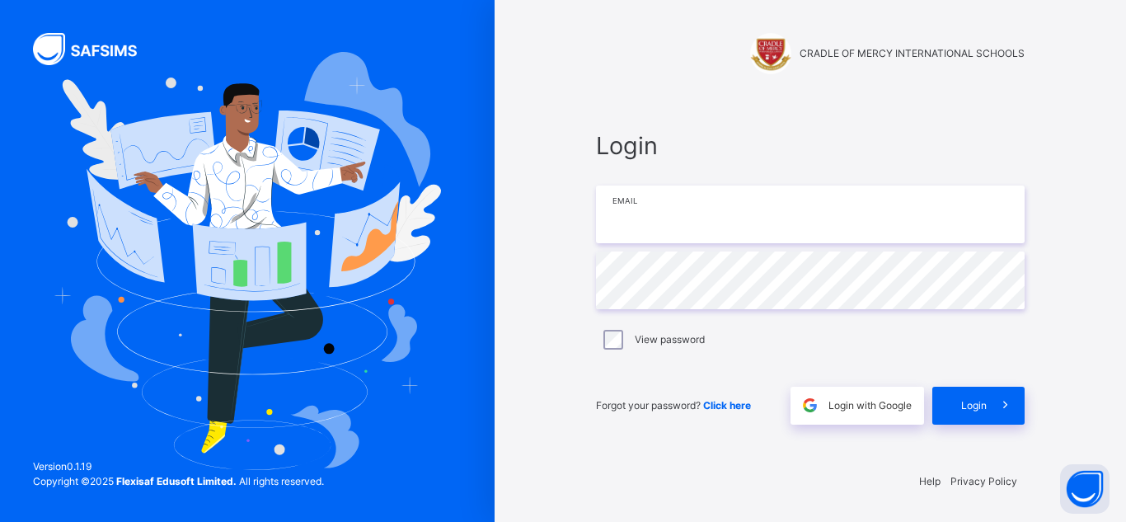
type input "**********"
click at [827, 214] on input "**********" at bounding box center [810, 215] width 429 height 58
click at [1117, 232] on div "**********" at bounding box center [811, 261] width 632 height 522
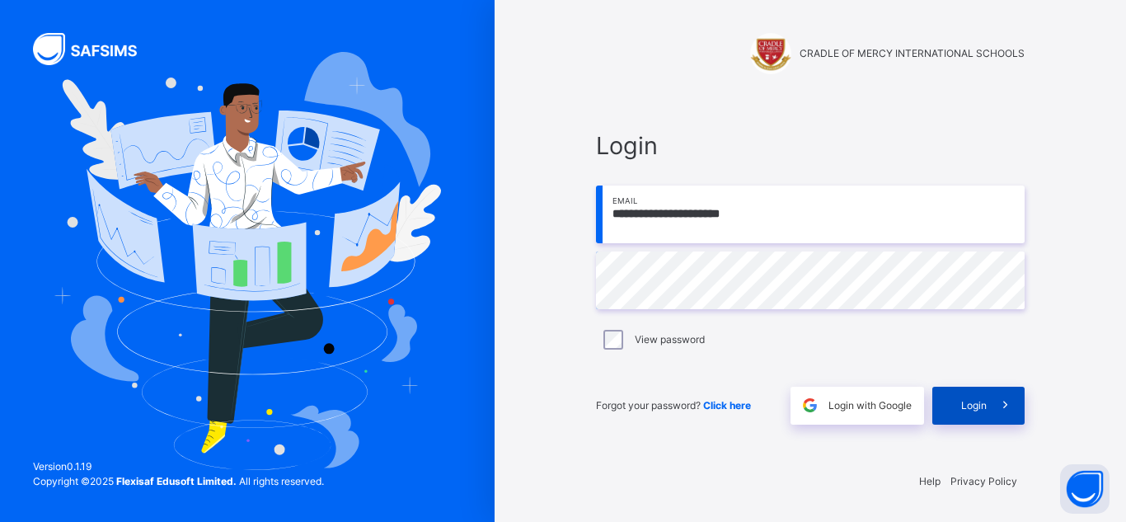
click at [1024, 393] on span at bounding box center [1006, 406] width 38 height 38
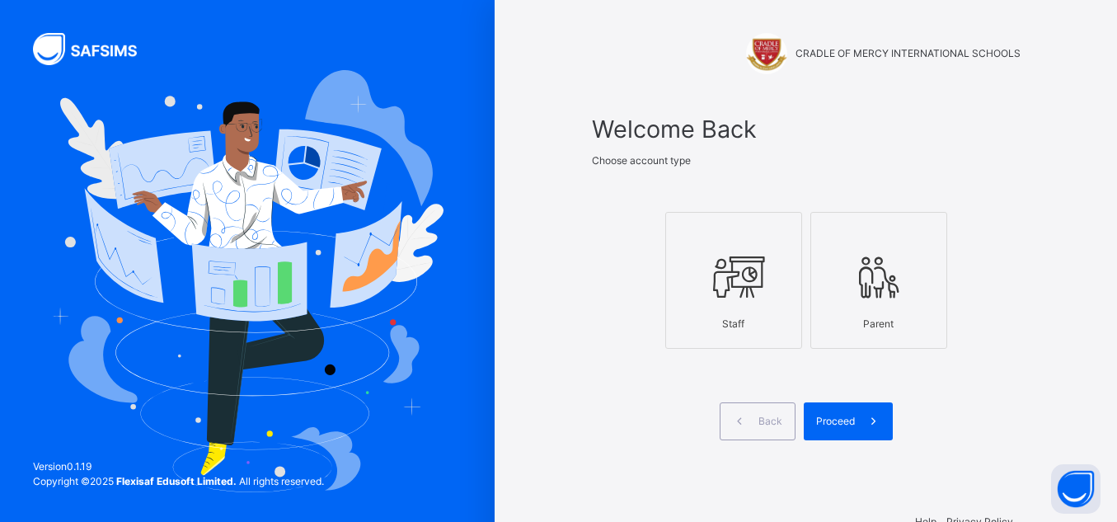
click at [765, 343] on label "Staff" at bounding box center [734, 280] width 137 height 137
click at [846, 416] on span "Proceed" at bounding box center [835, 421] width 39 height 15
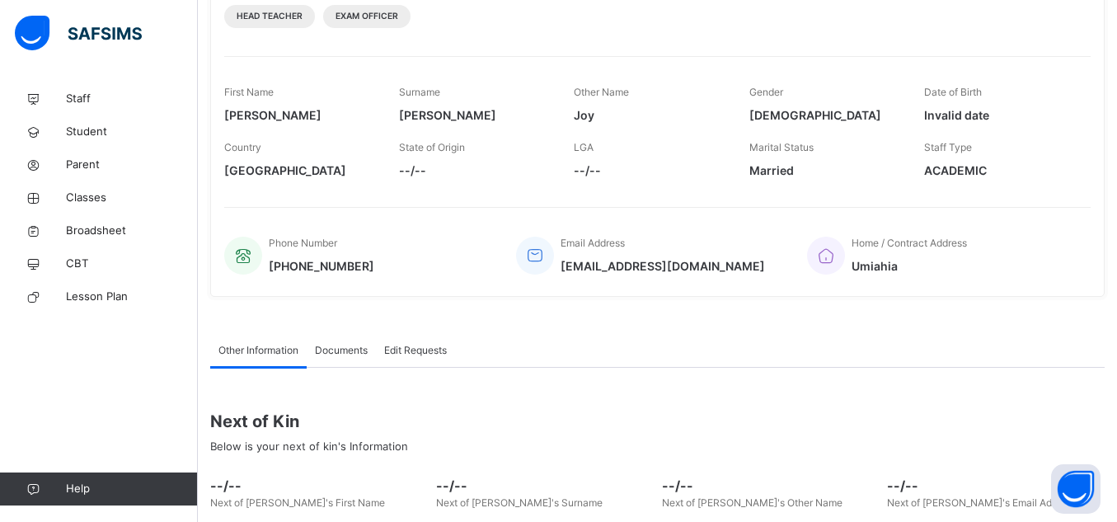
scroll to position [245, 0]
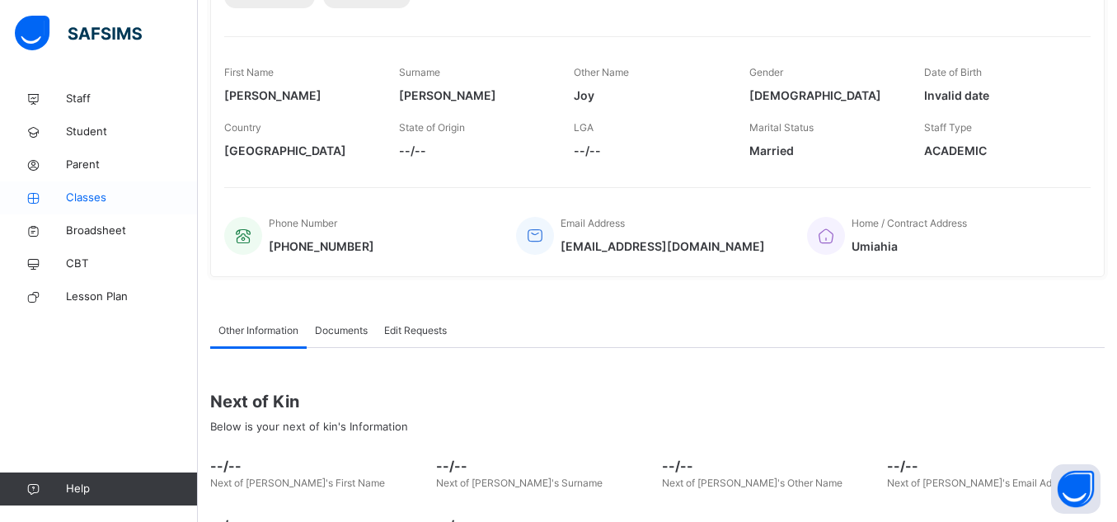
click at [103, 200] on span "Classes" at bounding box center [132, 198] width 132 height 16
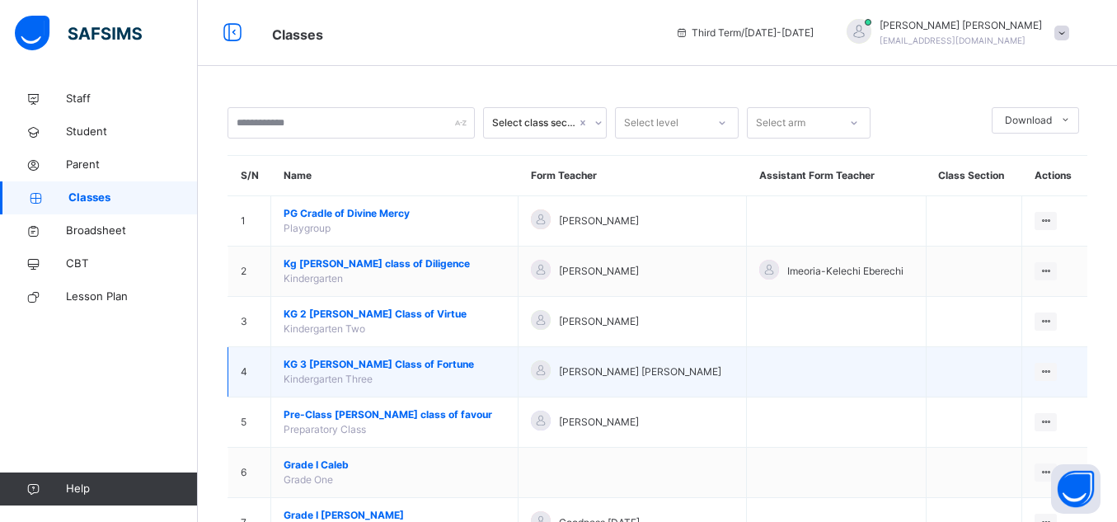
click at [396, 365] on span "KG 3 [PERSON_NAME] Class of Fortune" at bounding box center [395, 364] width 222 height 15
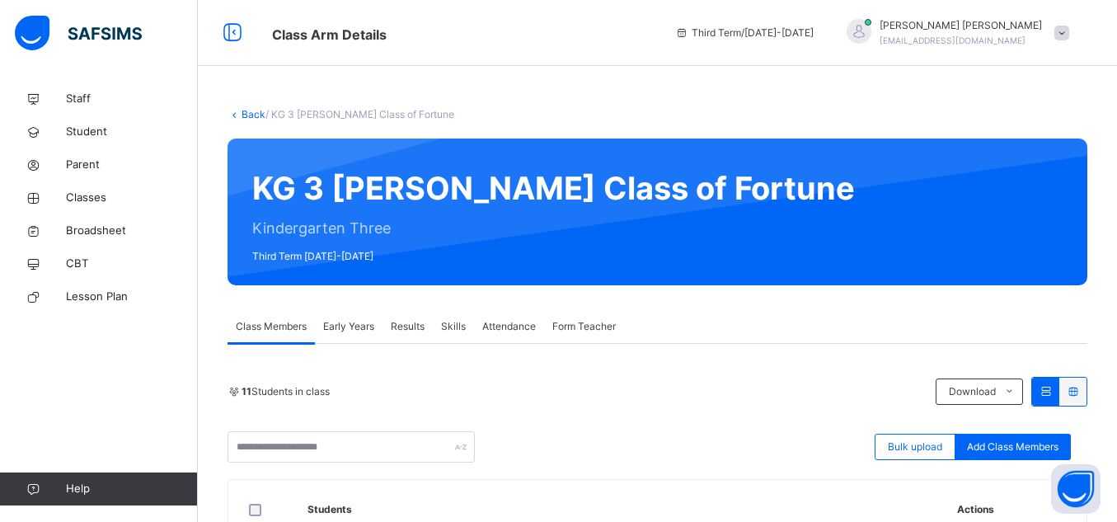
click at [412, 328] on span "Results" at bounding box center [408, 326] width 34 height 15
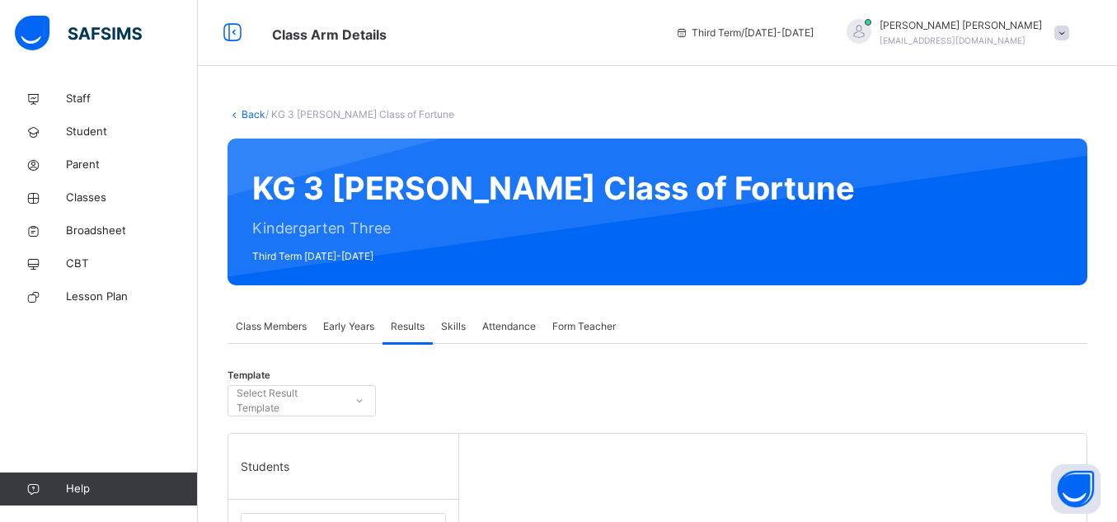
scroll to position [260, 0]
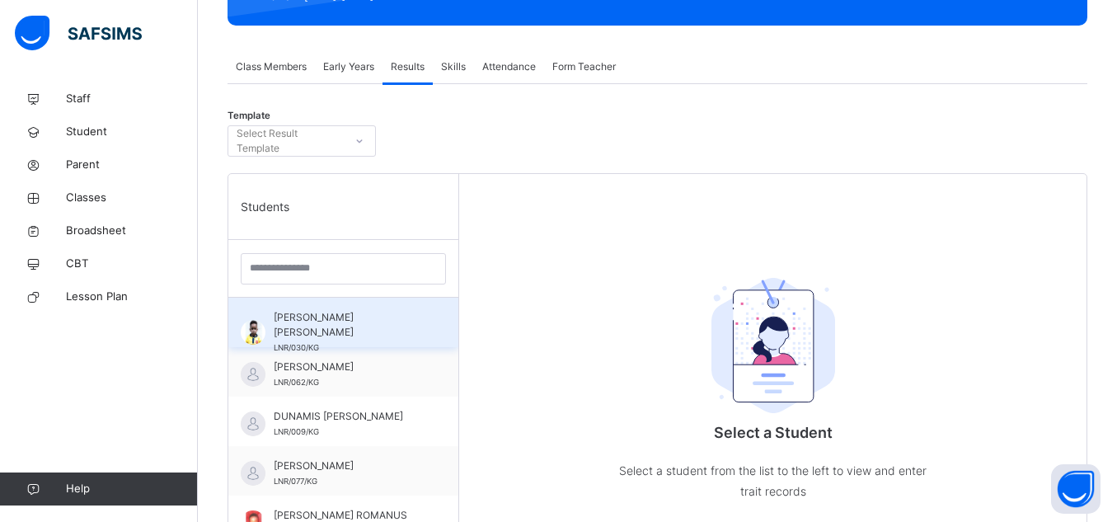
click at [342, 301] on div "[PERSON_NAME] [PERSON_NAME] LNR/030/KG" at bounding box center [343, 322] width 230 height 49
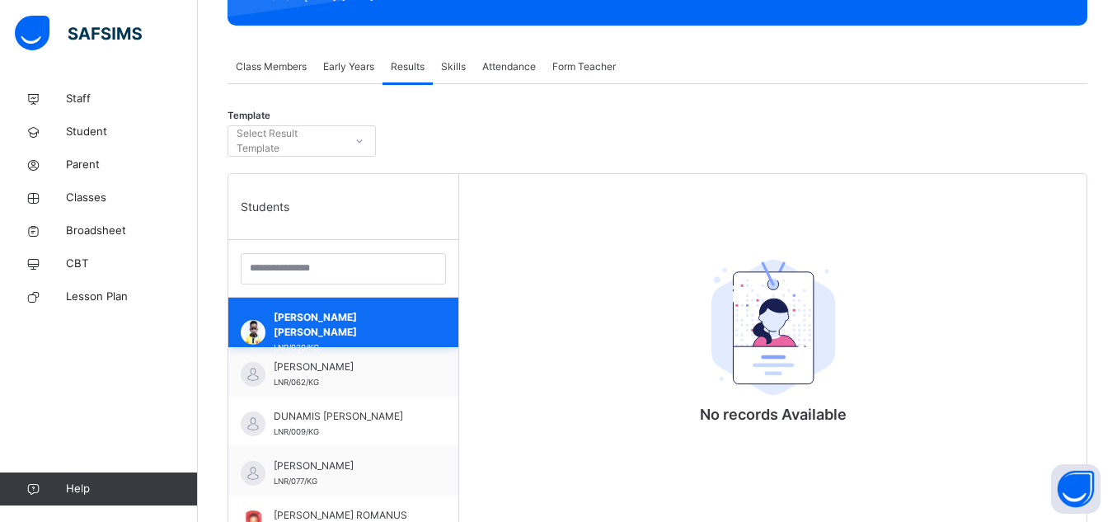
click at [342, 301] on div "[PERSON_NAME] [PERSON_NAME] LNR/030/KG" at bounding box center [343, 322] width 230 height 49
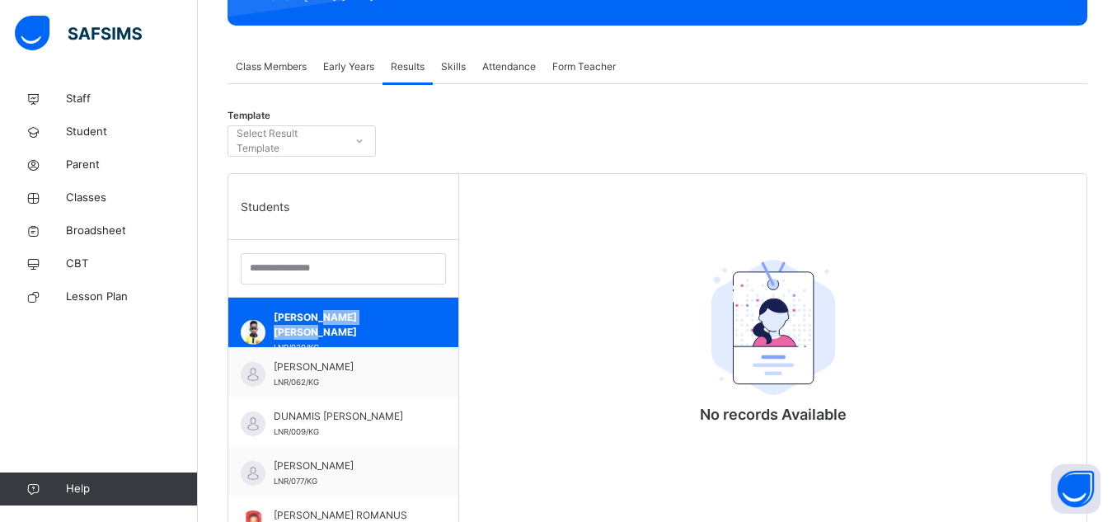
click at [756, 330] on img at bounding box center [774, 327] width 124 height 135
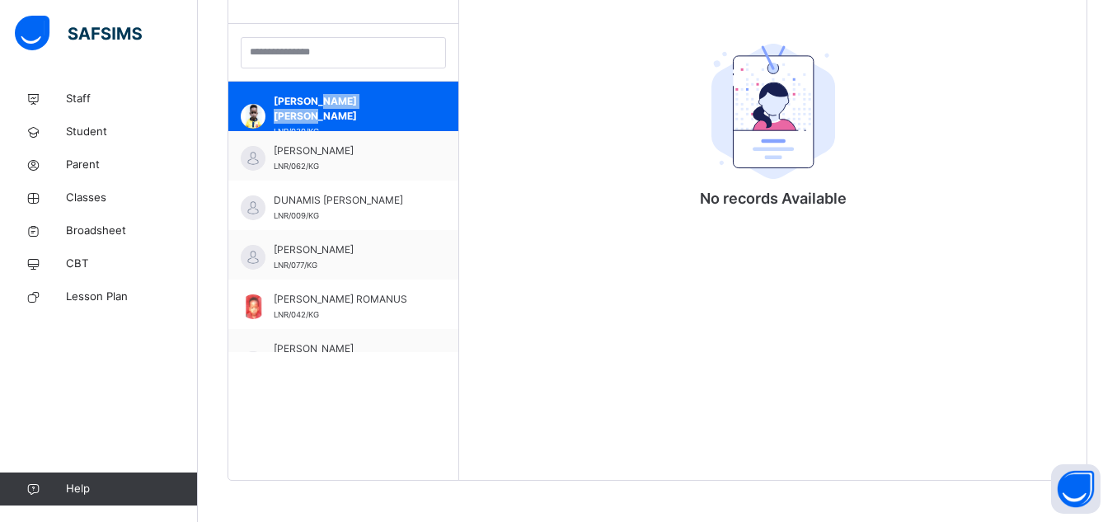
scroll to position [281, 0]
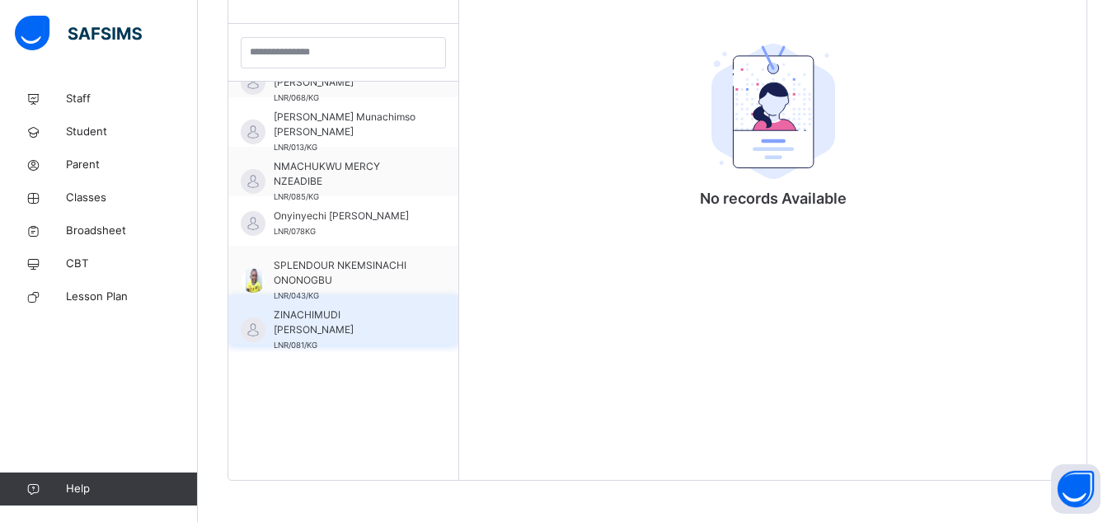
click at [335, 339] on div "ZINACHIMUDI CHERISH CHIMAOBI LNR/081/KG" at bounding box center [348, 330] width 148 height 45
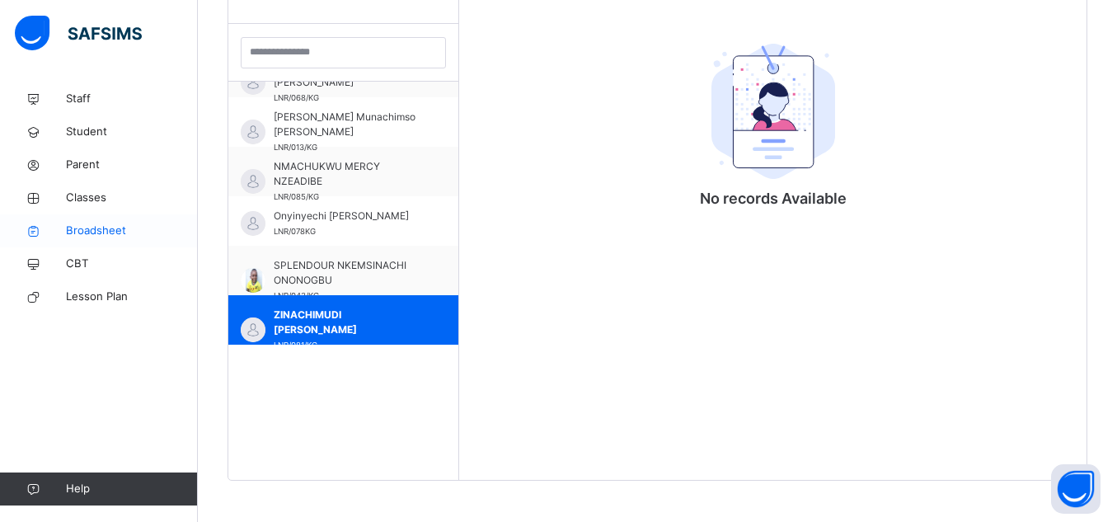
click at [128, 214] on link "Broadsheet" at bounding box center [99, 230] width 198 height 33
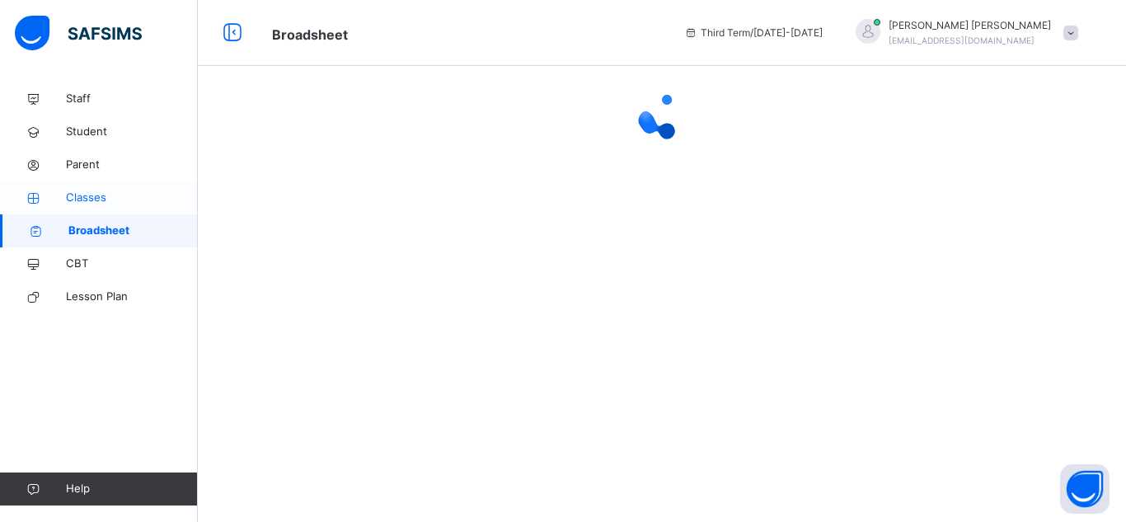
click at [99, 198] on span "Classes" at bounding box center [132, 198] width 132 height 16
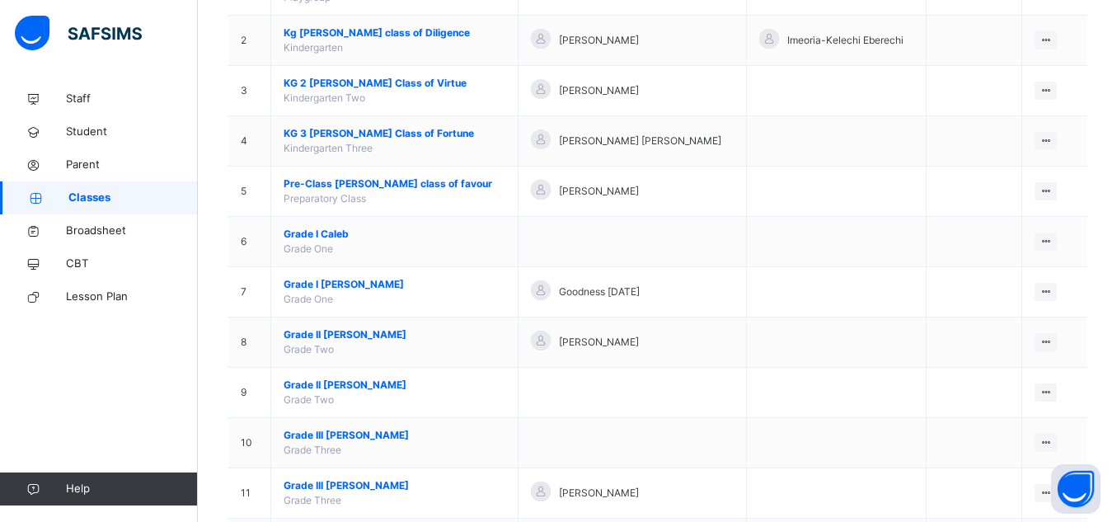
scroll to position [230, 0]
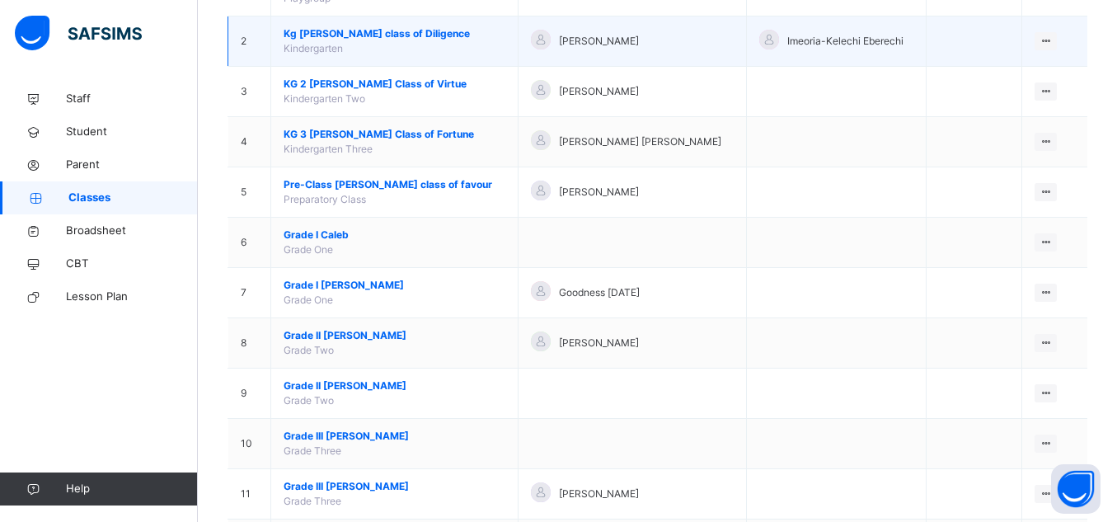
click at [386, 31] on span "Kg Ruth class of Diligence" at bounding box center [395, 33] width 222 height 15
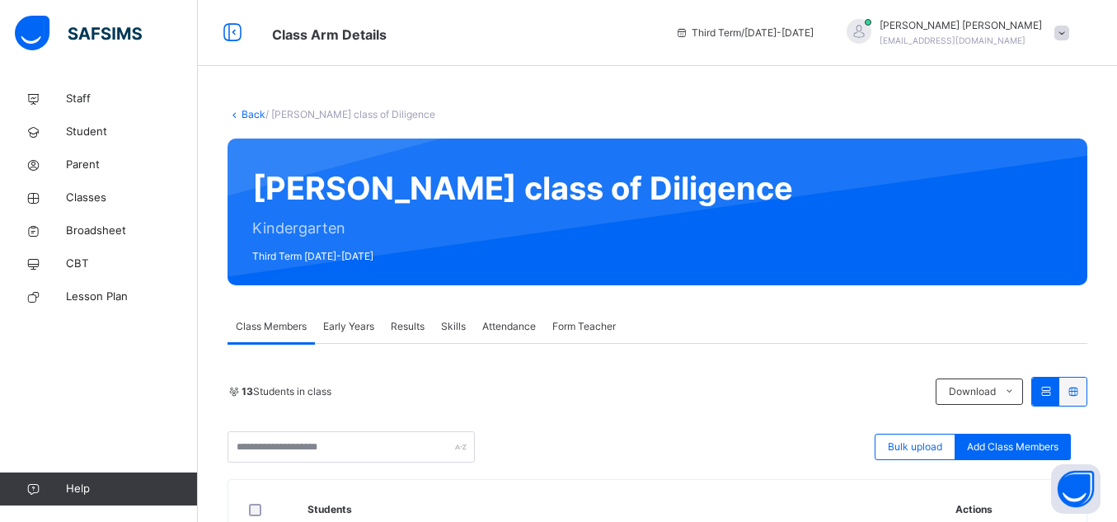
click at [394, 336] on div "Results" at bounding box center [408, 326] width 50 height 33
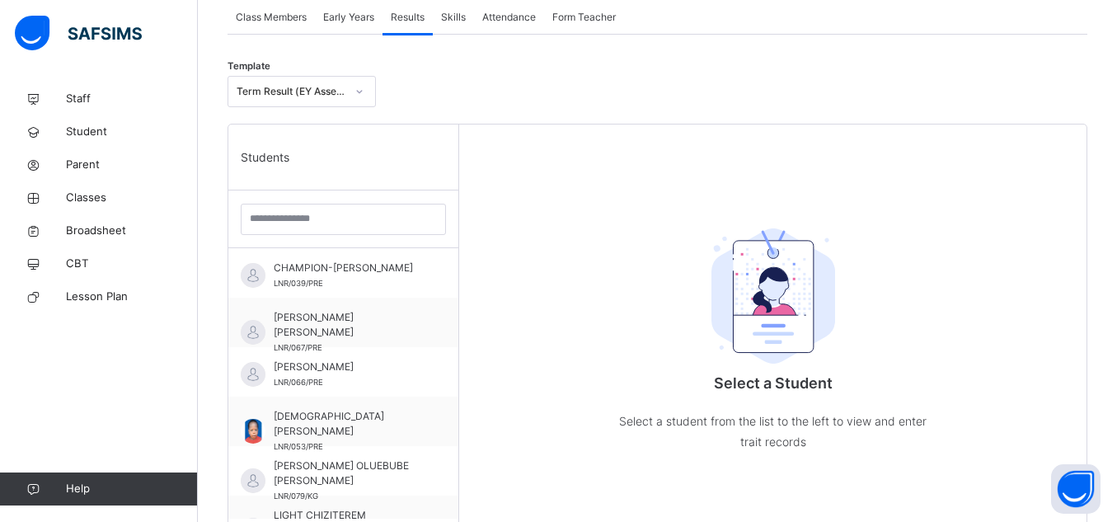
scroll to position [320, 0]
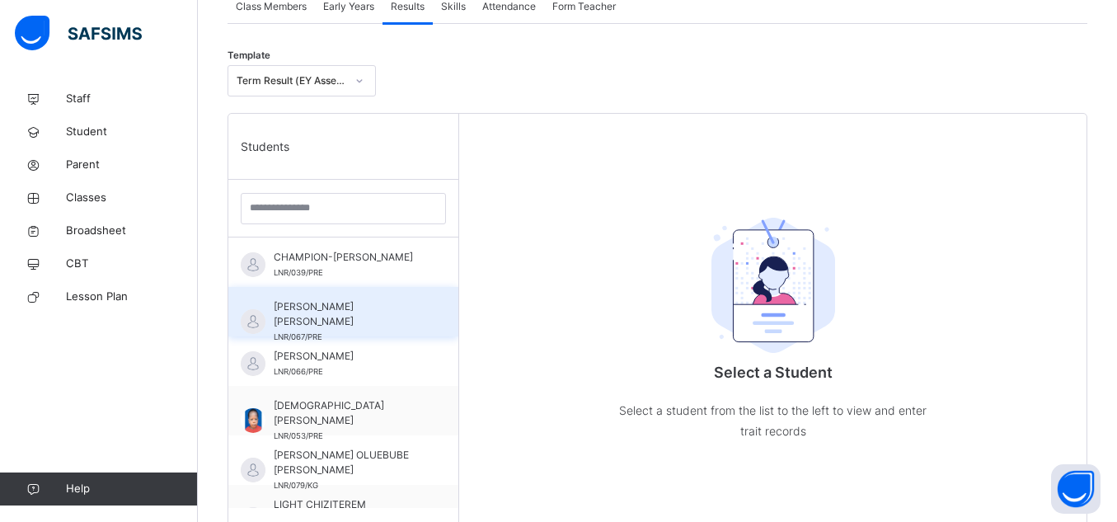
click at [367, 312] on span "CHIDUBEM BLISS ONYEMACHI" at bounding box center [348, 314] width 148 height 30
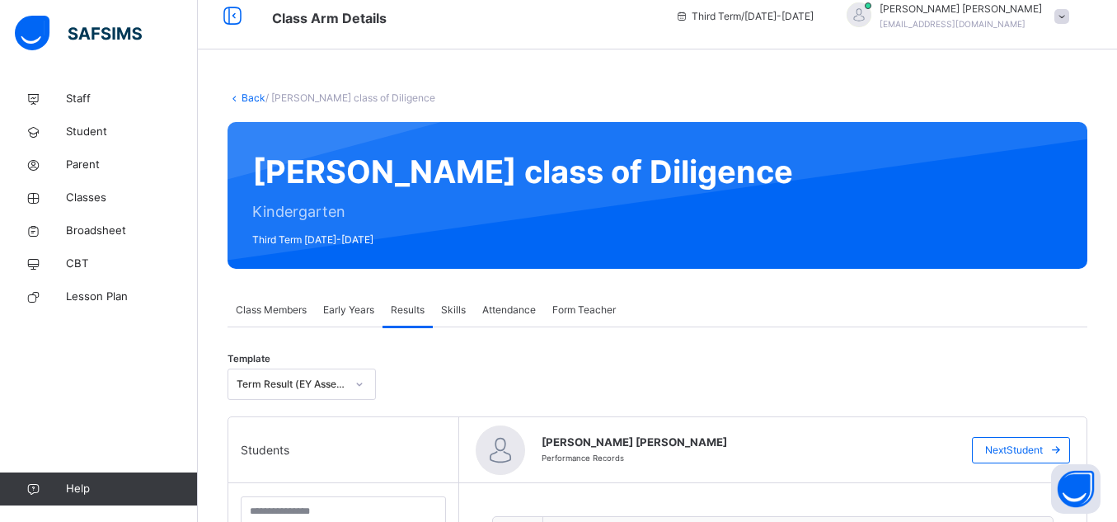
scroll to position [24, 0]
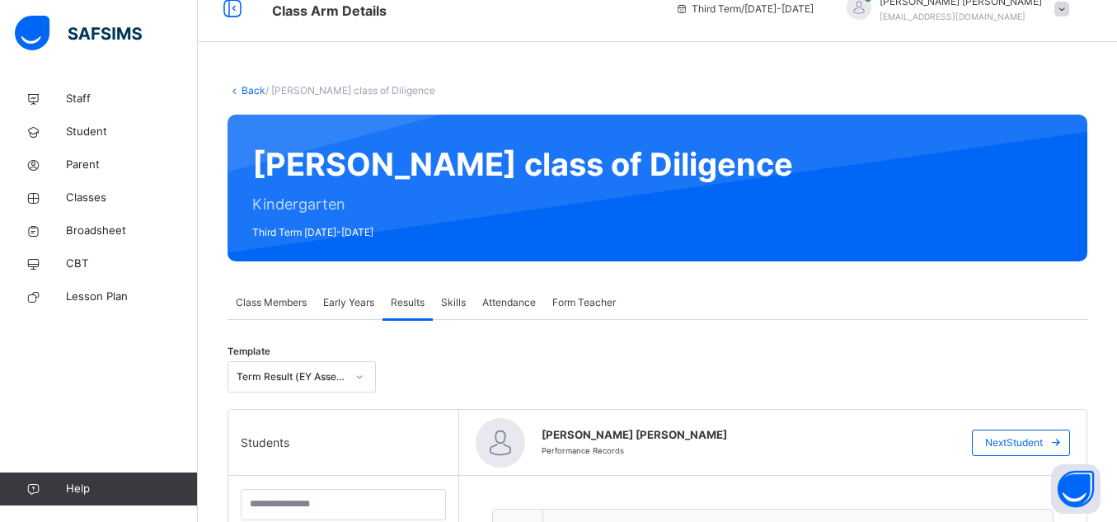
click at [573, 303] on span "Form Teacher" at bounding box center [584, 302] width 63 height 15
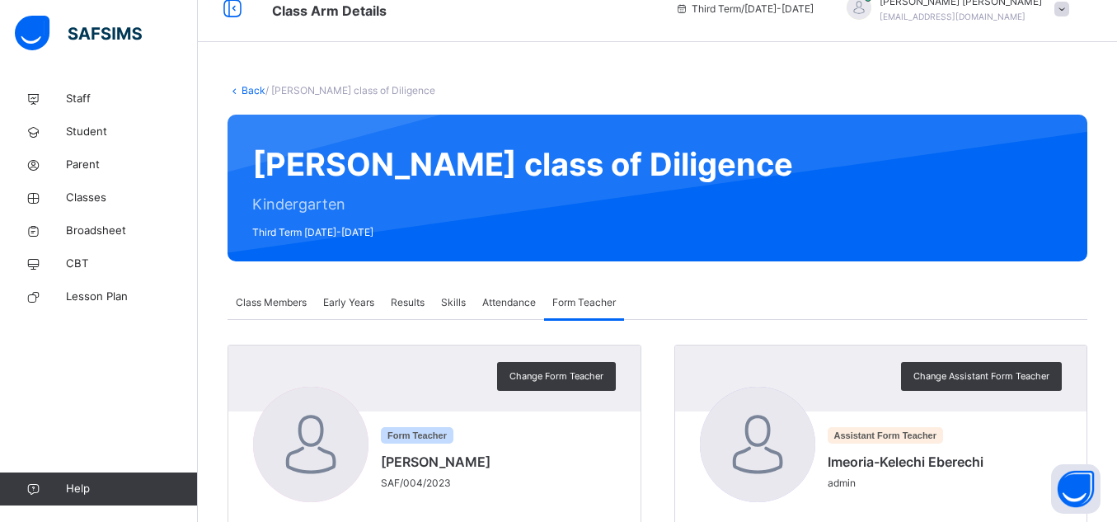
click at [273, 303] on span "Class Members" at bounding box center [271, 302] width 71 height 15
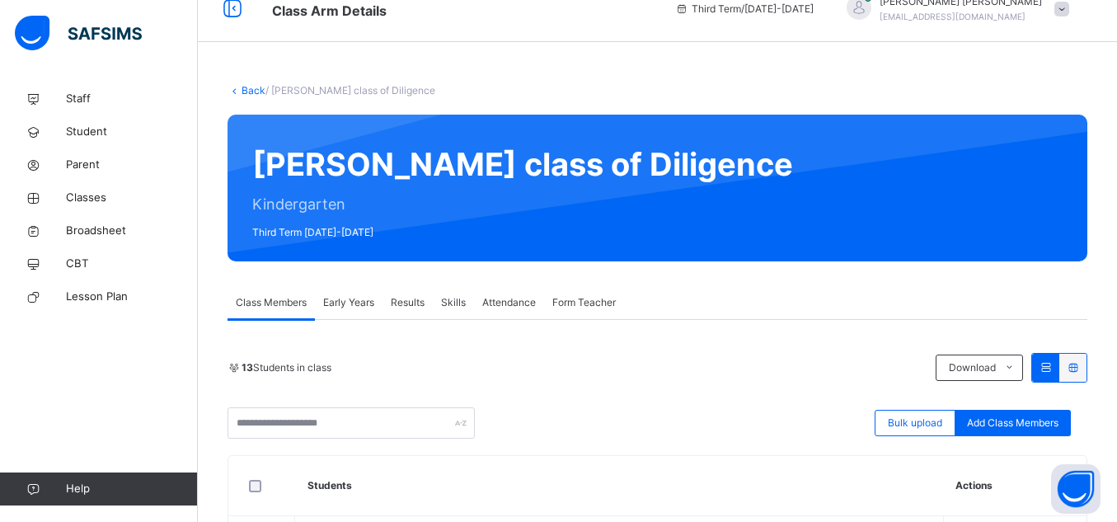
click at [411, 299] on span "Results" at bounding box center [408, 302] width 34 height 15
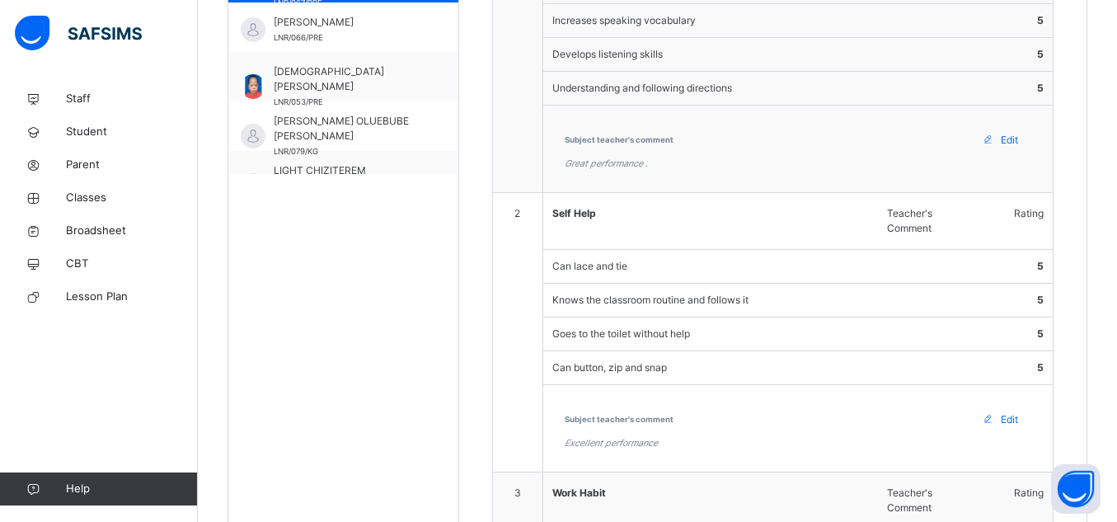
scroll to position [603, 0]
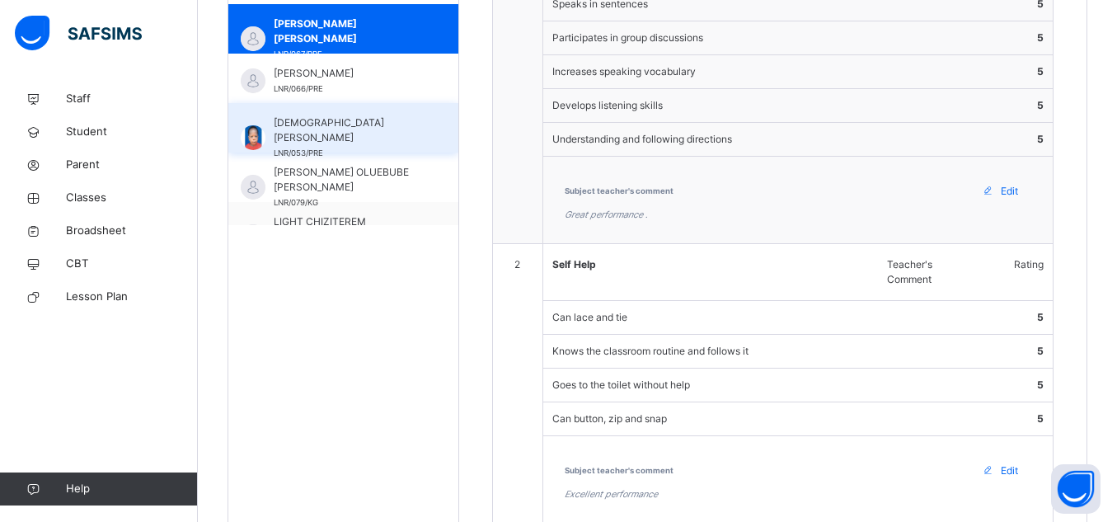
click at [323, 125] on span "GOD'SWILL CHINEDUM ROMANUS" at bounding box center [348, 130] width 148 height 30
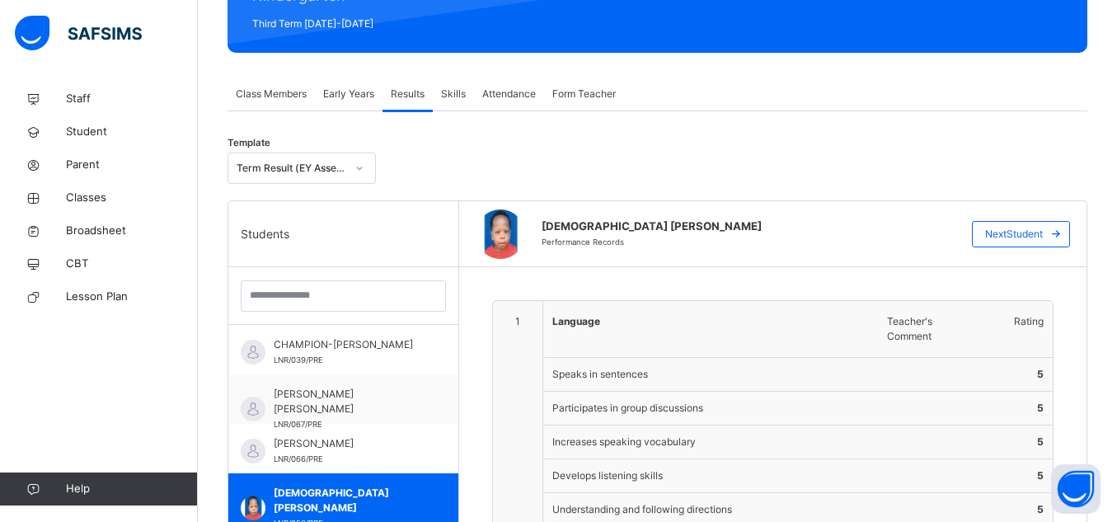
scroll to position [190, 0]
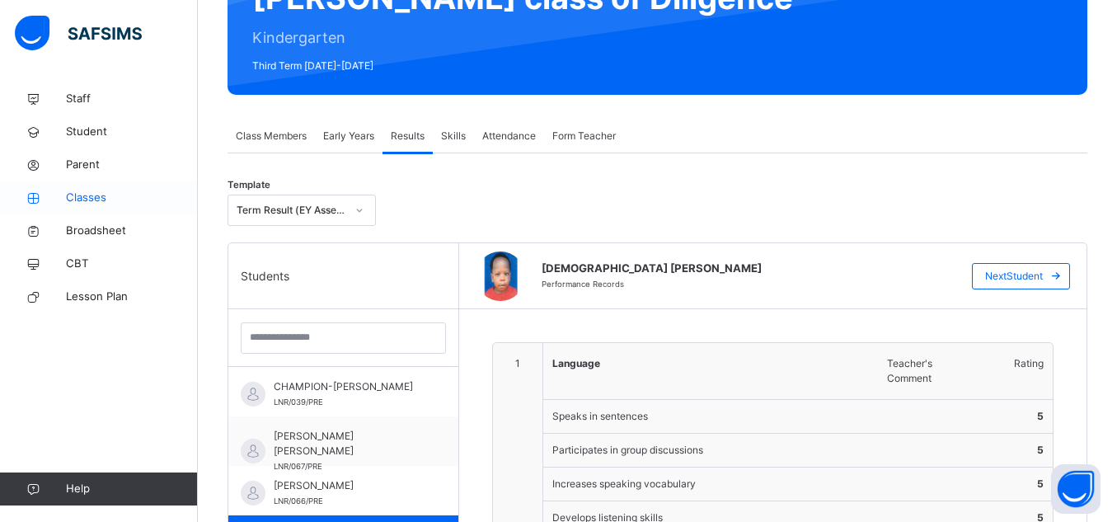
click at [117, 205] on span "Classes" at bounding box center [132, 198] width 132 height 16
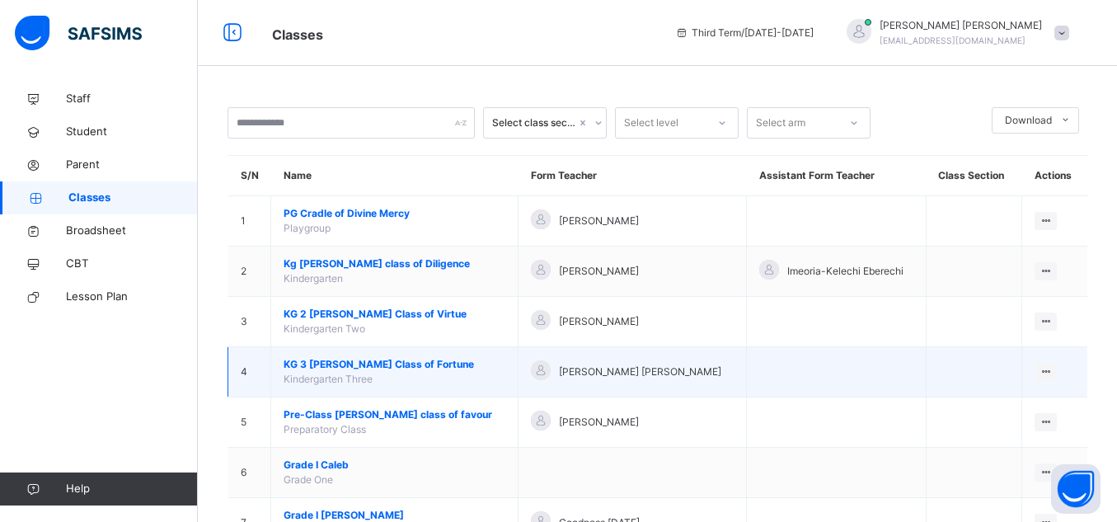
click at [335, 379] on span "Kindergarten Three" at bounding box center [328, 379] width 89 height 12
click at [324, 363] on span "KG 3 [PERSON_NAME] Class of Fortune" at bounding box center [395, 364] width 222 height 15
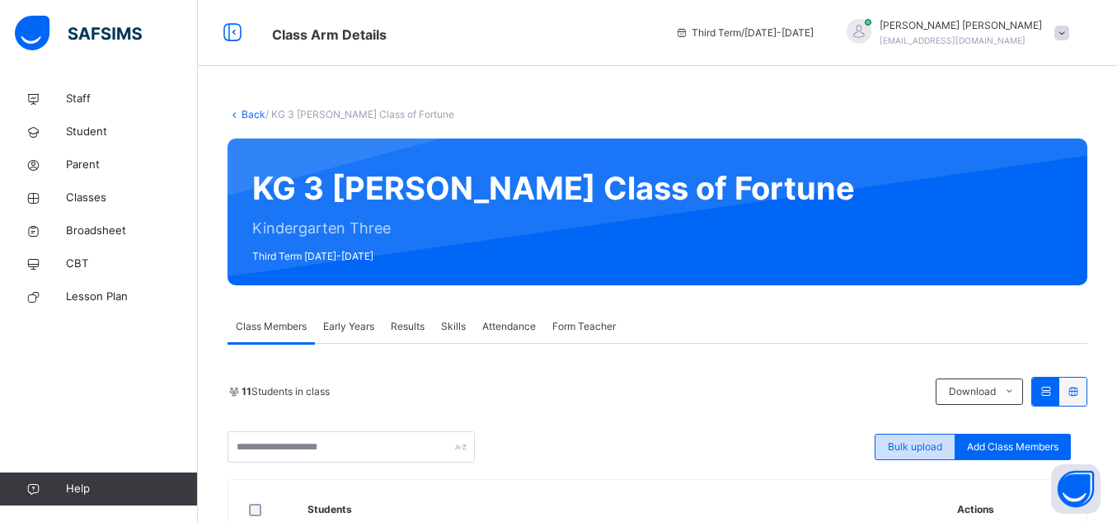
click at [916, 458] on div "Bulk upload" at bounding box center [915, 447] width 81 height 26
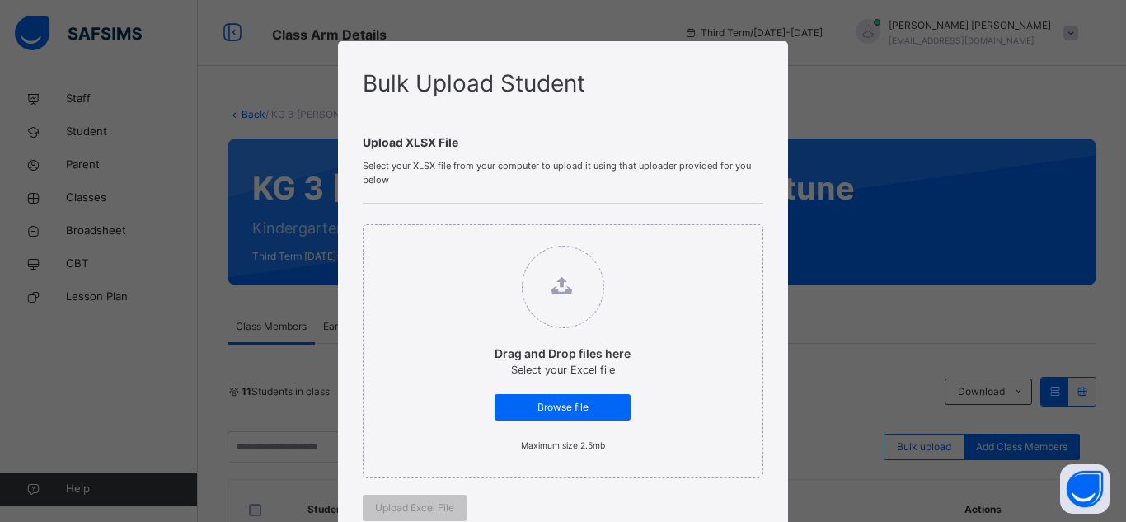
click at [798, 349] on div "Bulk Upload Student Upload XLSX File Select your XLSX file from your computer t…" at bounding box center [563, 261] width 1126 height 522
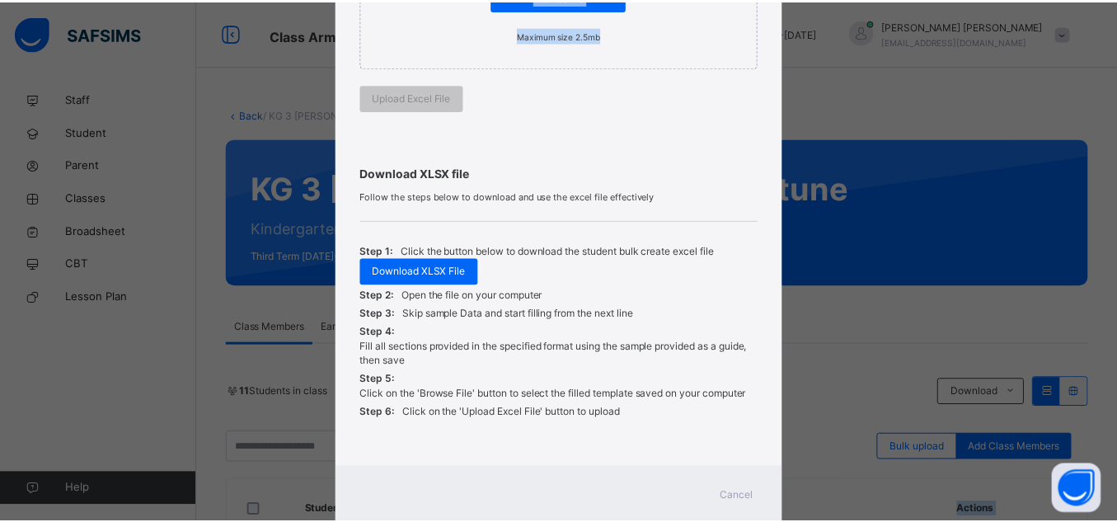
scroll to position [456, 0]
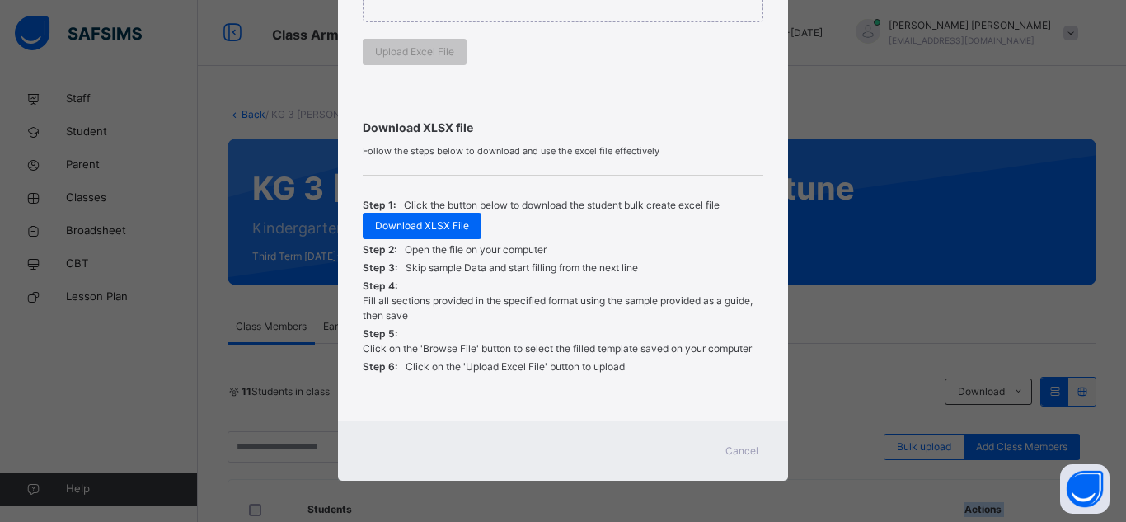
drag, startPoint x: 681, startPoint y: 453, endPoint x: 732, endPoint y: 539, distance: 99.8
click at [733, 449] on span "Cancel" at bounding box center [742, 451] width 33 height 15
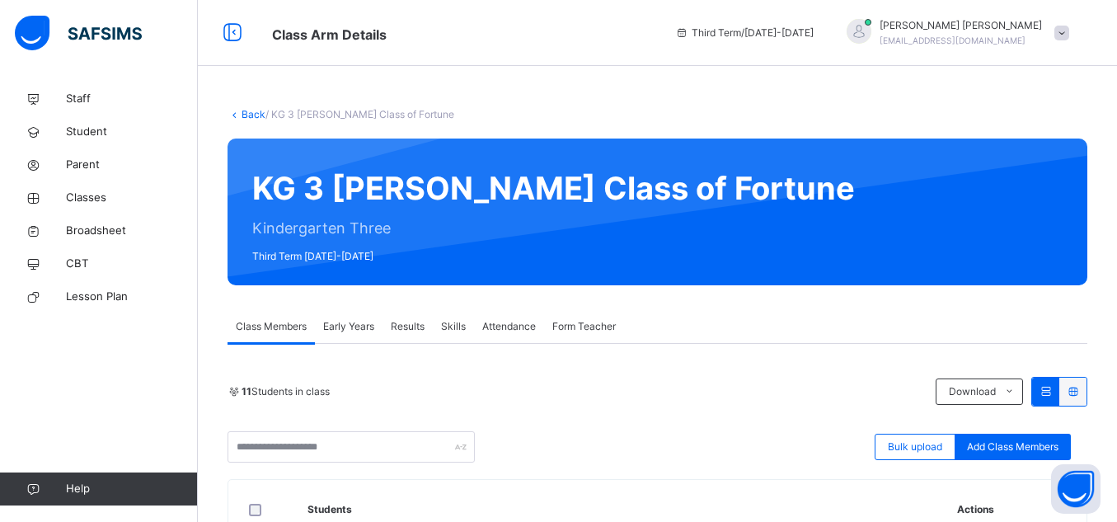
click at [413, 322] on span "Results" at bounding box center [408, 326] width 34 height 15
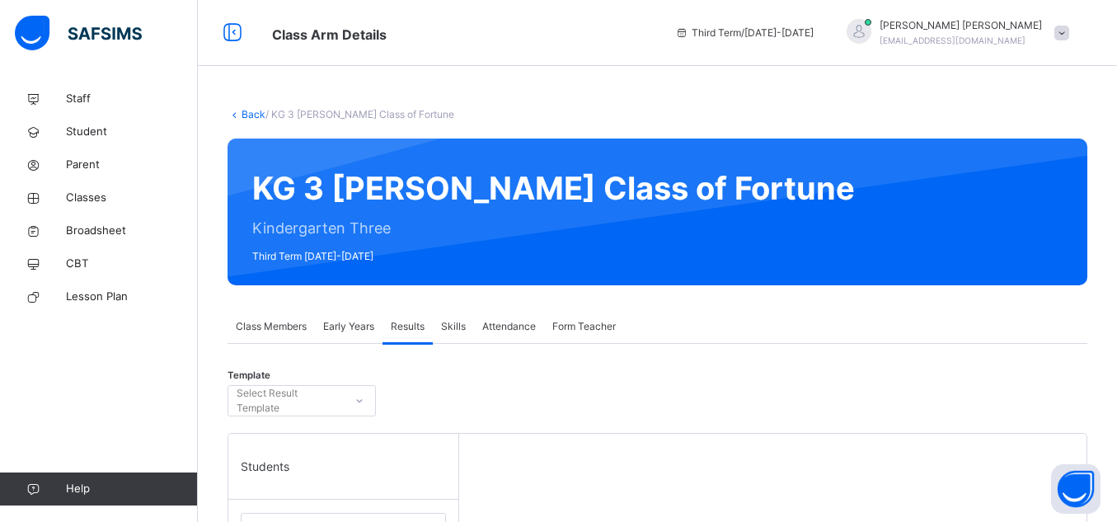
click at [413, 322] on span "Results" at bounding box center [408, 326] width 34 height 15
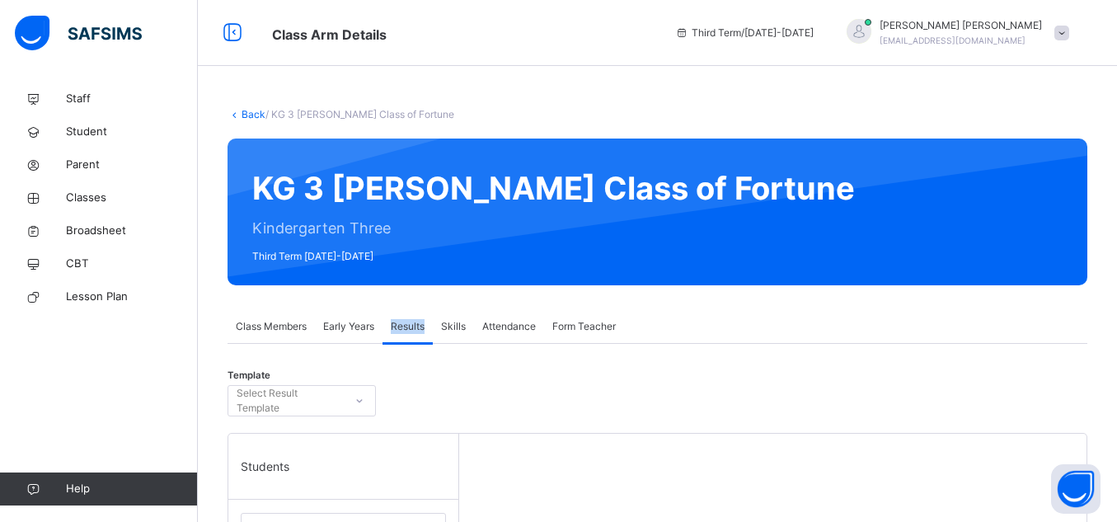
click at [413, 322] on span "Results" at bounding box center [408, 326] width 34 height 15
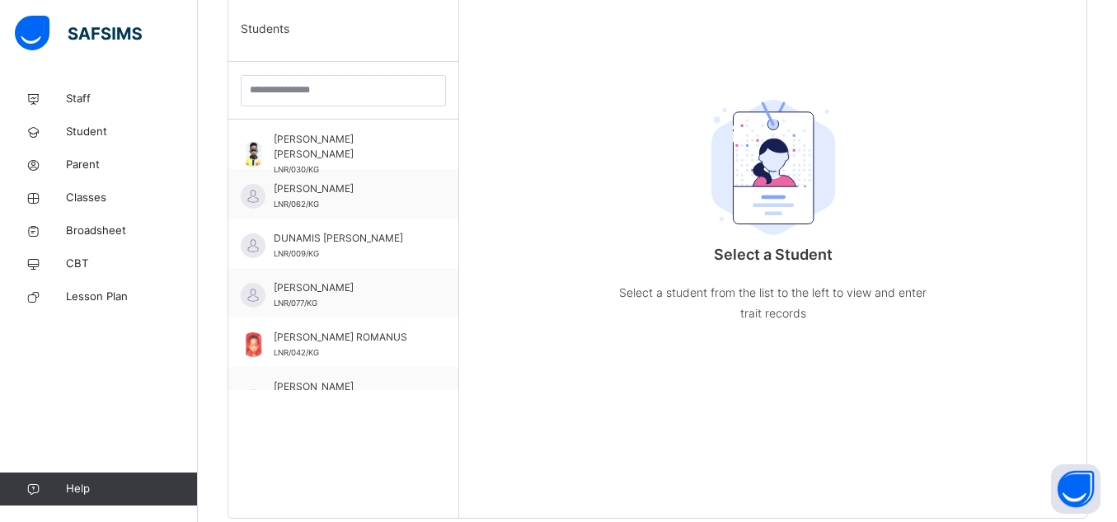
scroll to position [440, 0]
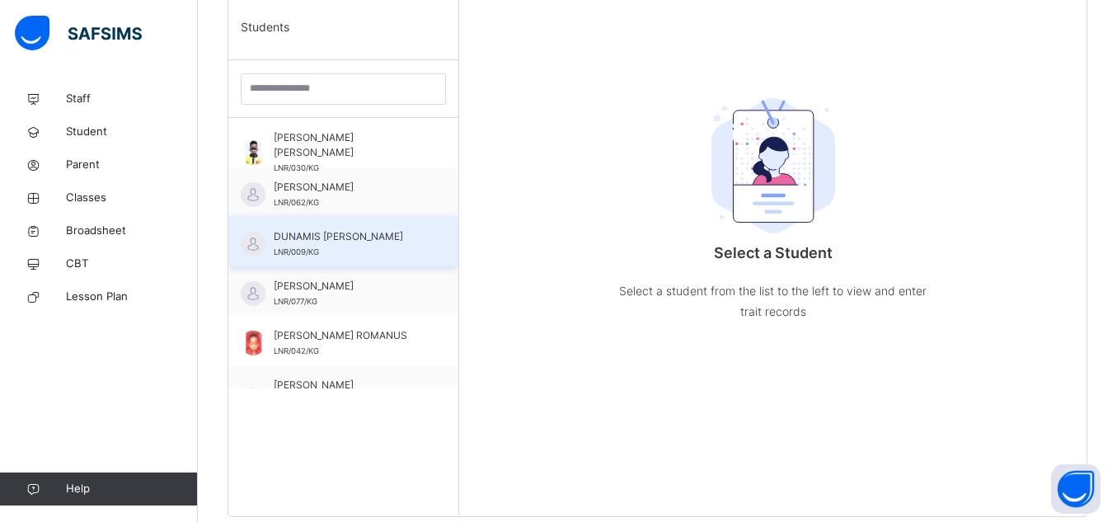
click at [295, 239] on span "DUNAMIS [PERSON_NAME]" at bounding box center [348, 236] width 148 height 15
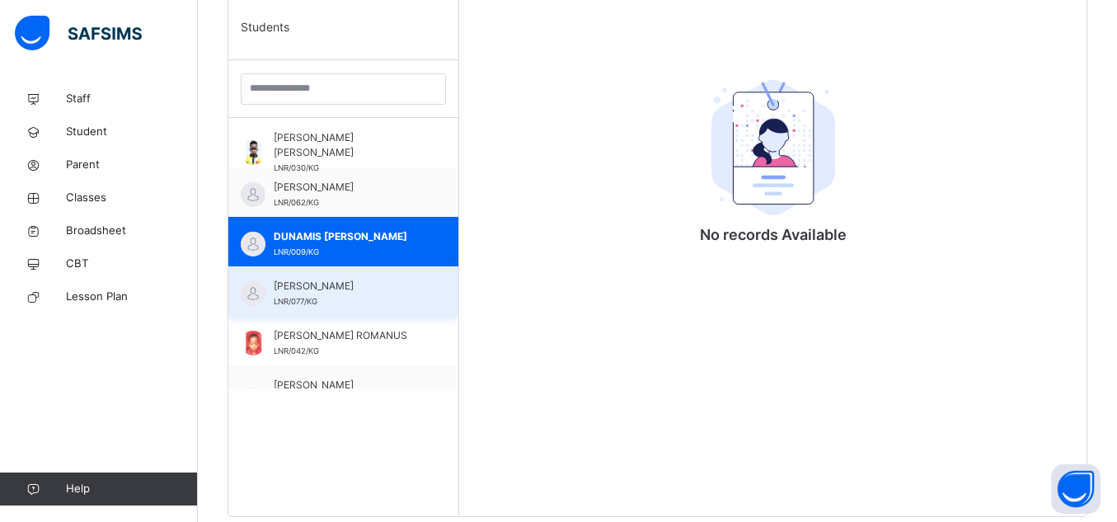
click at [322, 270] on div "EDWARD CHUKWUKA OKORIE LNR/077/KG" at bounding box center [343, 290] width 230 height 49
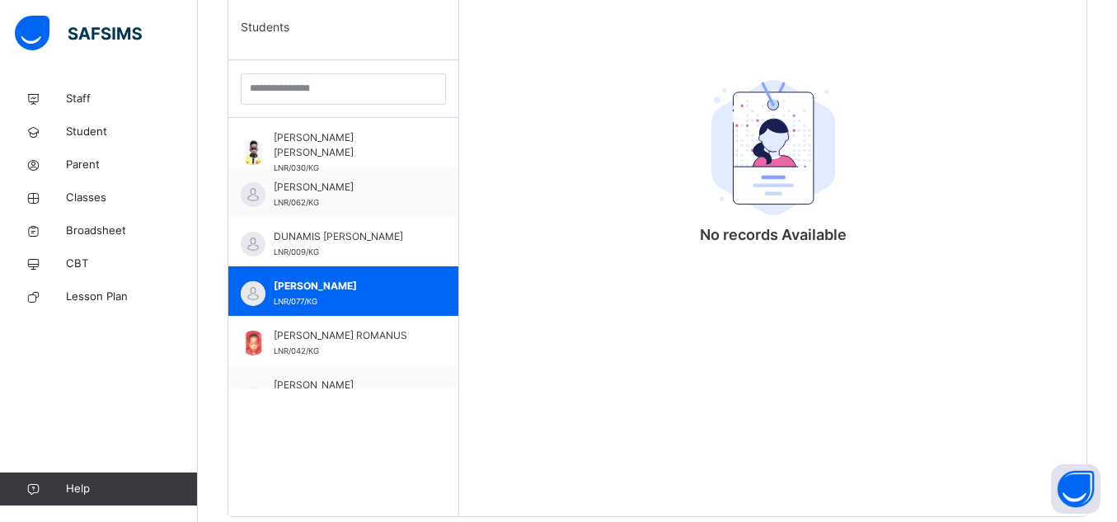
click at [378, 395] on div "Students Anthony Chinazaekpere Michael Okafor LNR/030/KG DAVID NDUAGU LNR/062/K…" at bounding box center [343, 255] width 231 height 522
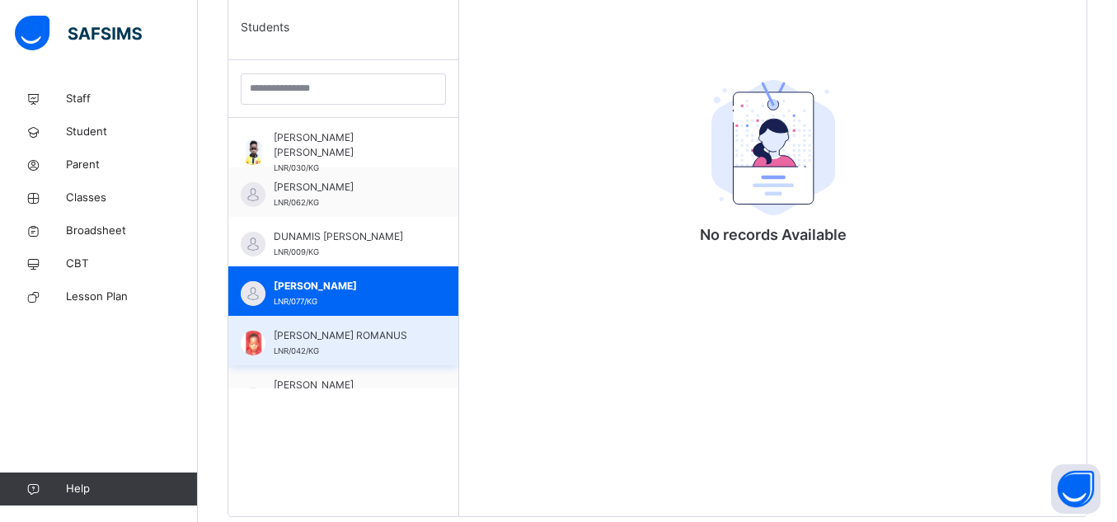
click at [344, 343] on span "[PERSON_NAME] ROMANUS" at bounding box center [348, 335] width 148 height 15
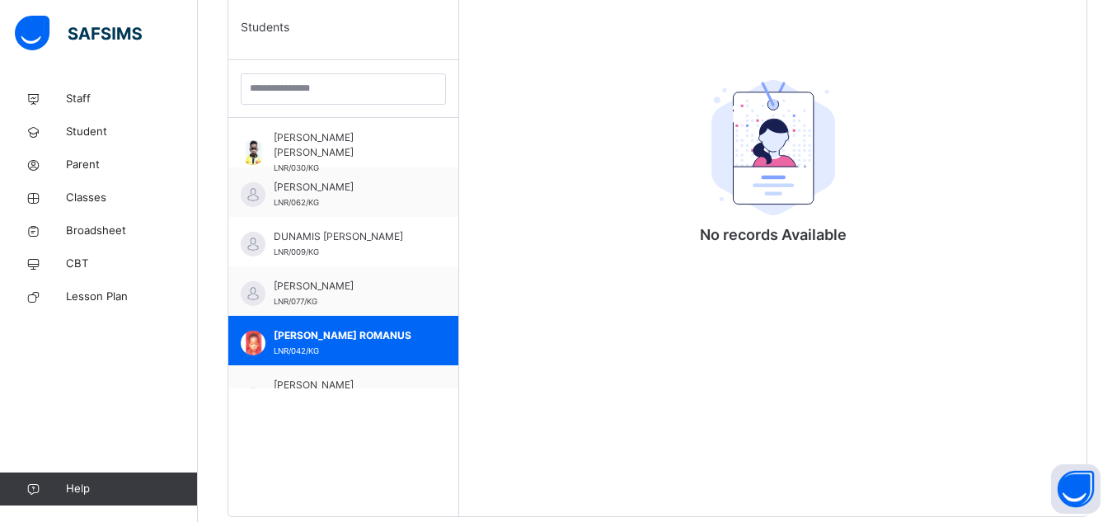
scroll to position [281, 0]
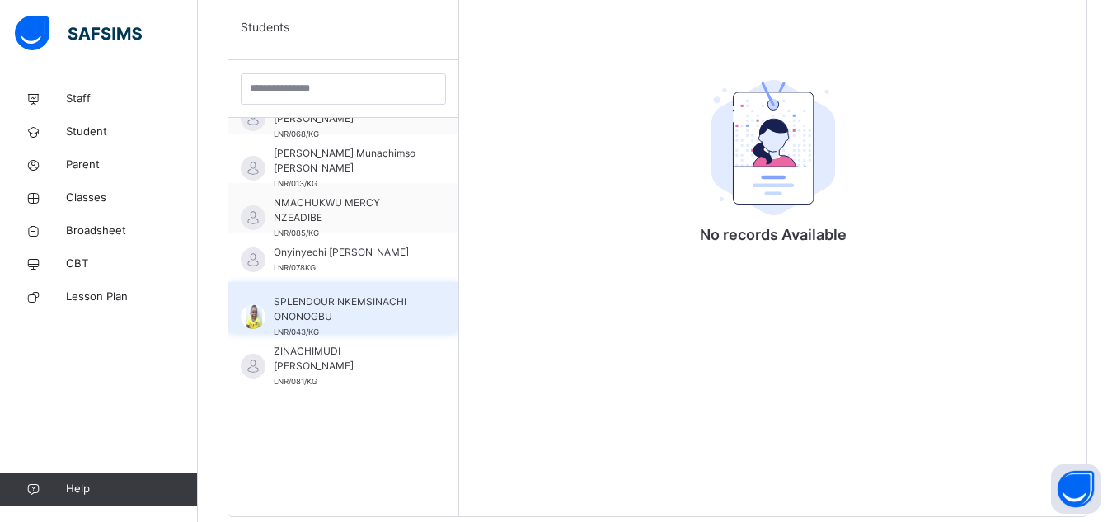
click at [327, 325] on div "SPLENDOUR NKEMSINACHI ONONOGBU LNR/043/KG" at bounding box center [348, 316] width 148 height 45
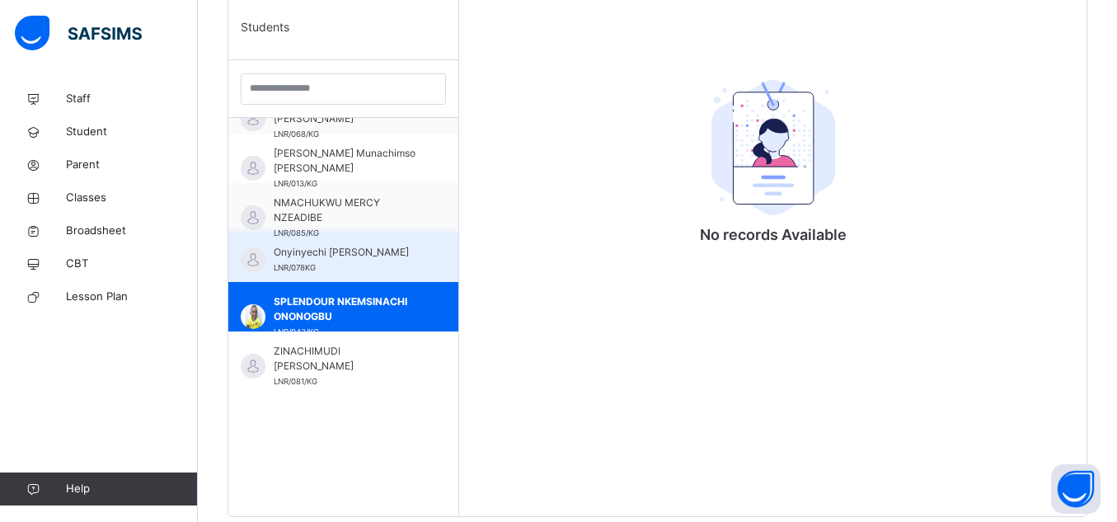
click at [286, 265] on span "LNR/078KG" at bounding box center [295, 267] width 42 height 9
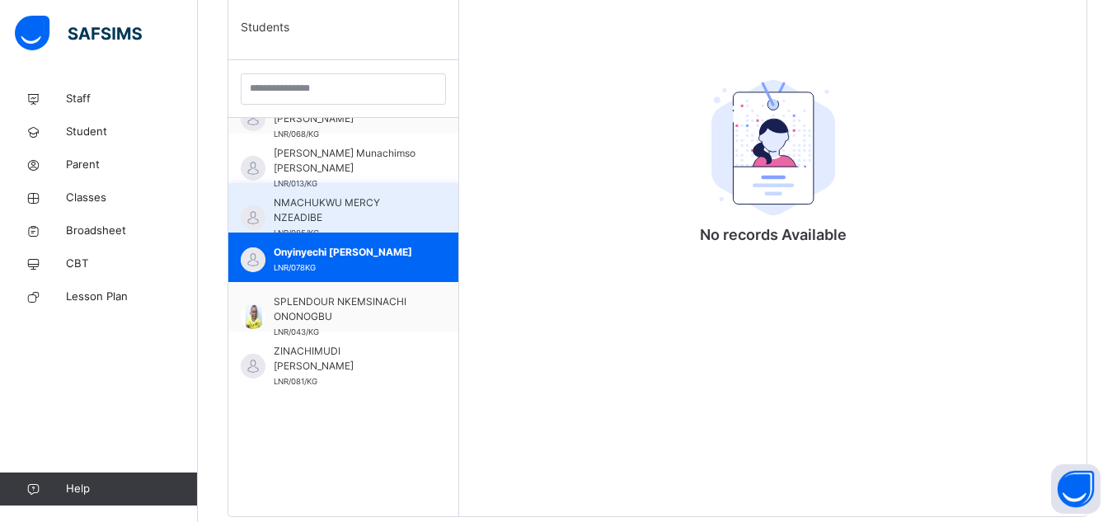
click at [374, 205] on span "NMACHUKWU MERCY NZEADIBE" at bounding box center [348, 210] width 148 height 30
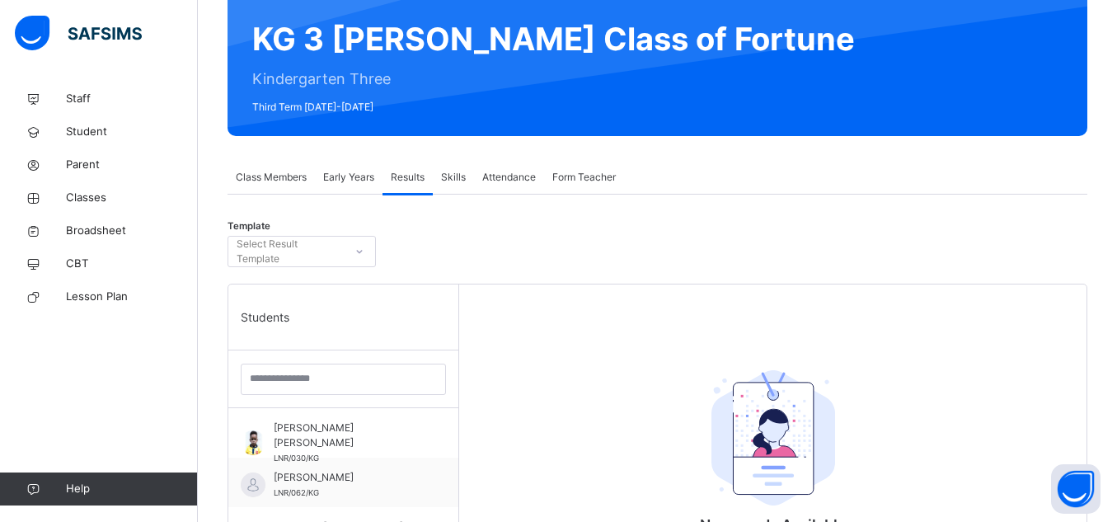
scroll to position [148, 0]
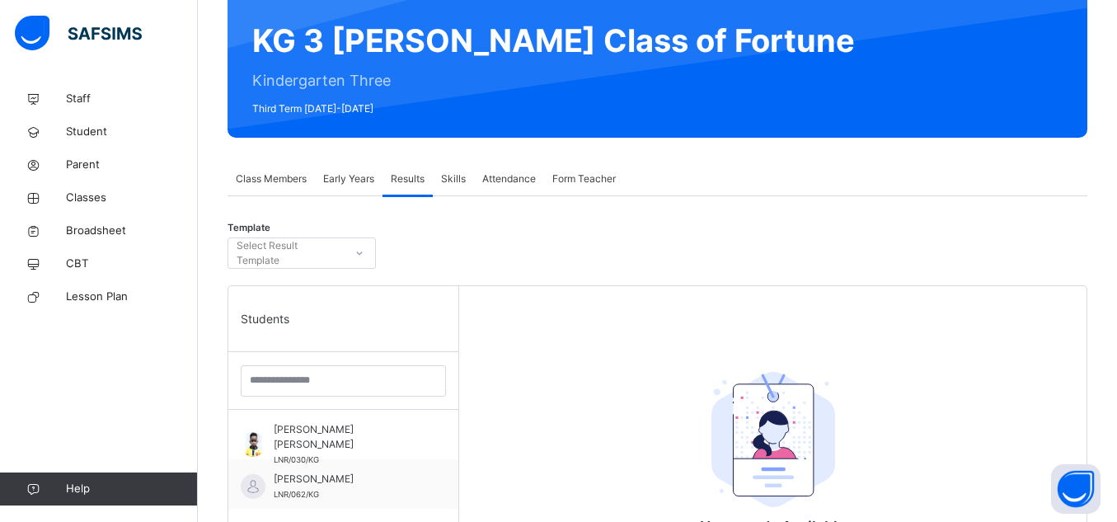
click at [358, 185] on span "Early Years" at bounding box center [348, 179] width 51 height 15
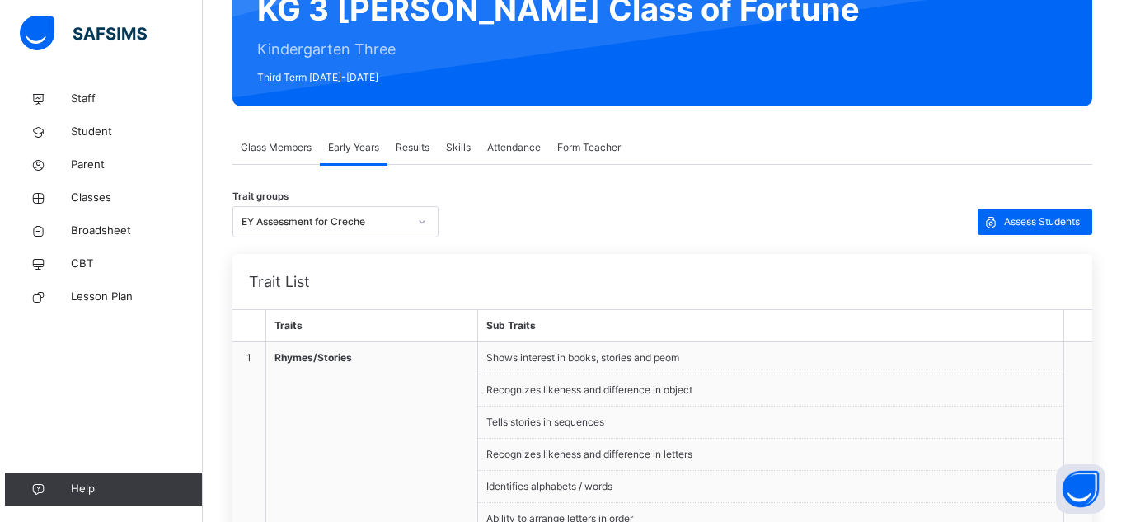
scroll to position [176, 0]
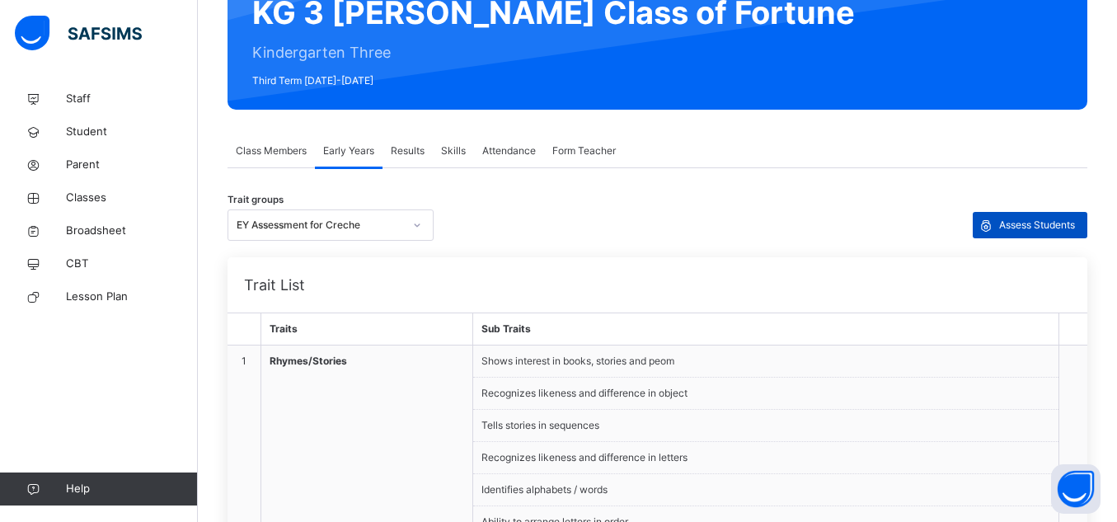
click at [1070, 219] on span "Assess Students" at bounding box center [1037, 225] width 76 height 15
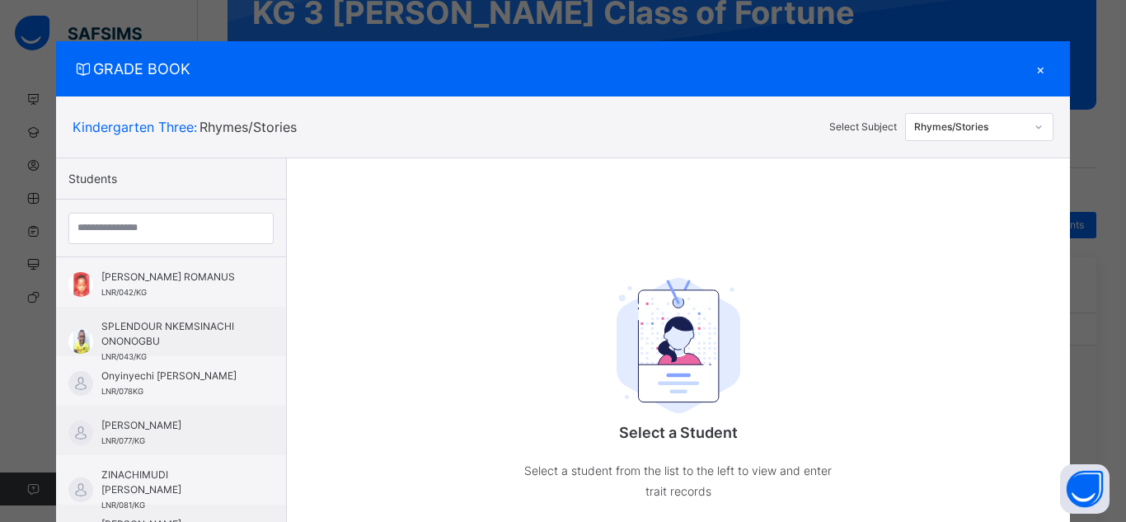
click at [1010, 136] on div "Rhymes/Stories" at bounding box center [965, 128] width 119 height 26
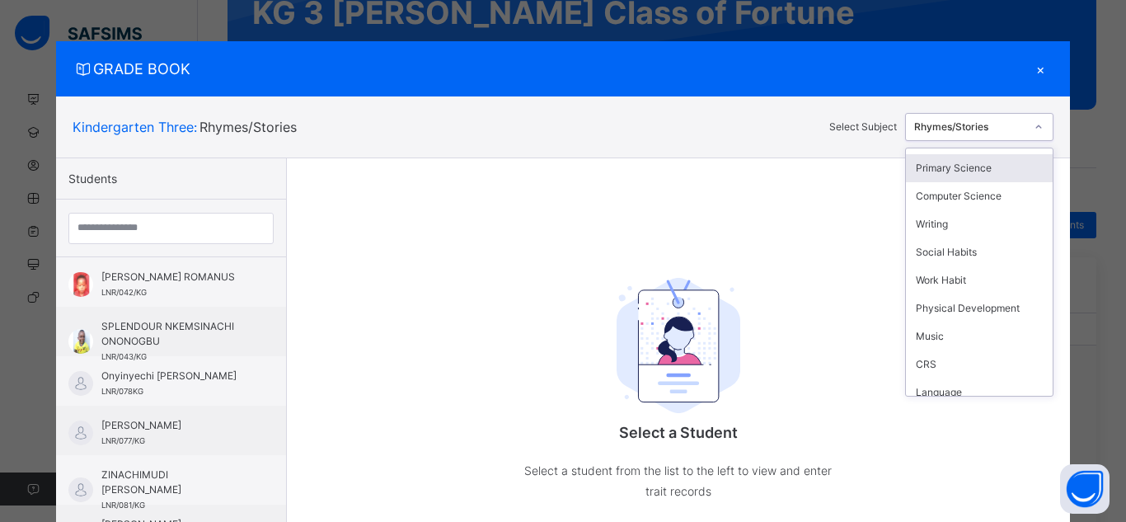
scroll to position [121, 0]
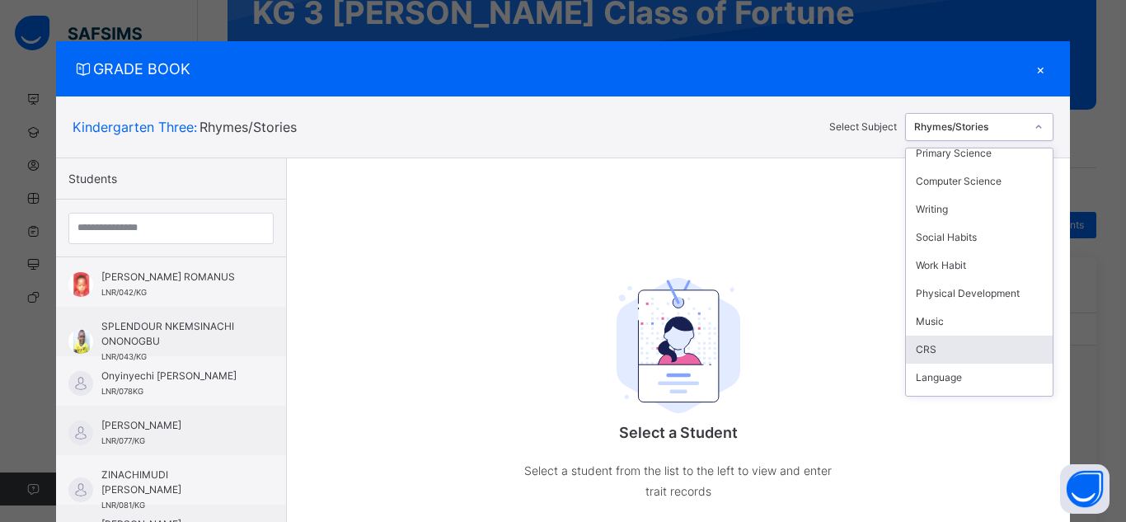
click at [952, 359] on div "CRS" at bounding box center [979, 350] width 147 height 28
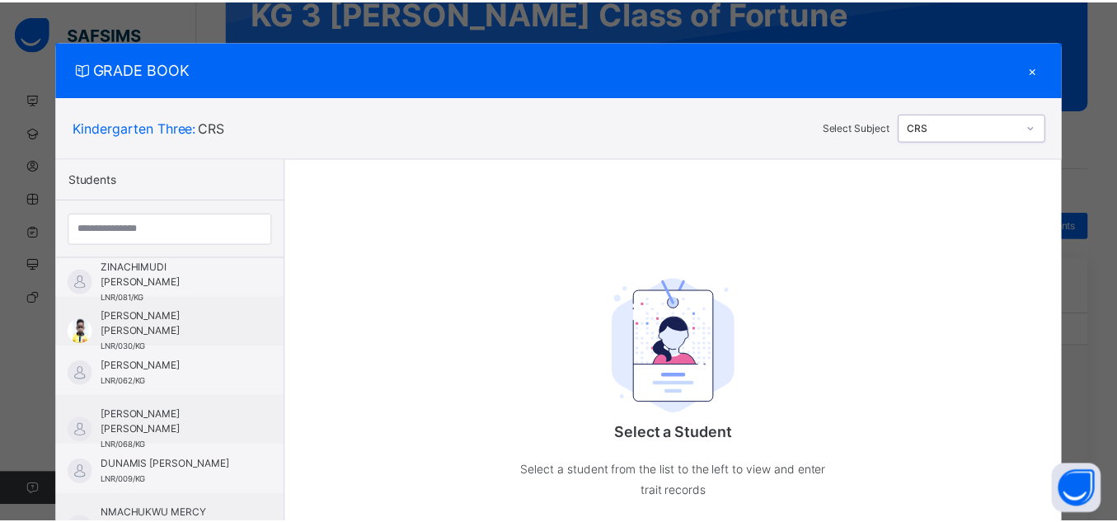
scroll to position [260, 0]
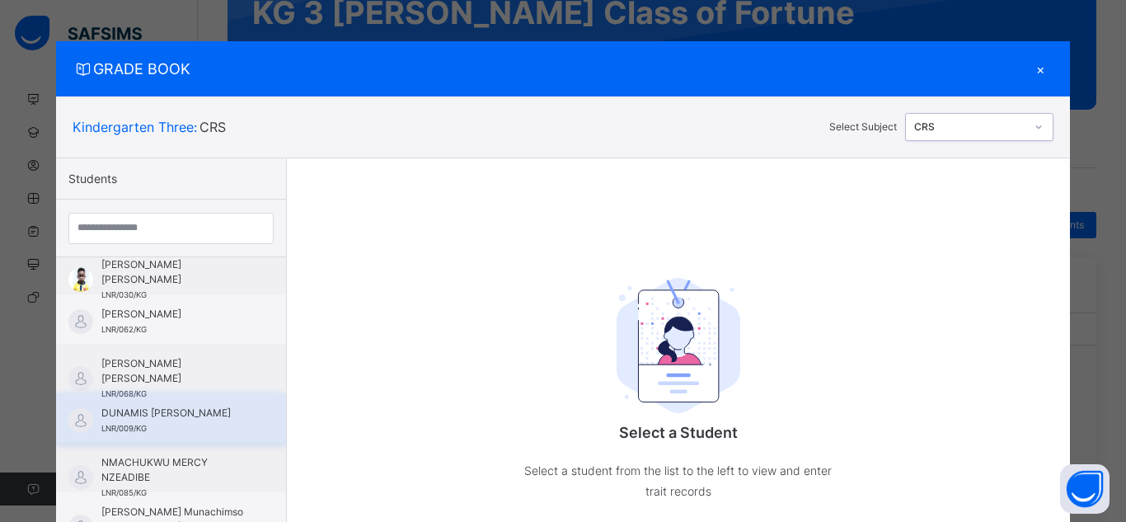
click at [157, 412] on span "DUNAMIS [PERSON_NAME]" at bounding box center [175, 413] width 148 height 15
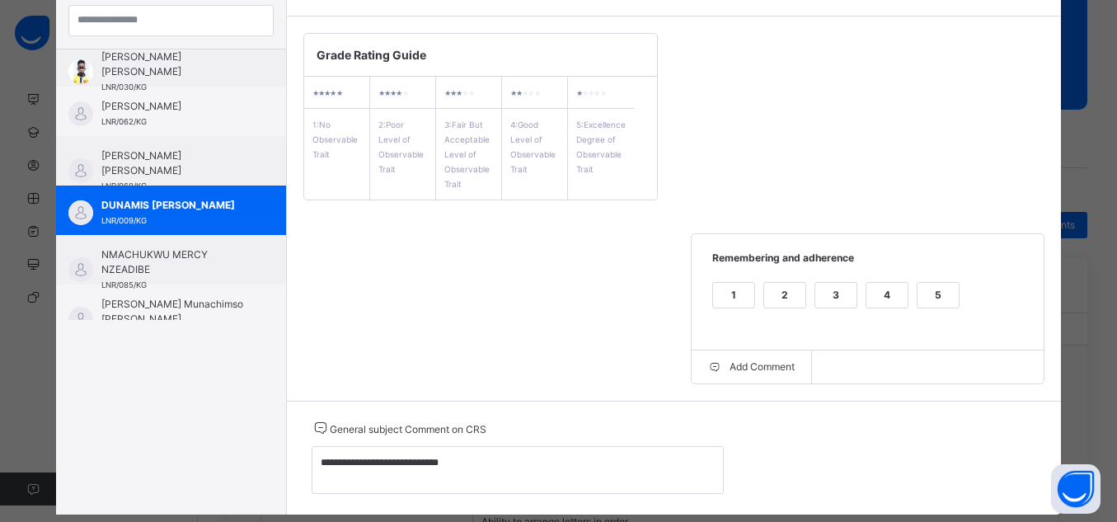
scroll to position [244, 0]
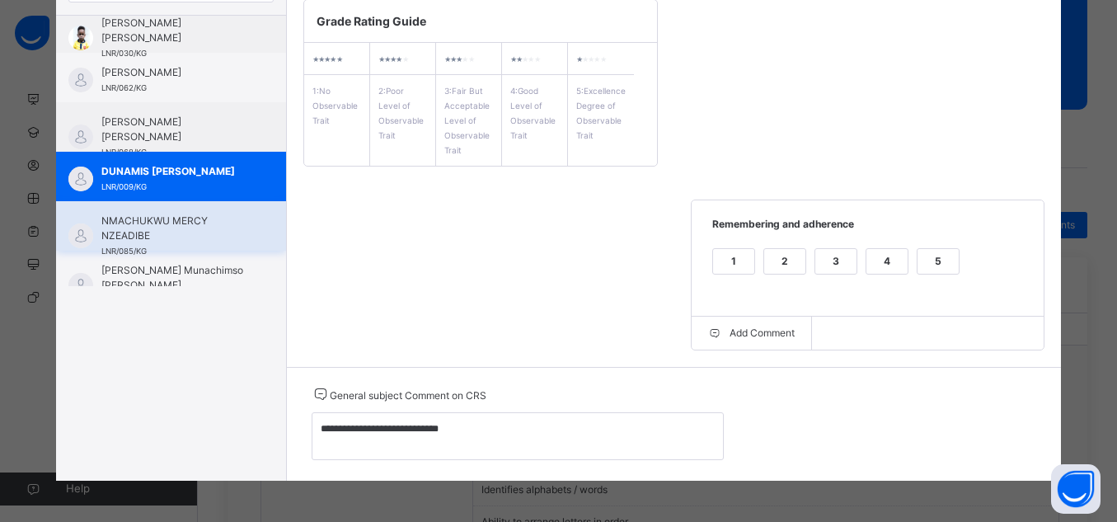
click at [181, 231] on span "NMACHUKWU MERCY NZEADIBE" at bounding box center [175, 229] width 148 height 30
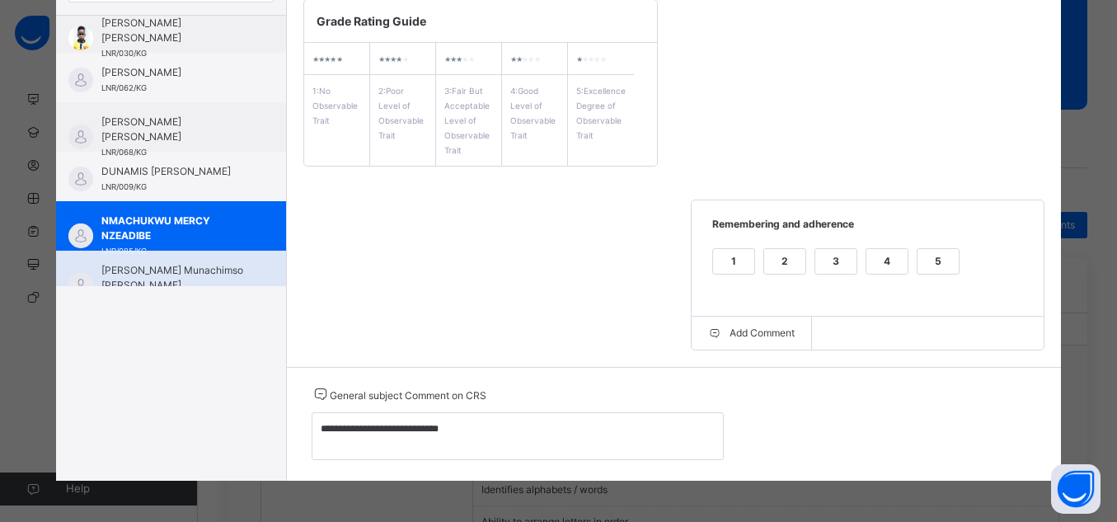
click at [185, 269] on span "[PERSON_NAME] Munachimso [PERSON_NAME]" at bounding box center [175, 278] width 148 height 30
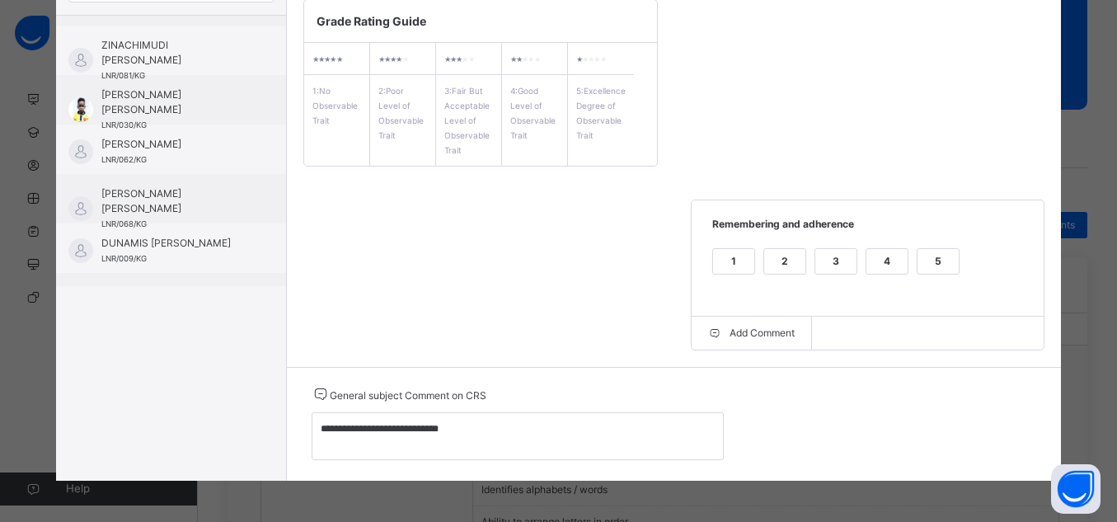
scroll to position [186, 0]
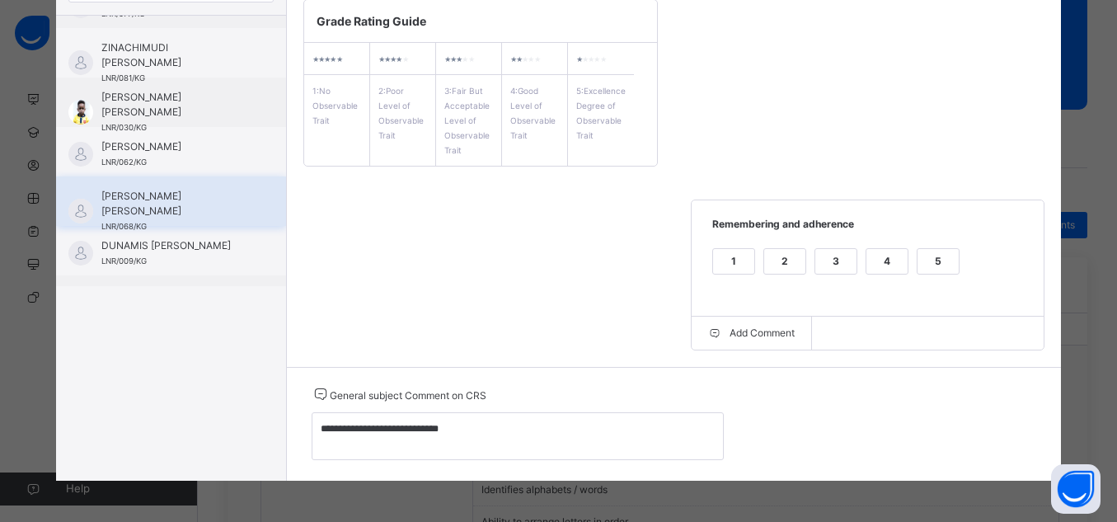
click at [188, 176] on div "KINGDONALD UCHENDU ALICHE LNR/068/KG" at bounding box center [171, 200] width 230 height 49
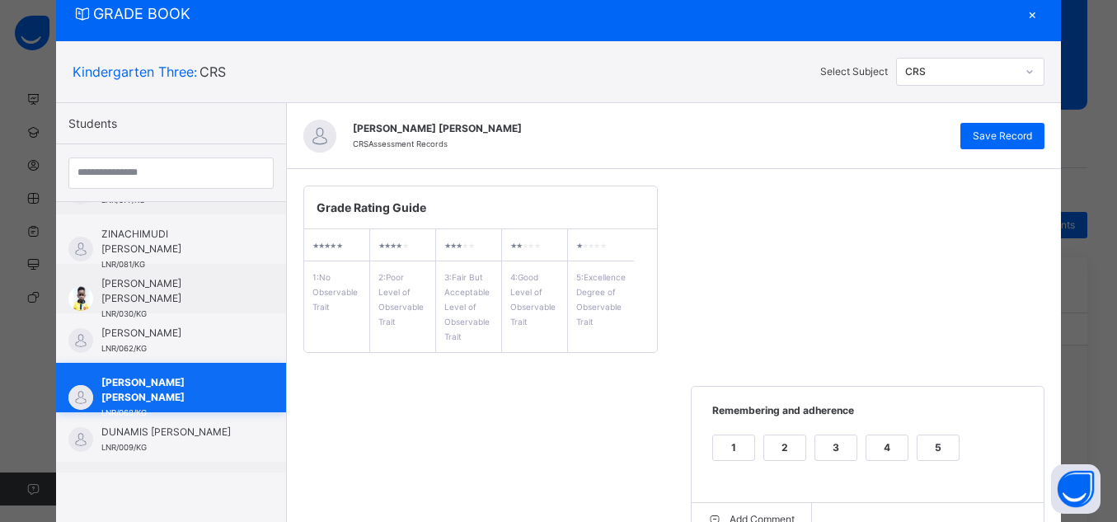
scroll to position [244, 0]
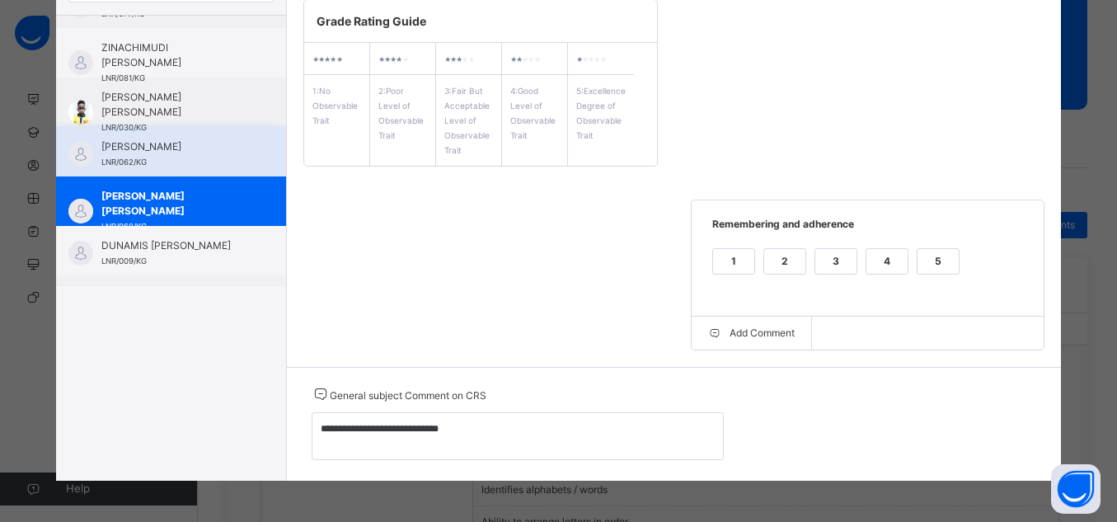
click at [166, 154] on div "DAVID NDUAGU LNR/062/KG" at bounding box center [175, 154] width 148 height 30
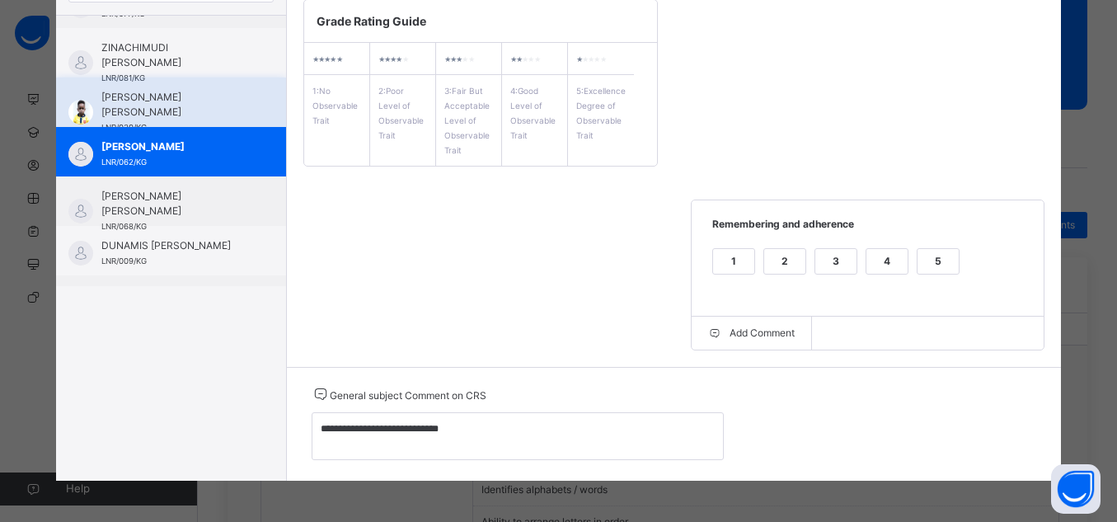
click at [155, 98] on span "[PERSON_NAME] [PERSON_NAME]" at bounding box center [175, 105] width 148 height 30
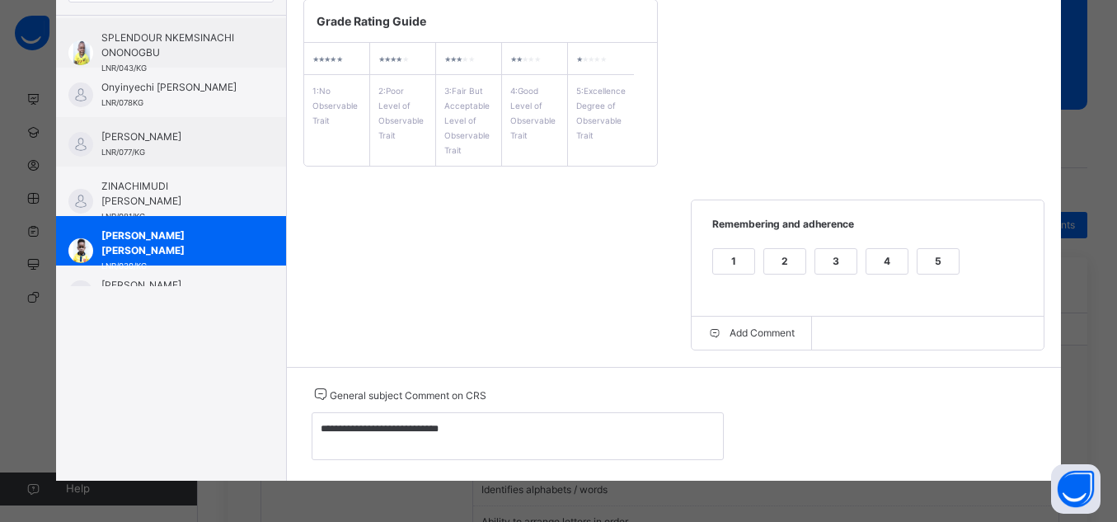
scroll to position [48, 0]
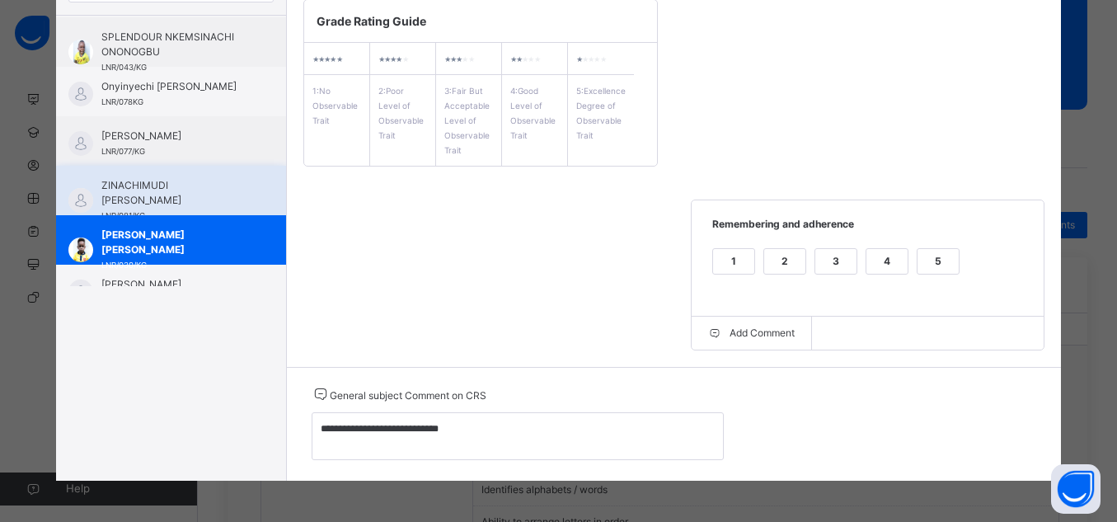
click at [144, 194] on span "ZINACHIMUDI [PERSON_NAME]" at bounding box center [175, 193] width 148 height 30
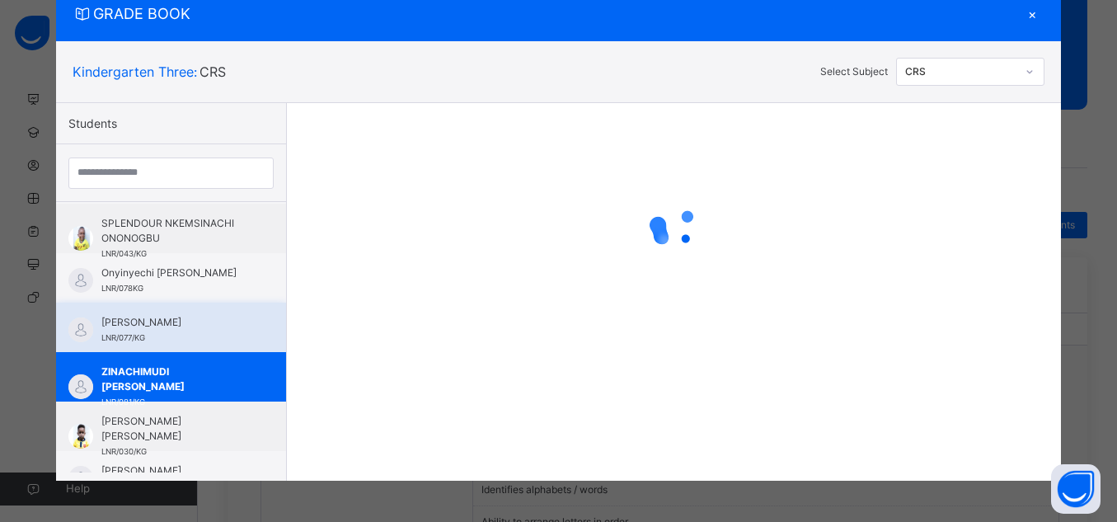
scroll to position [244, 0]
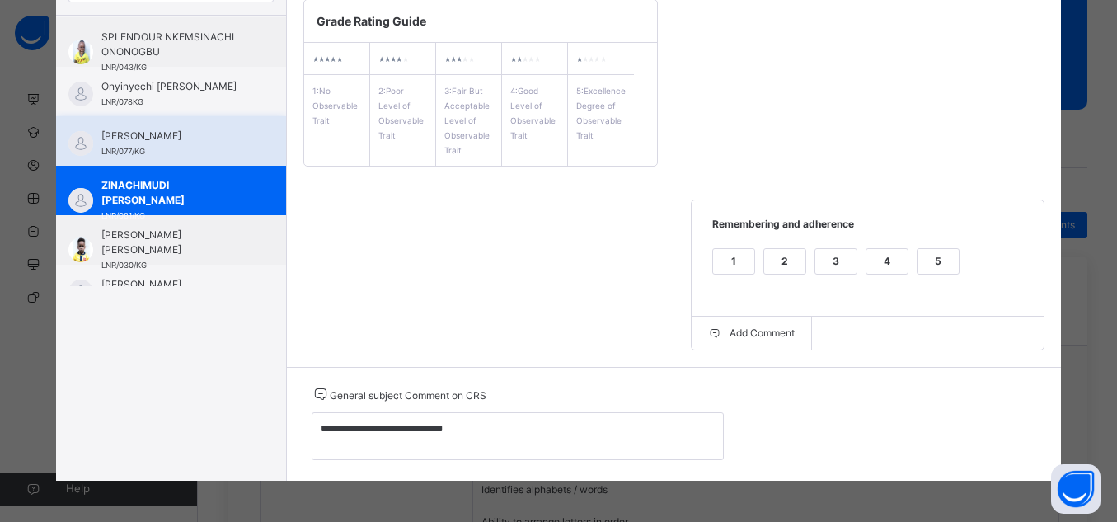
click at [233, 127] on div "EDWARD CHUKWUKA OKORIE LNR/077/KG" at bounding box center [171, 140] width 230 height 49
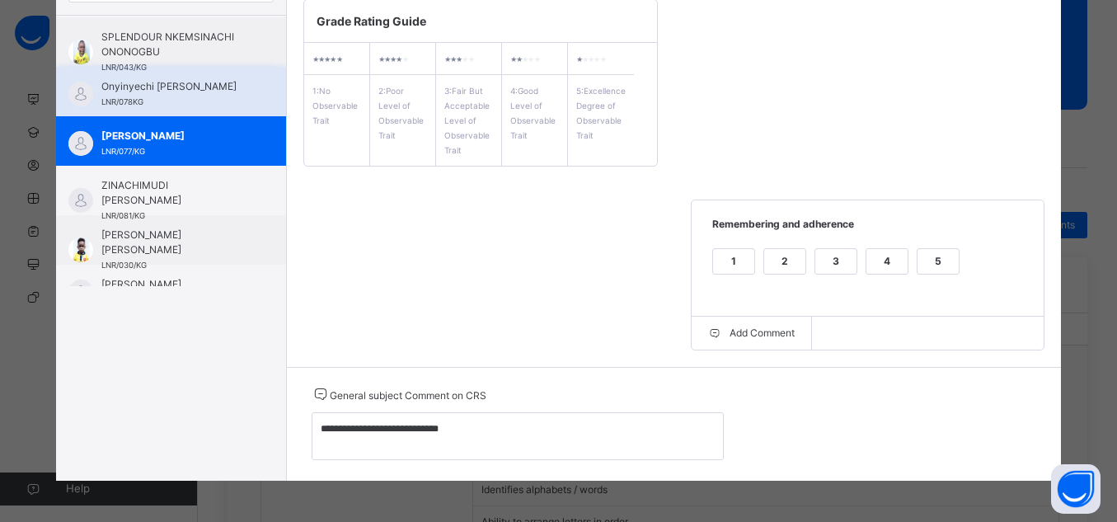
click at [200, 111] on div "Onyinyechi Loveth Daniel LNR/078KG" at bounding box center [171, 91] width 230 height 49
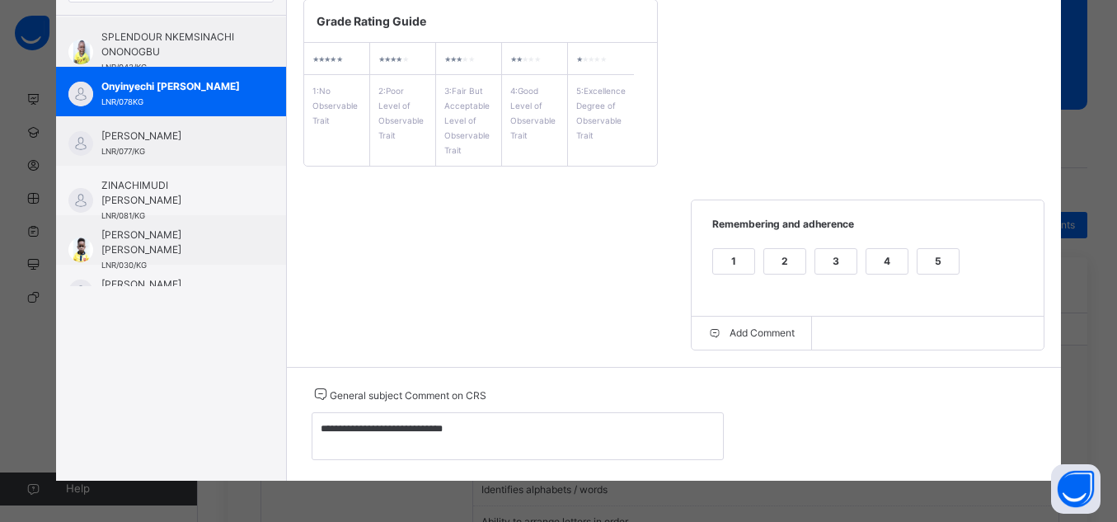
scroll to position [0, 0]
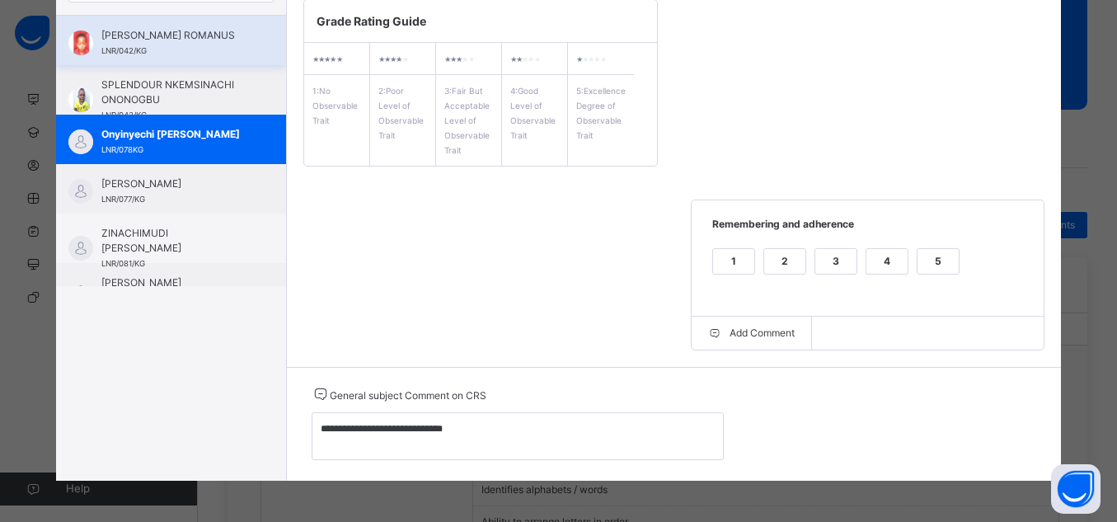
click at [216, 55] on div "[PERSON_NAME] ROMANUS LNR/042/KG" at bounding box center [175, 43] width 148 height 30
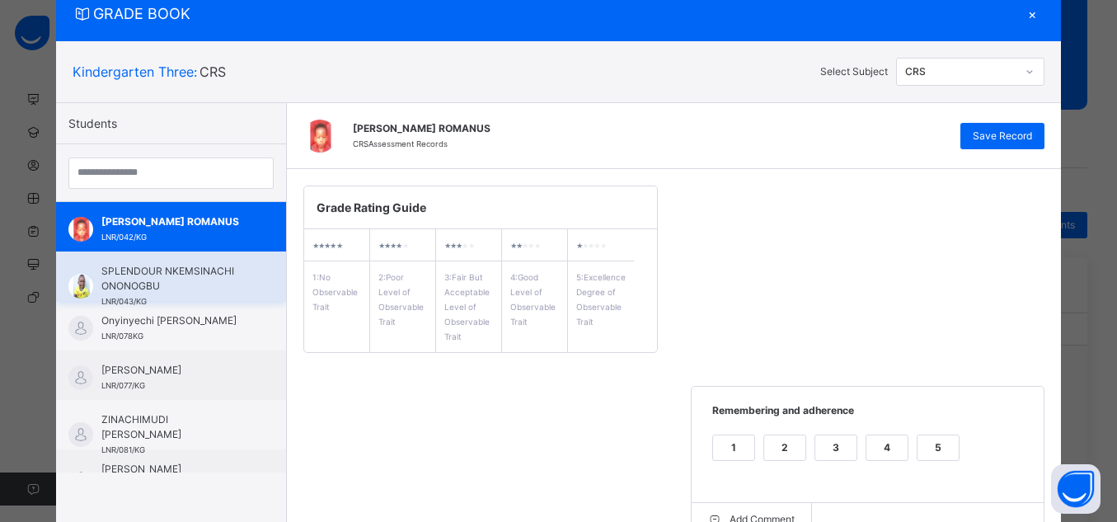
scroll to position [244, 0]
